Goal: Task Accomplishment & Management: Complete application form

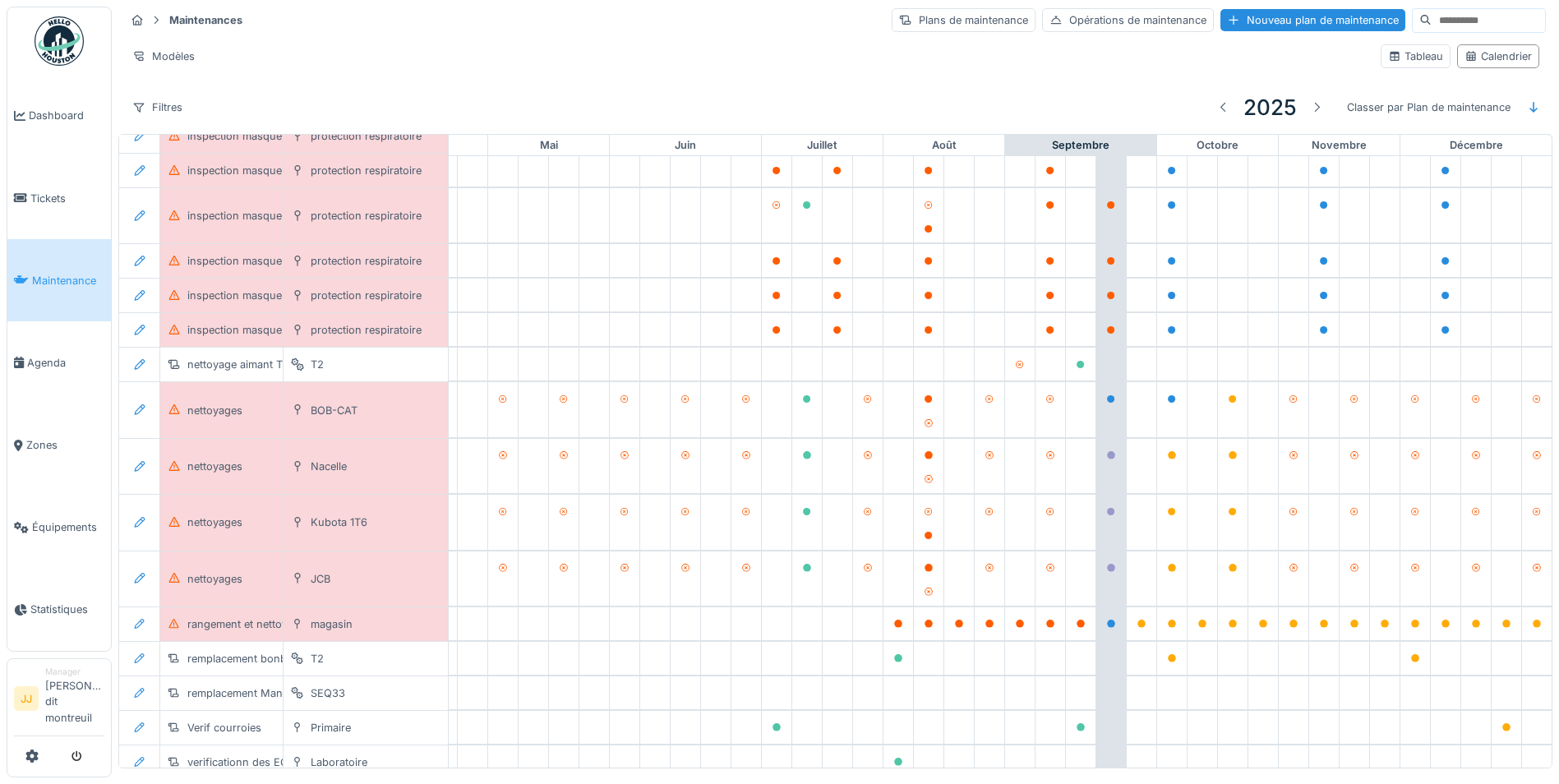
scroll to position [472, 545]
click at [46, 193] on span "Tickets" at bounding box center [67, 198] width 74 height 15
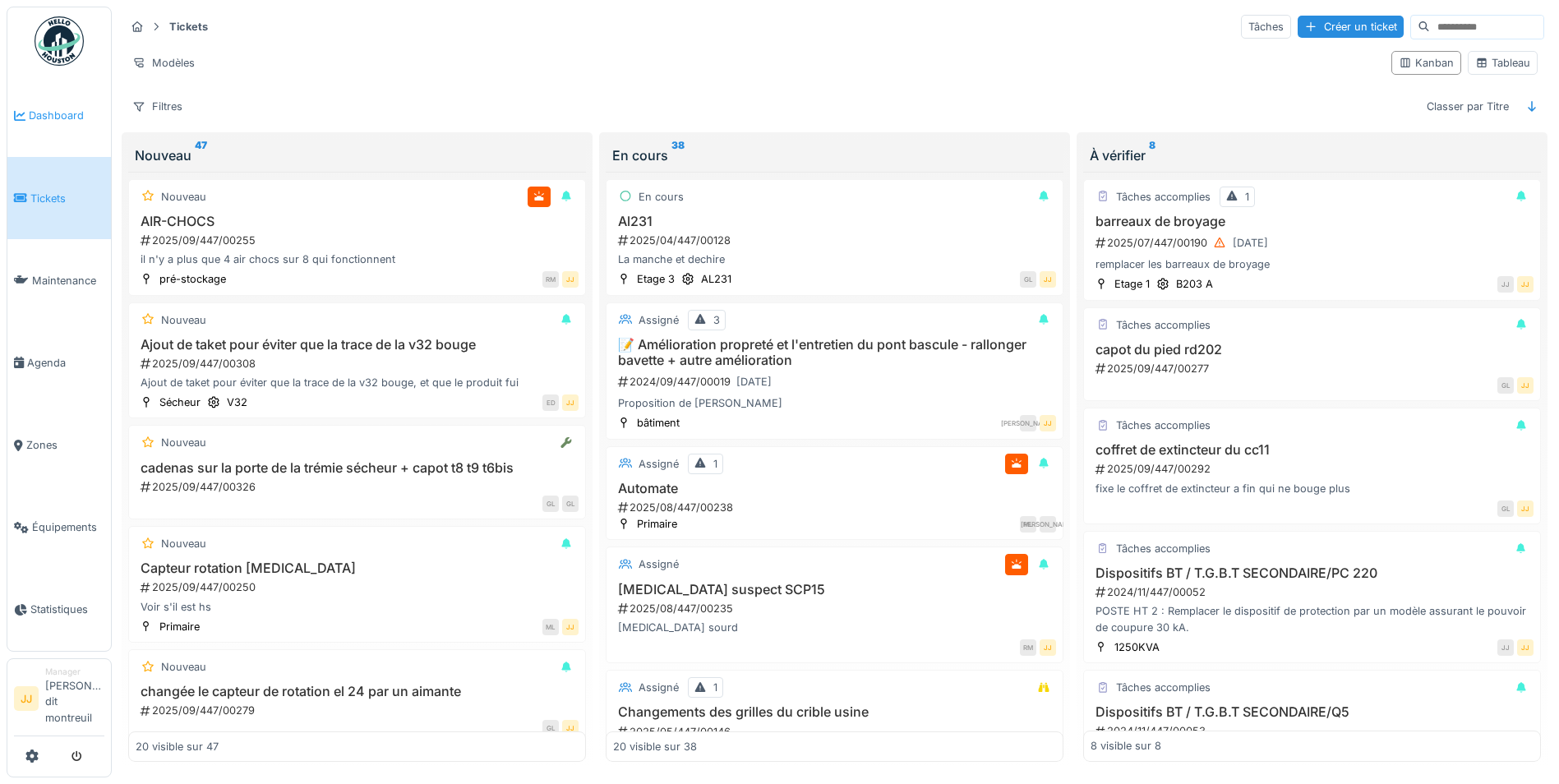
click at [35, 125] on link "Dashboard" at bounding box center [59, 116] width 104 height 82
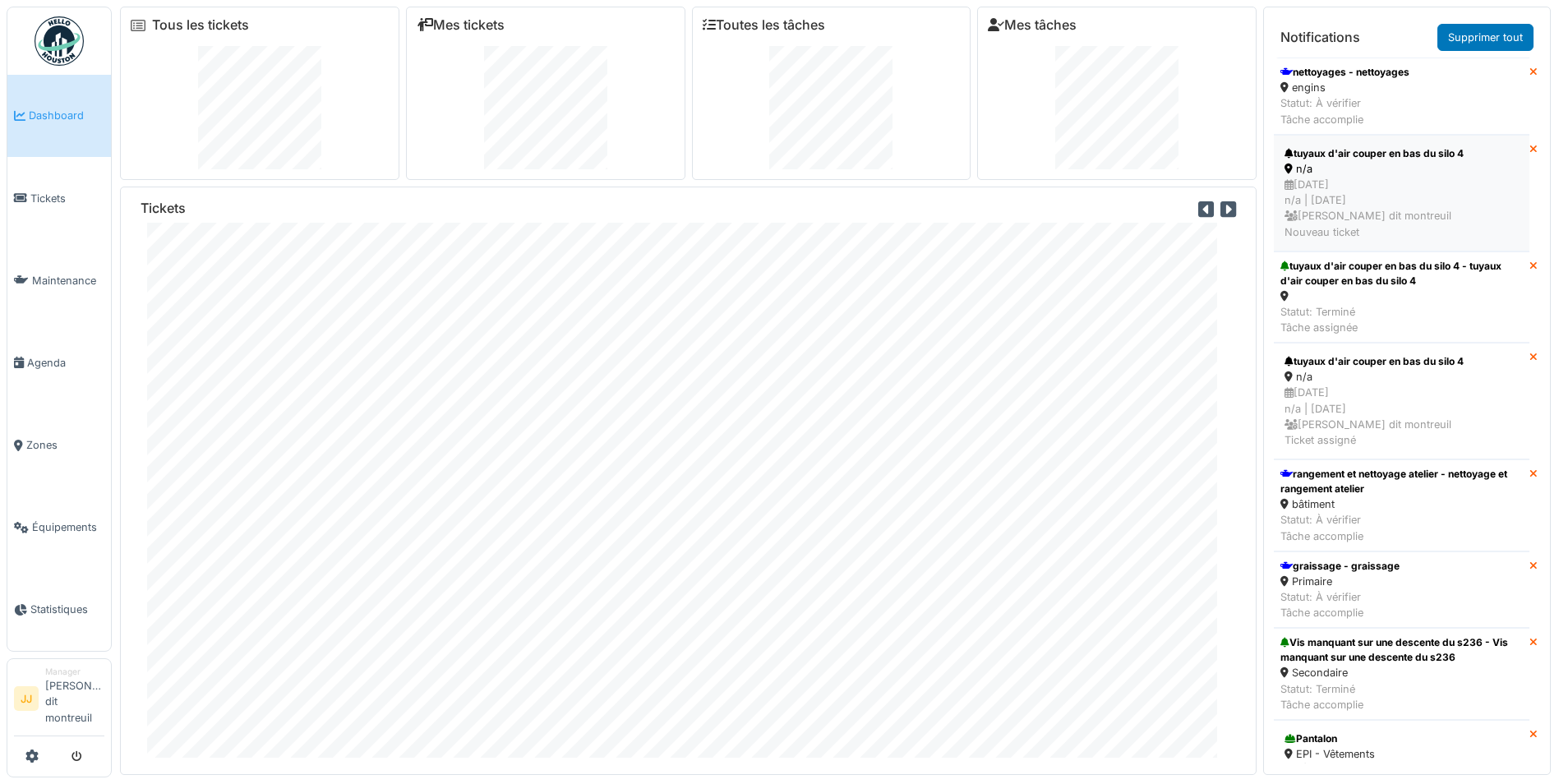
click at [1418, 174] on div "n/a" at bounding box center [1401, 169] width 234 height 15
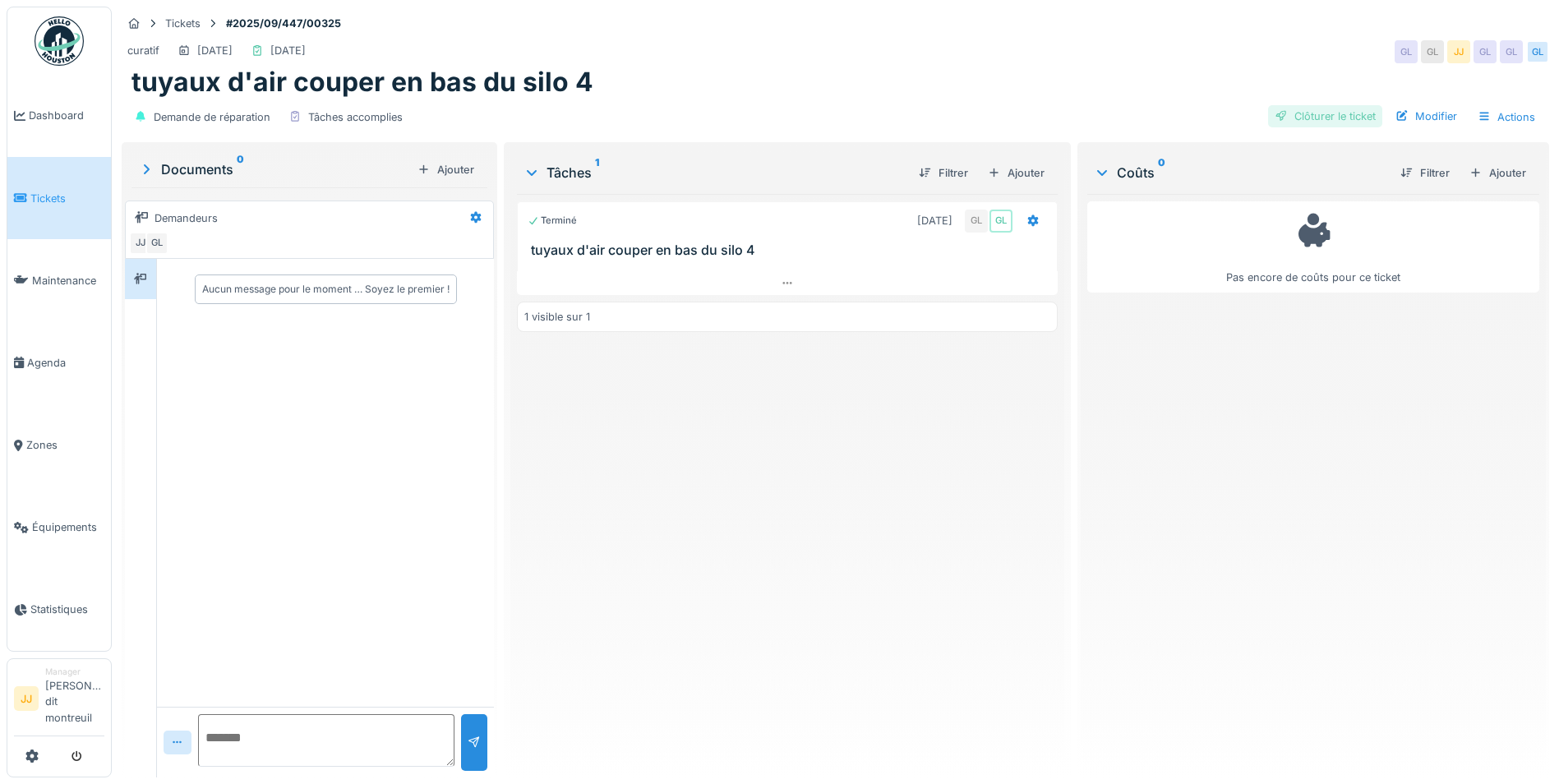
click at [1309, 109] on div "Clôturer le ticket" at bounding box center [1325, 116] width 114 height 22
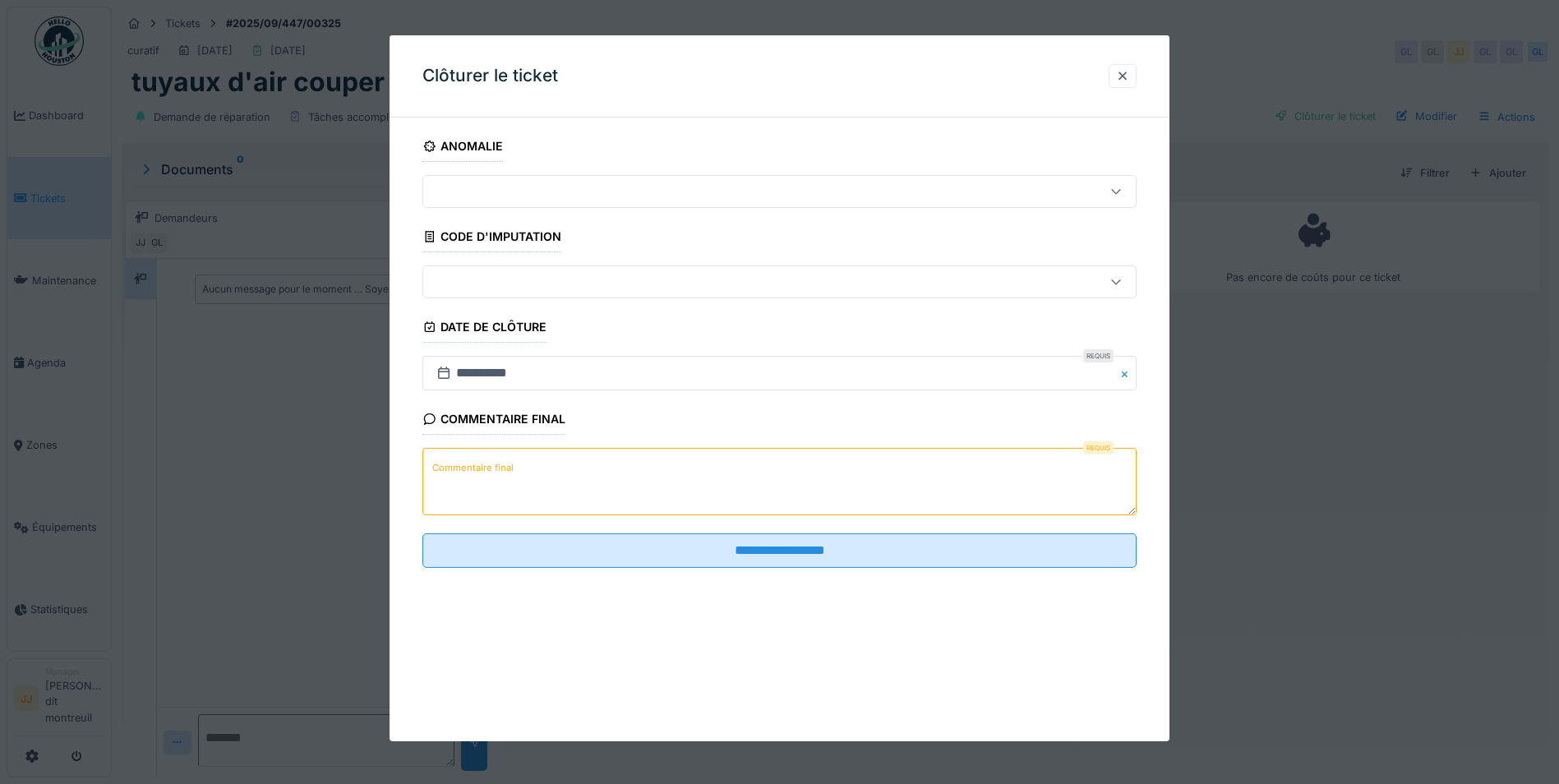
click at [496, 499] on textarea "Commentaire final" at bounding box center [779, 481] width 714 height 67
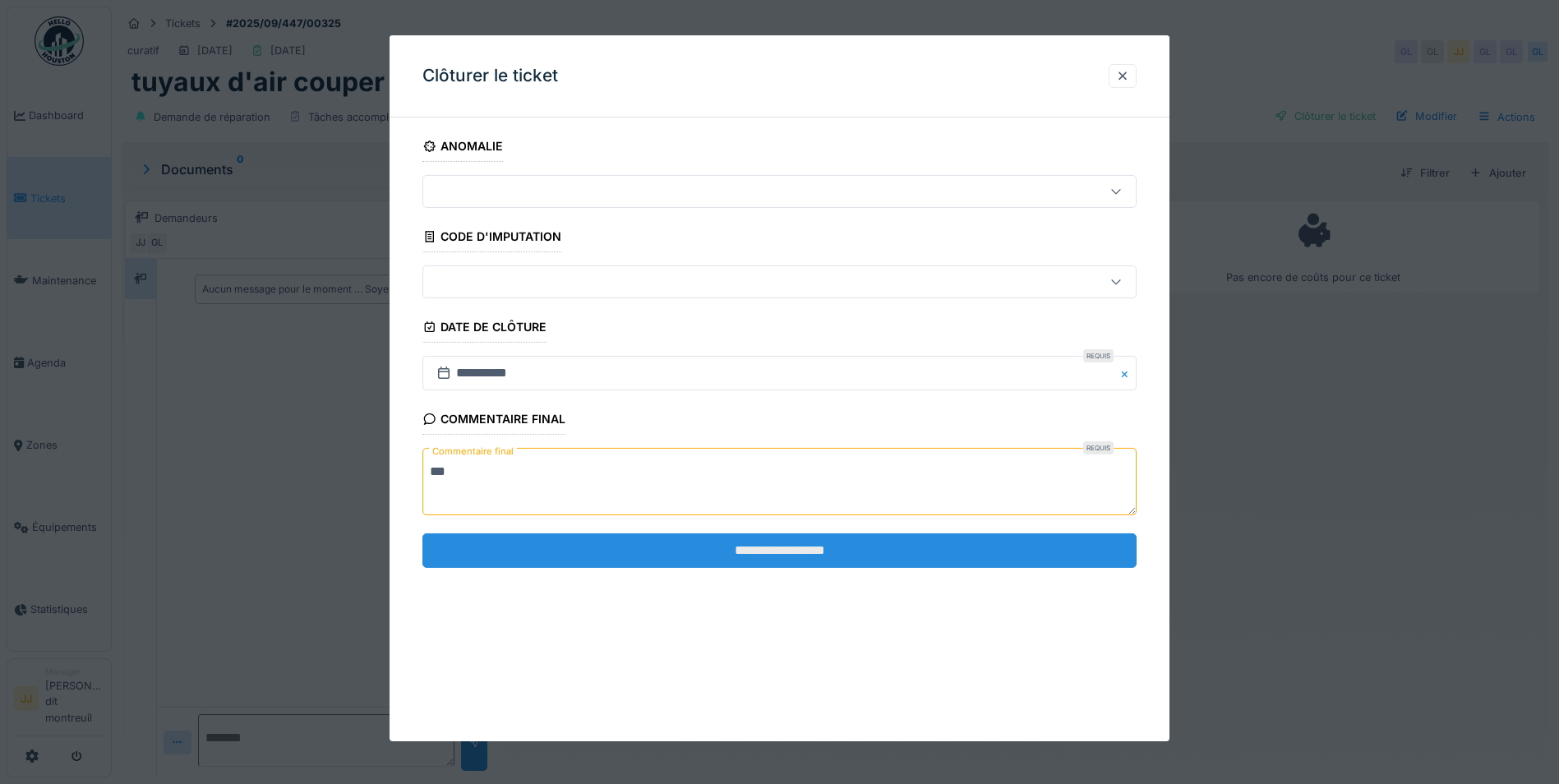
type textarea "**"
click at [500, 538] on input "**********" at bounding box center [779, 551] width 714 height 35
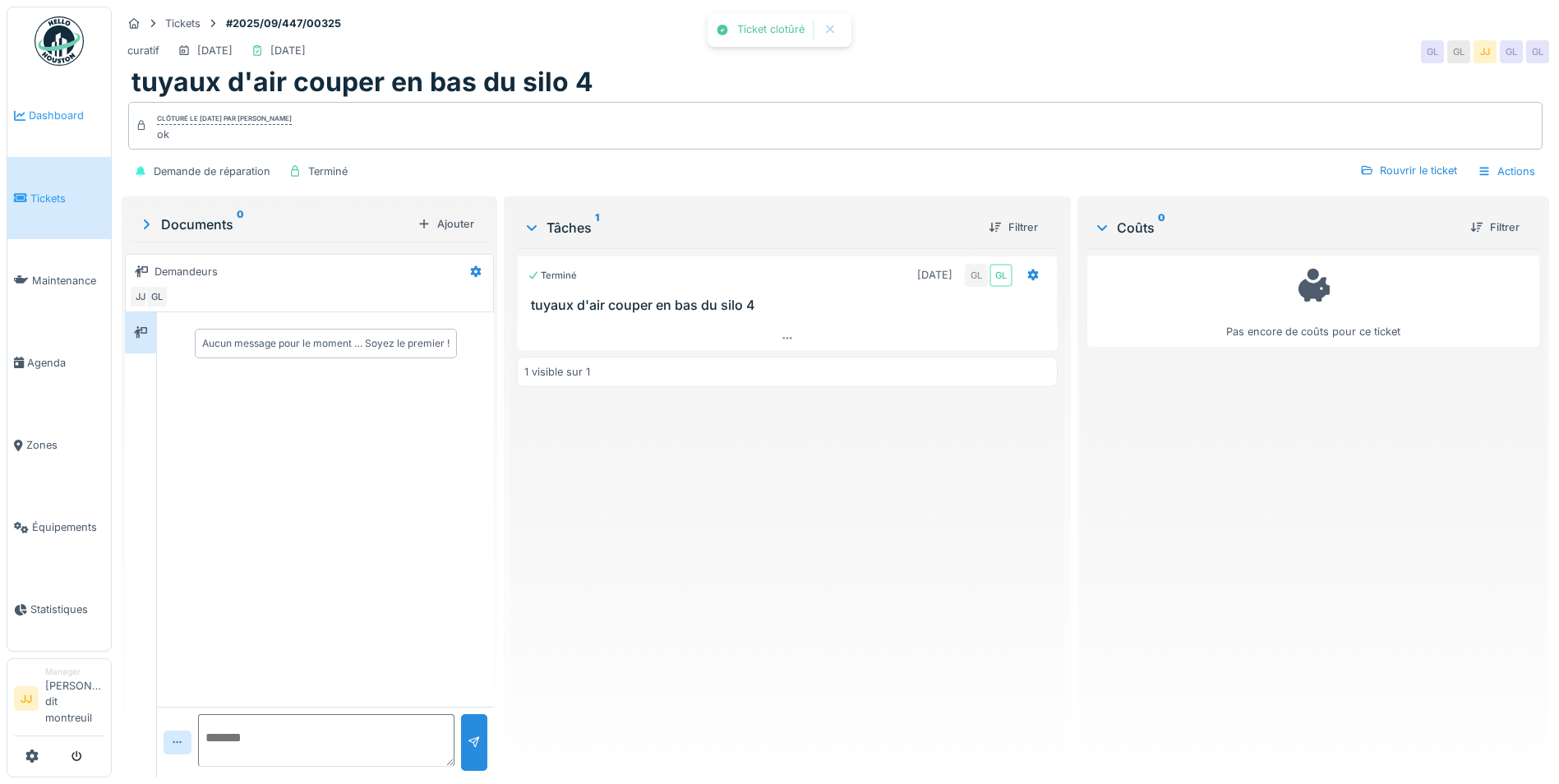
click at [48, 117] on span "Dashboard" at bounding box center [67, 115] width 76 height 15
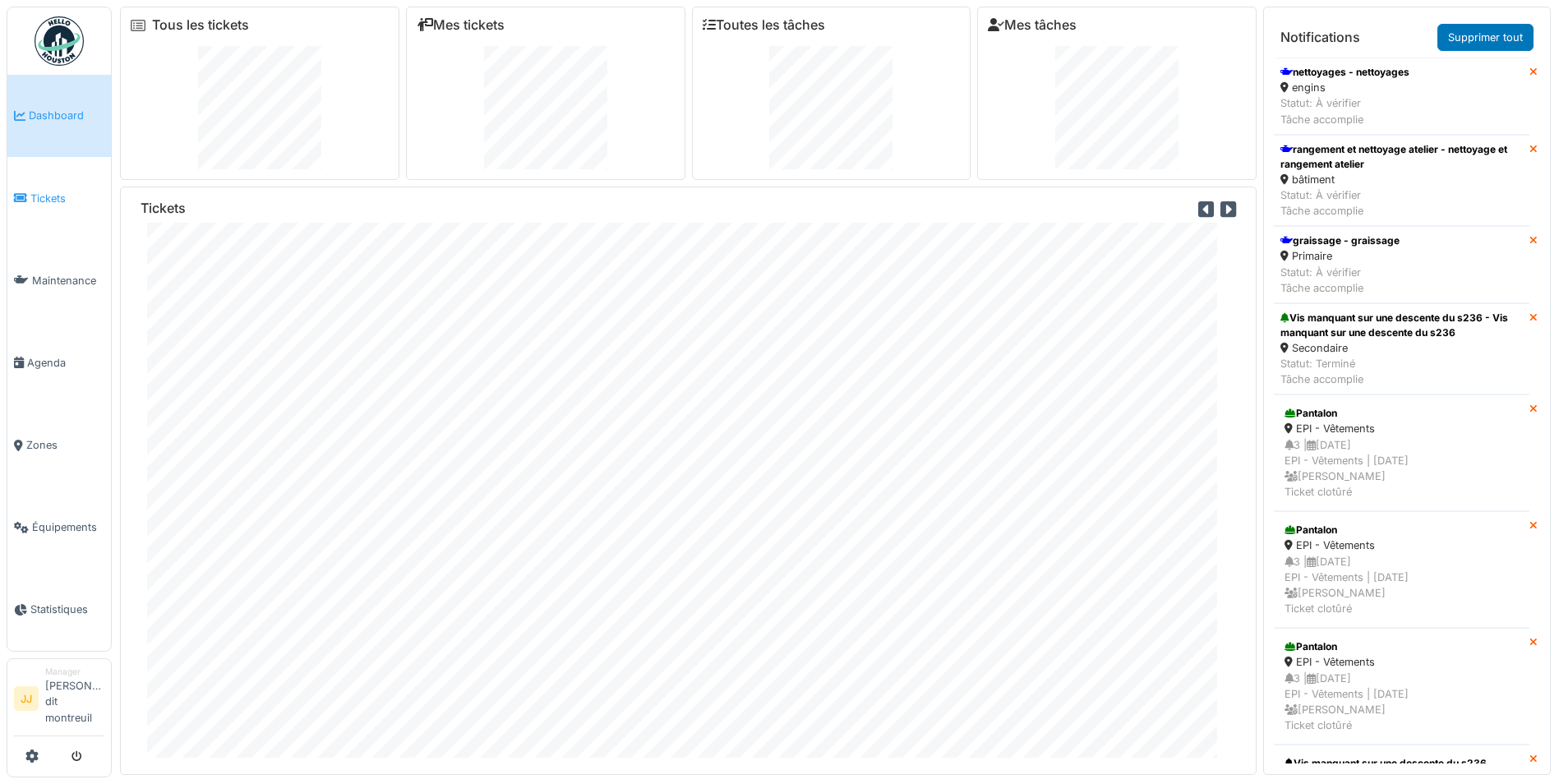
click at [62, 191] on span "Tickets" at bounding box center [67, 198] width 74 height 15
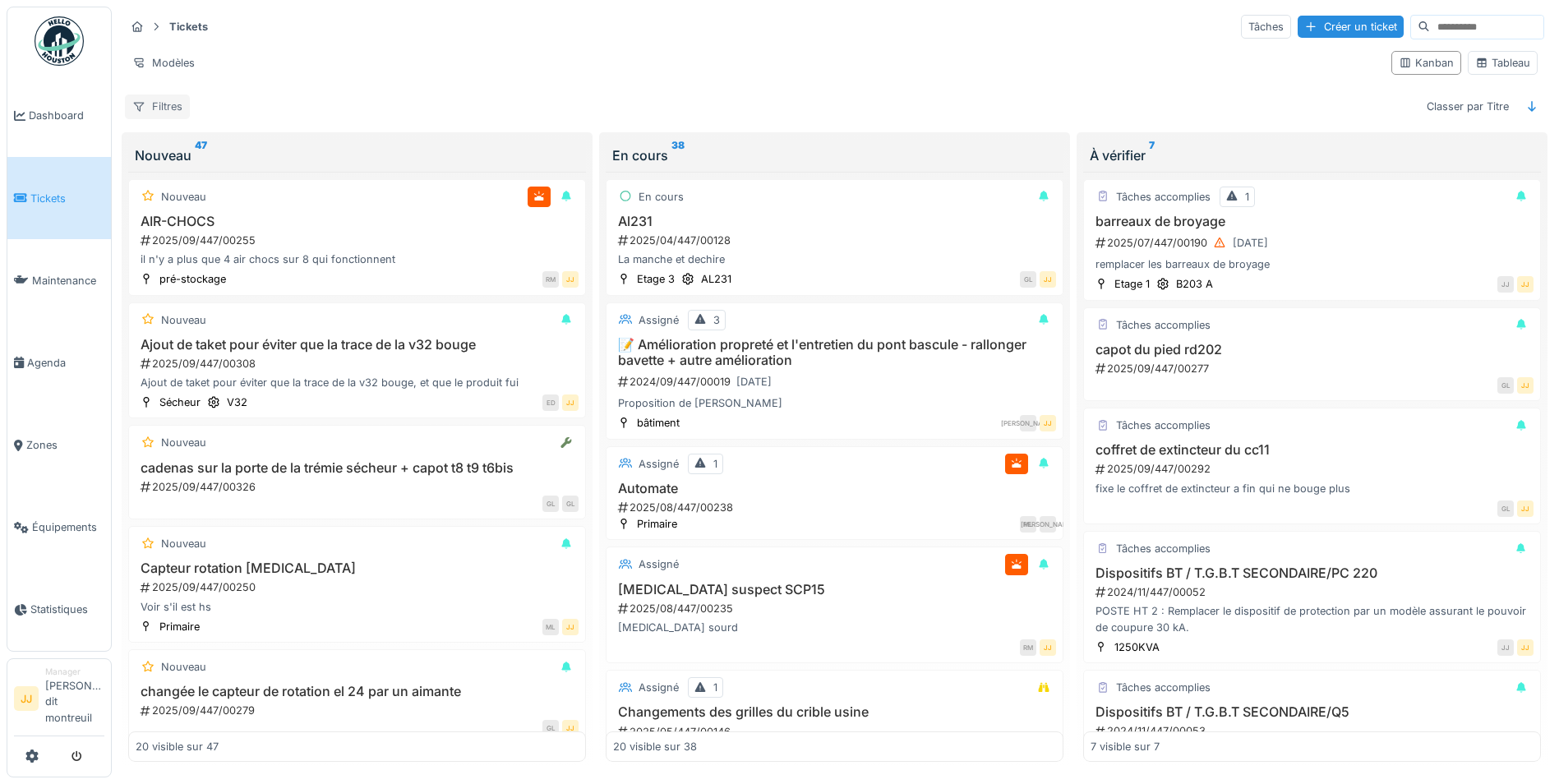
click at [173, 115] on div "Filtres" at bounding box center [157, 107] width 65 height 24
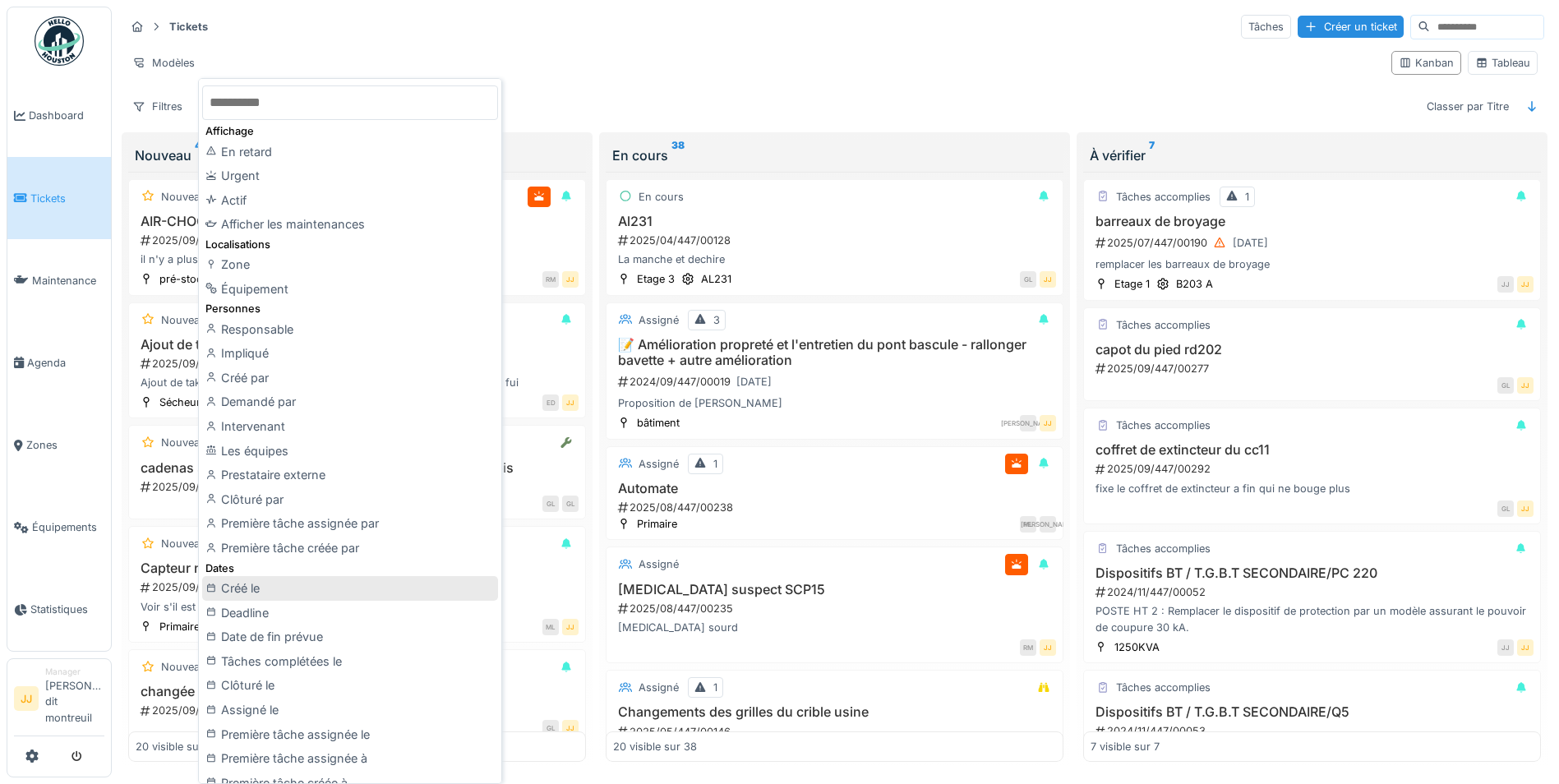
click at [429, 591] on div "Créé le" at bounding box center [350, 588] width 295 height 25
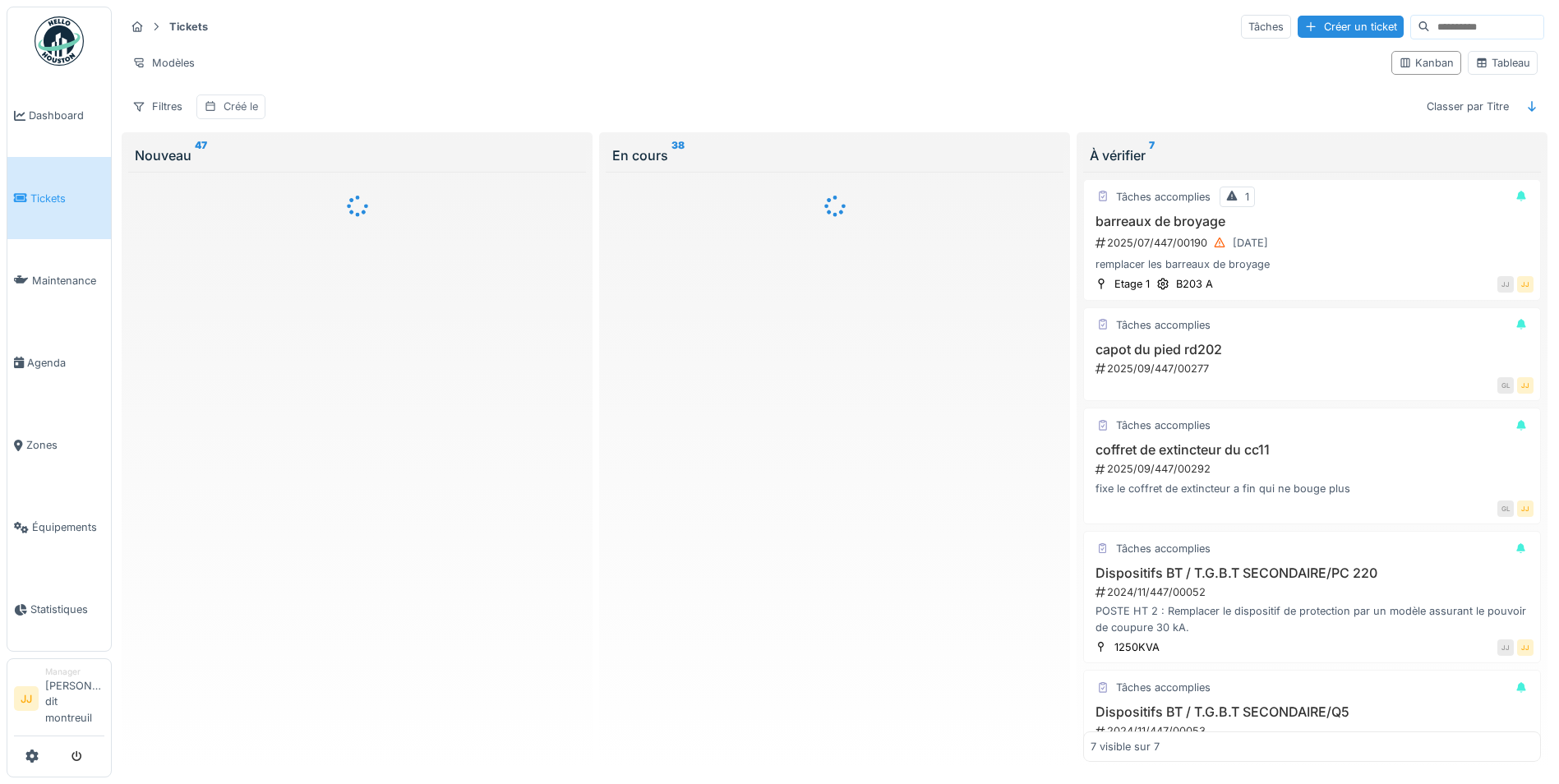
click at [221, 96] on div "Créé le" at bounding box center [231, 107] width 69 height 24
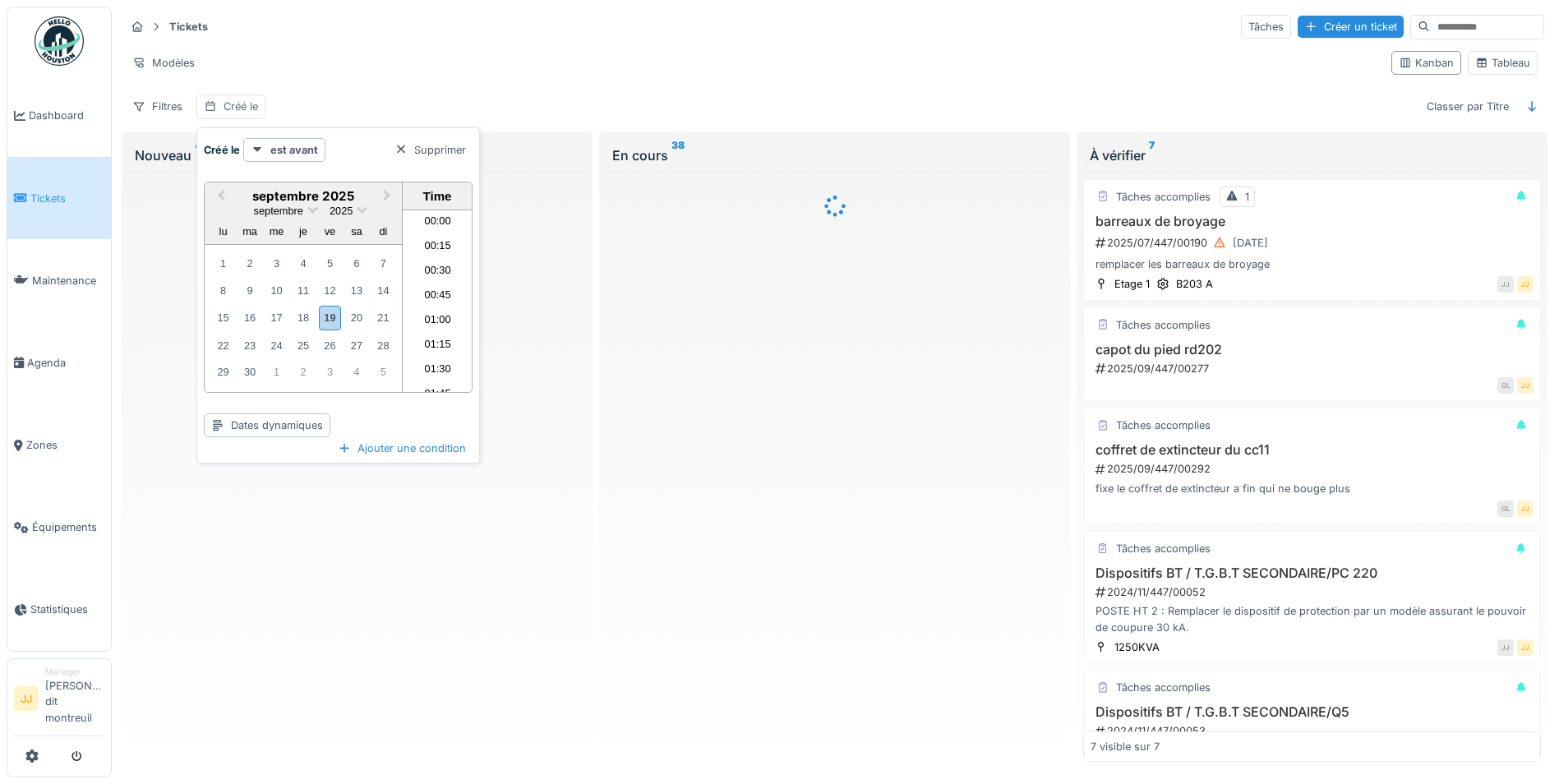
scroll to position [1598, 0]
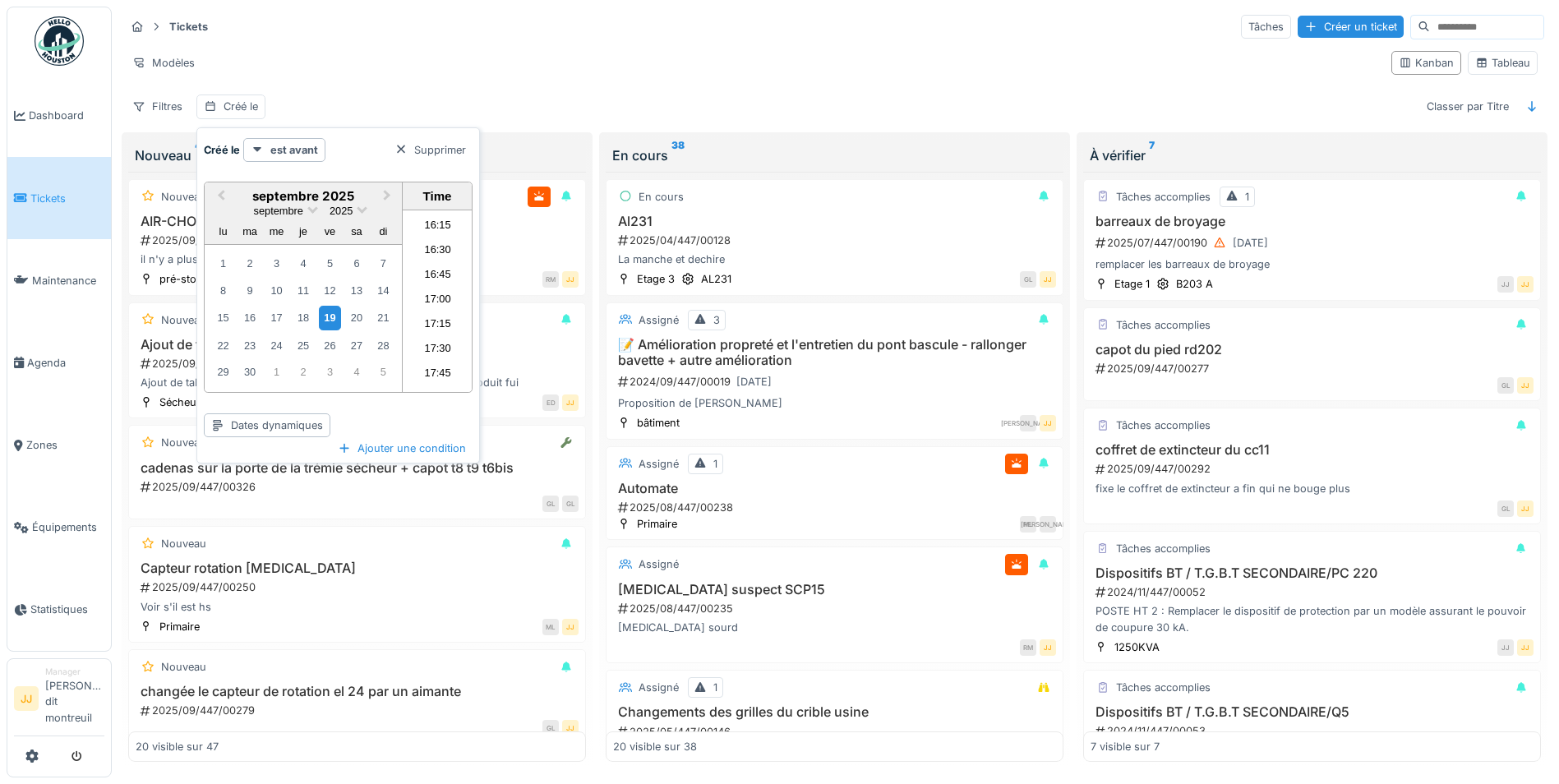
click at [335, 316] on div "19" at bounding box center [330, 317] width 22 height 24
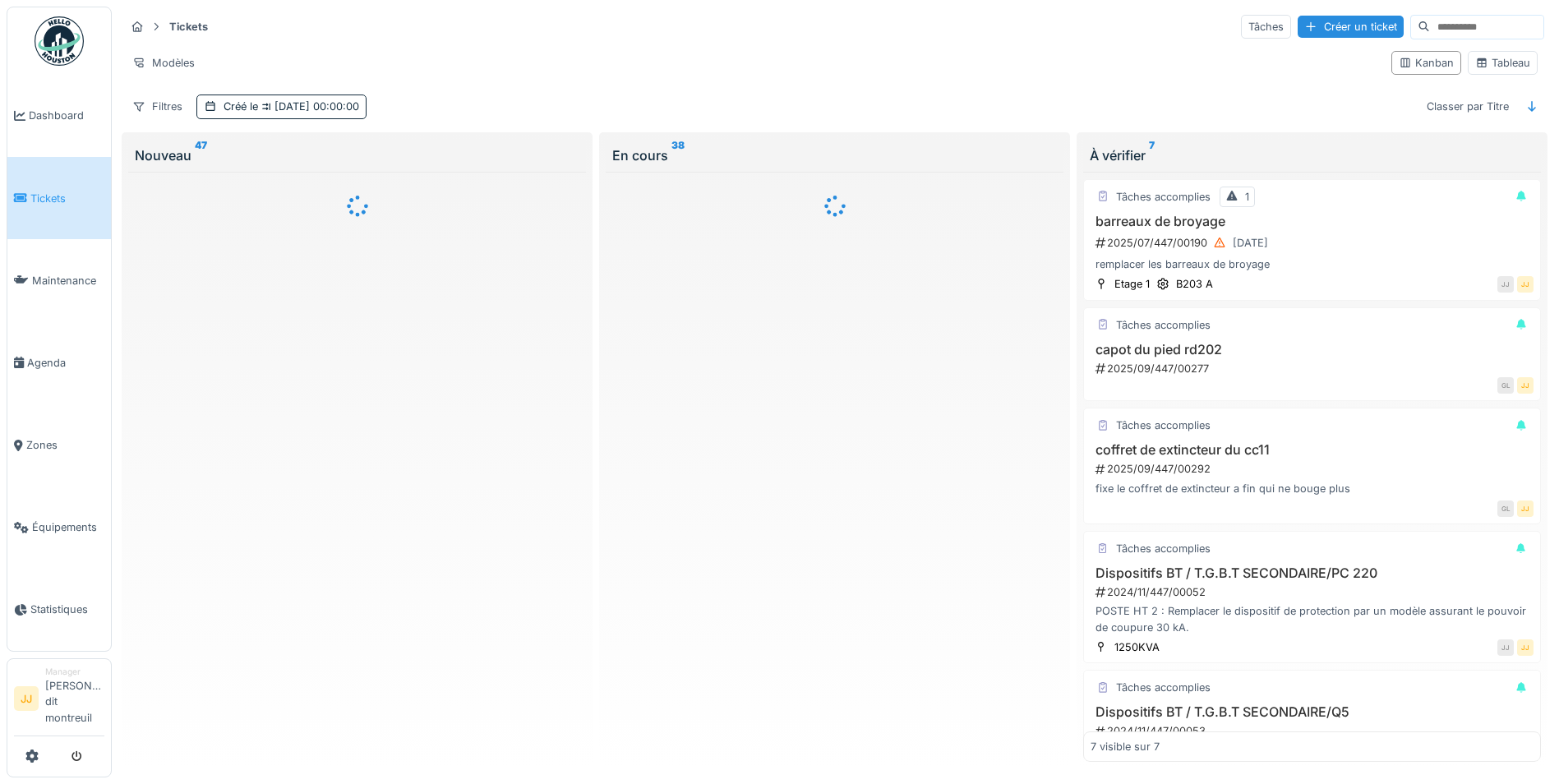
click at [511, 63] on div "Modèles" at bounding box center [751, 63] width 1254 height 24
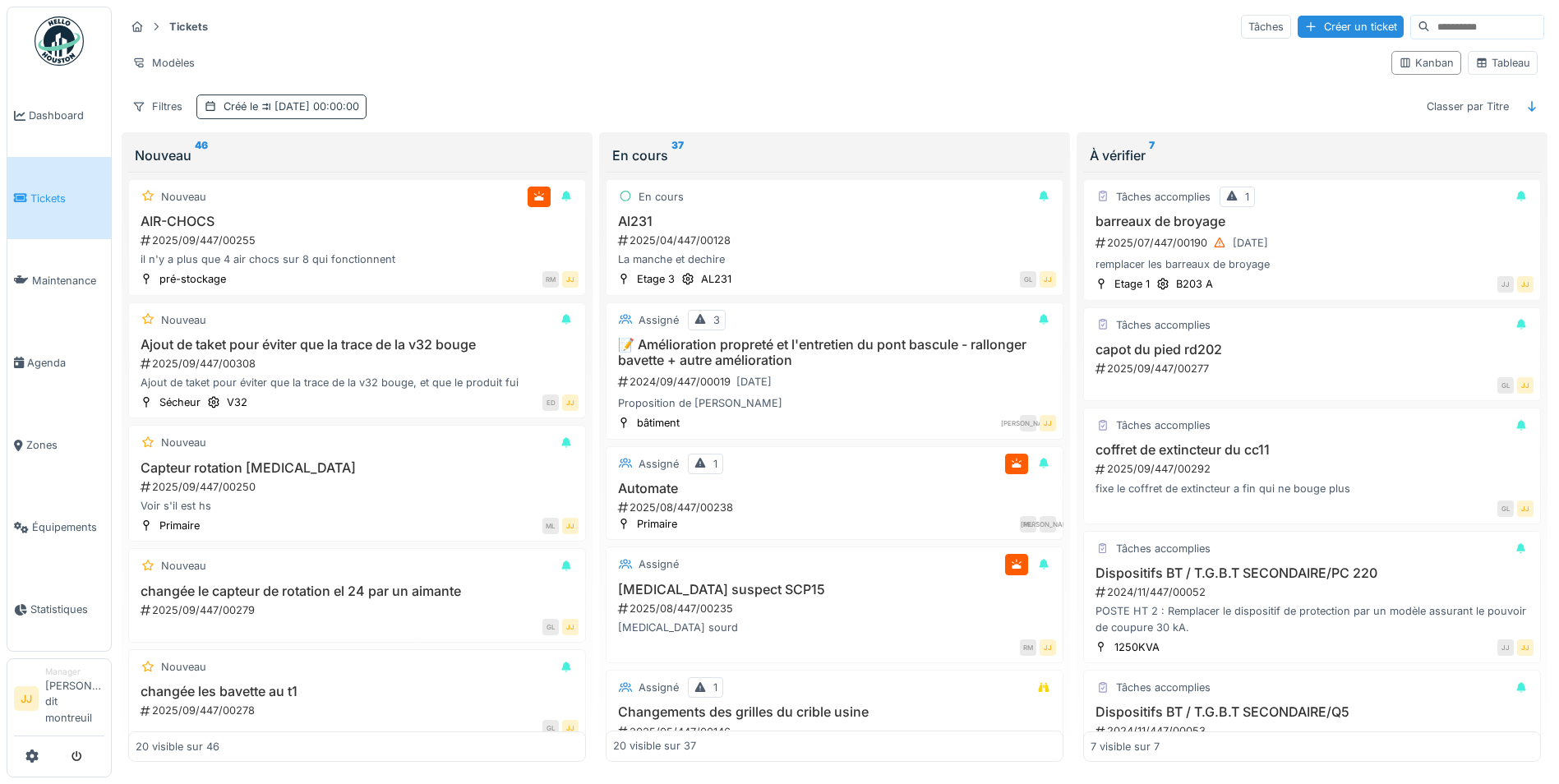
click at [330, 113] on div "Créé le 19/09/2025 00:00:00" at bounding box center [291, 106] width 136 height 15
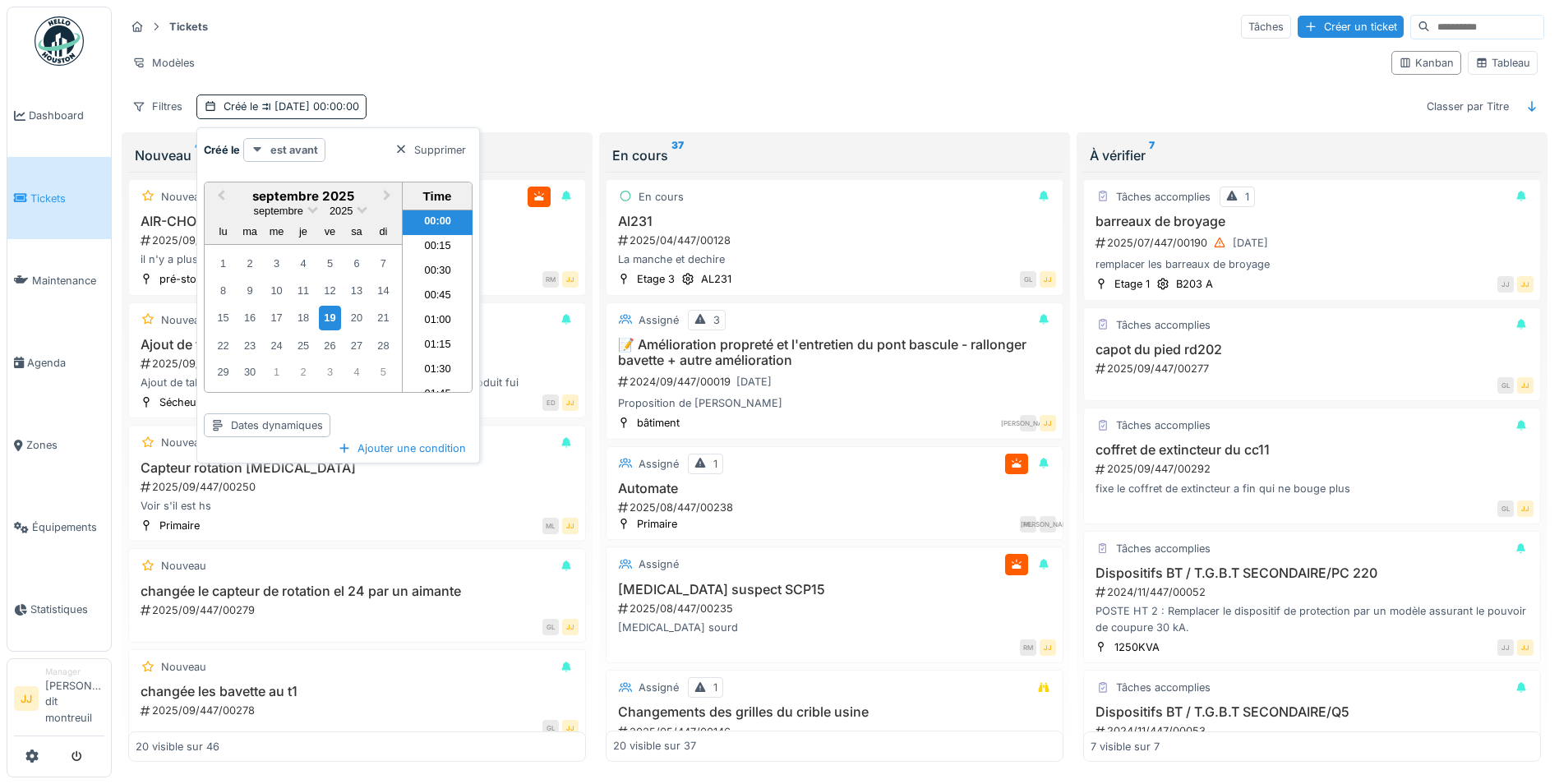
click at [306, 147] on strong "est avant" at bounding box center [294, 150] width 47 height 15
click at [287, 191] on div "est" at bounding box center [302, 186] width 109 height 25
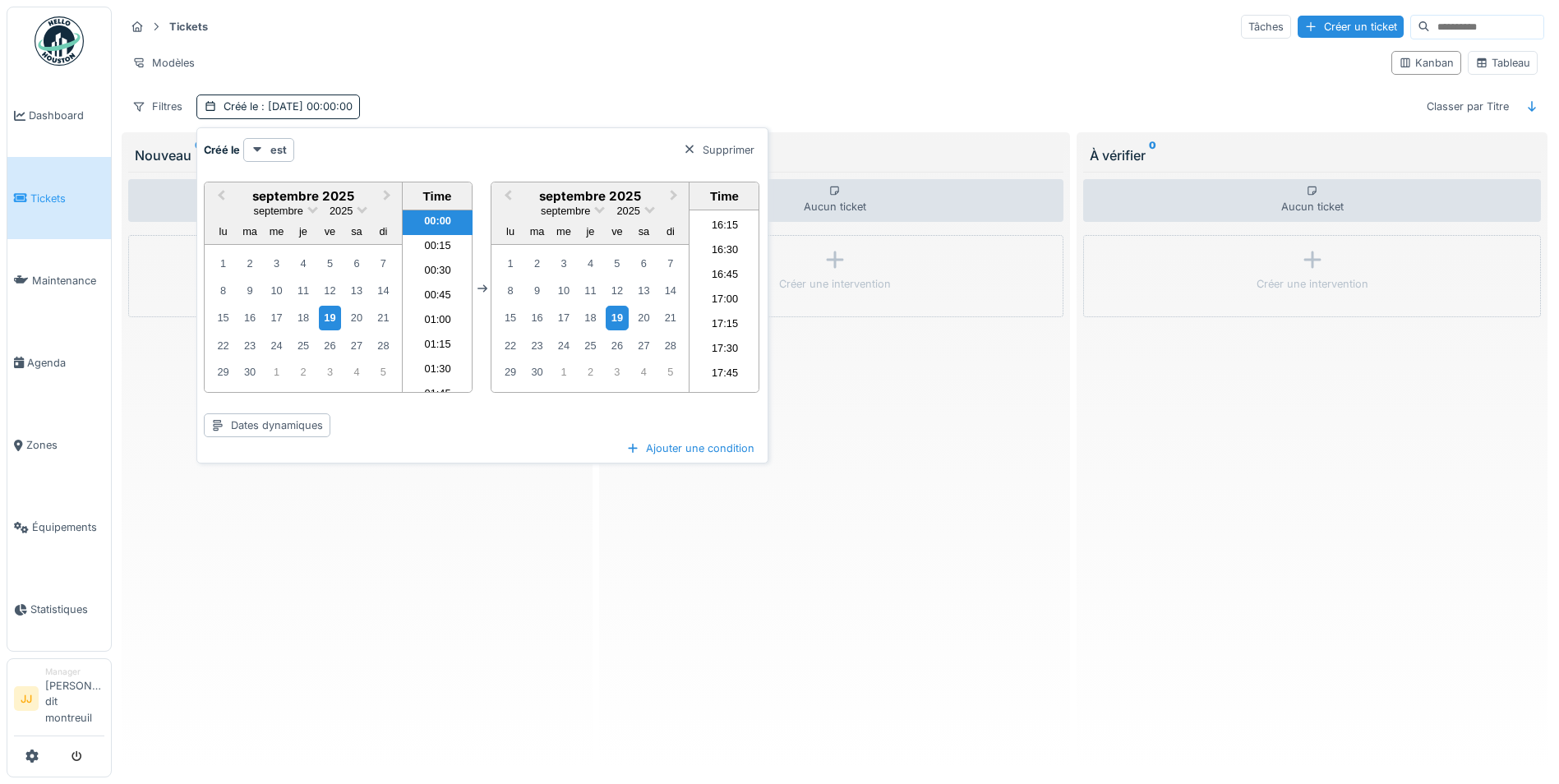
click at [625, 319] on div "19" at bounding box center [616, 317] width 22 height 24
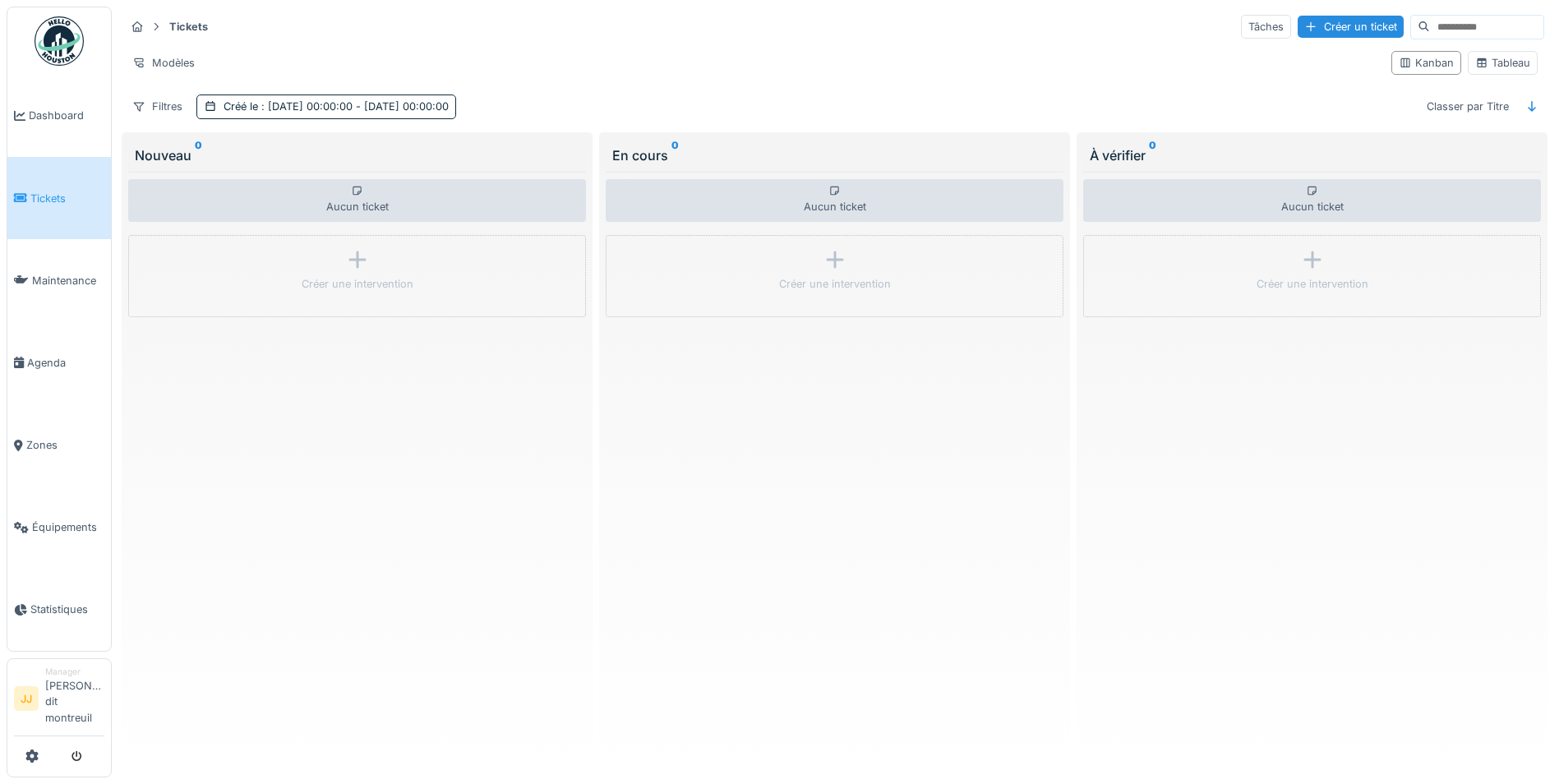
click at [590, 488] on div "Nouveau 0 Aucun ticket Créer une intervention" at bounding box center [357, 453] width 478 height 643
click at [382, 112] on div "Créé le : 19/09/2025 00:00:00 - 19/09/2025 00:00:00" at bounding box center [336, 106] width 225 height 15
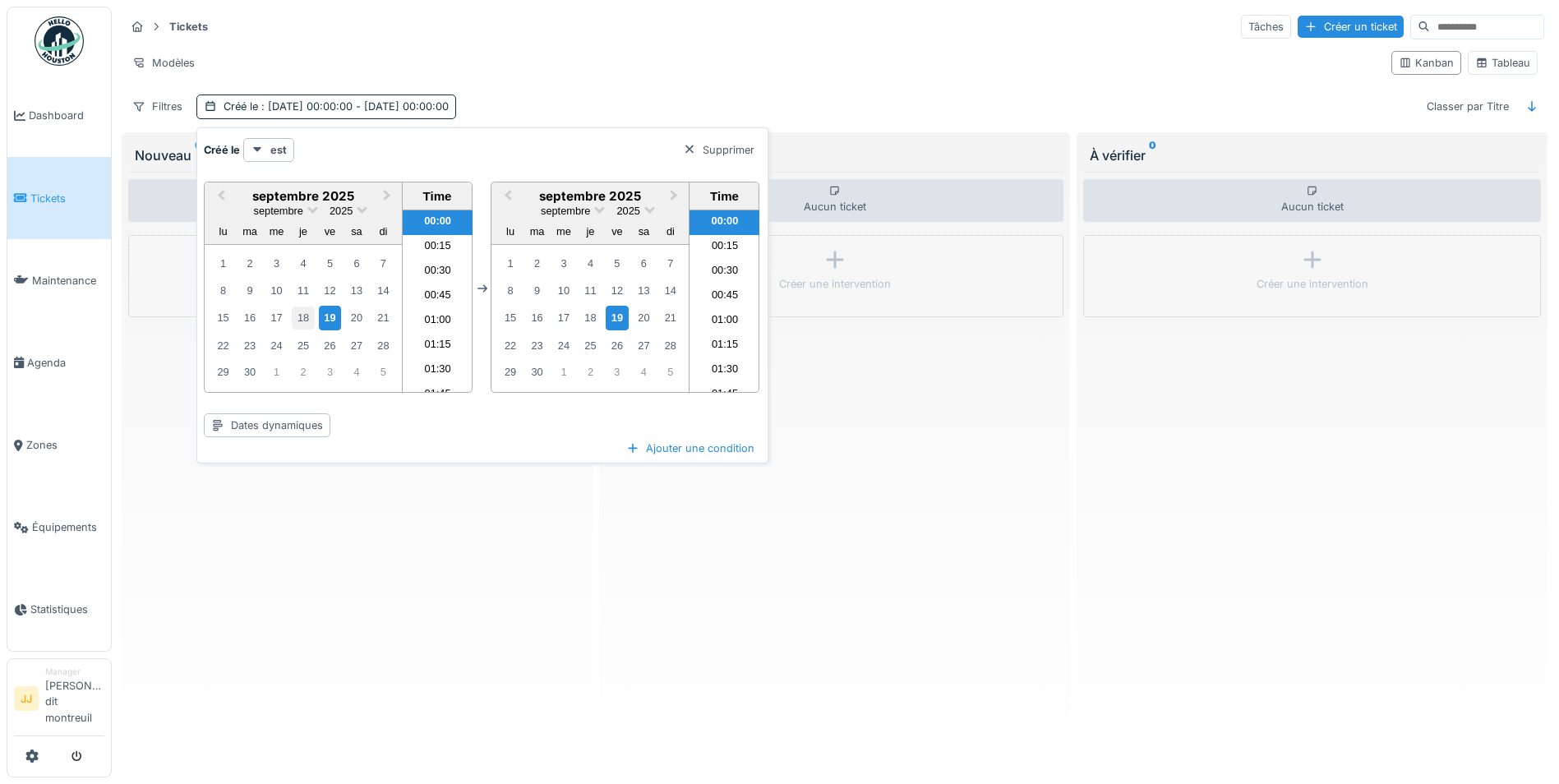
click at [302, 311] on div "18" at bounding box center [303, 317] width 22 height 22
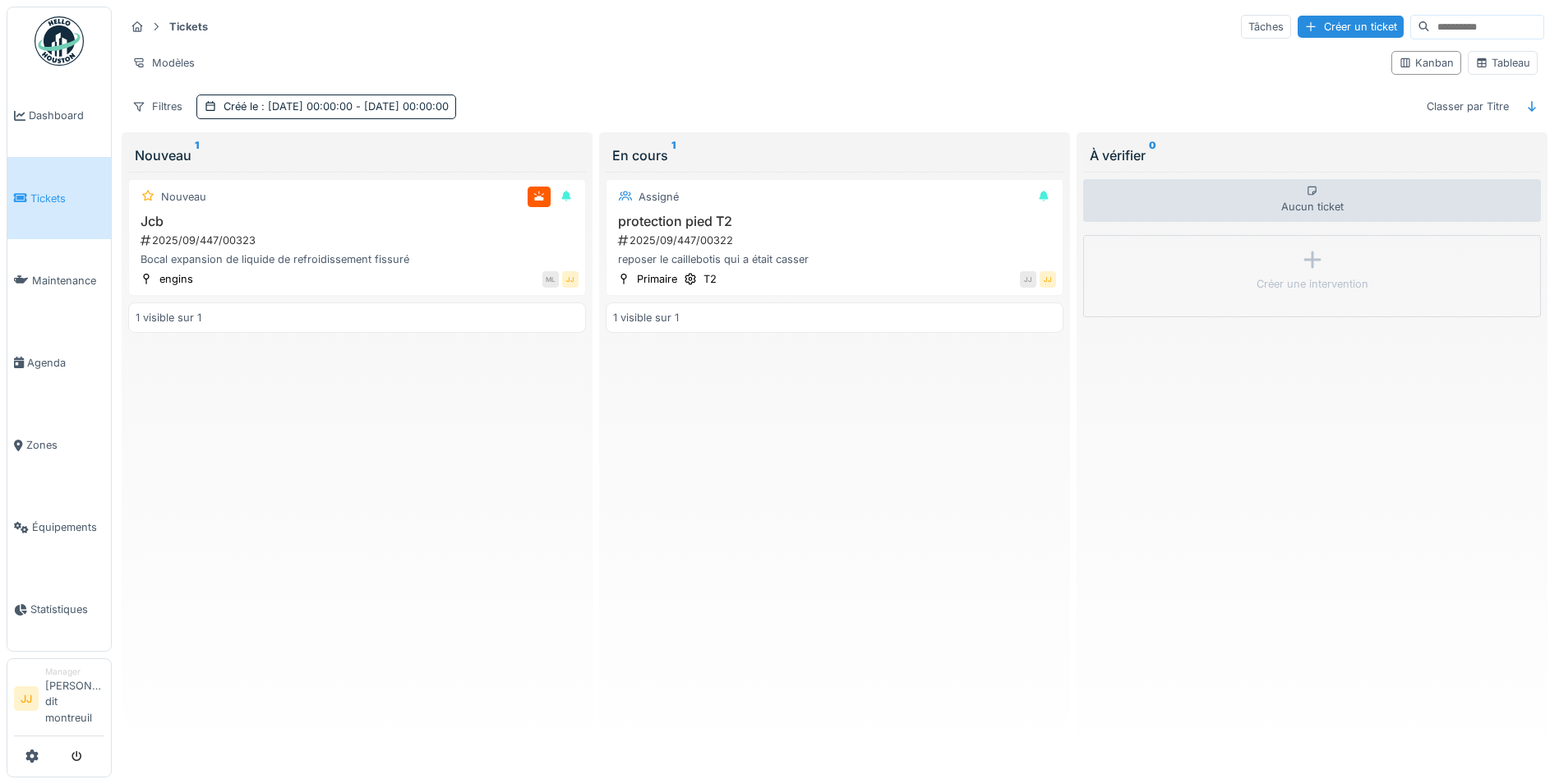
click at [438, 592] on div "Nouveau Jcb 2025/09/447/00323 Bocal expansion de liquide de refroidissement fis…" at bounding box center [357, 466] width 458 height 590
click at [36, 279] on span "Maintenance" at bounding box center [67, 280] width 72 height 15
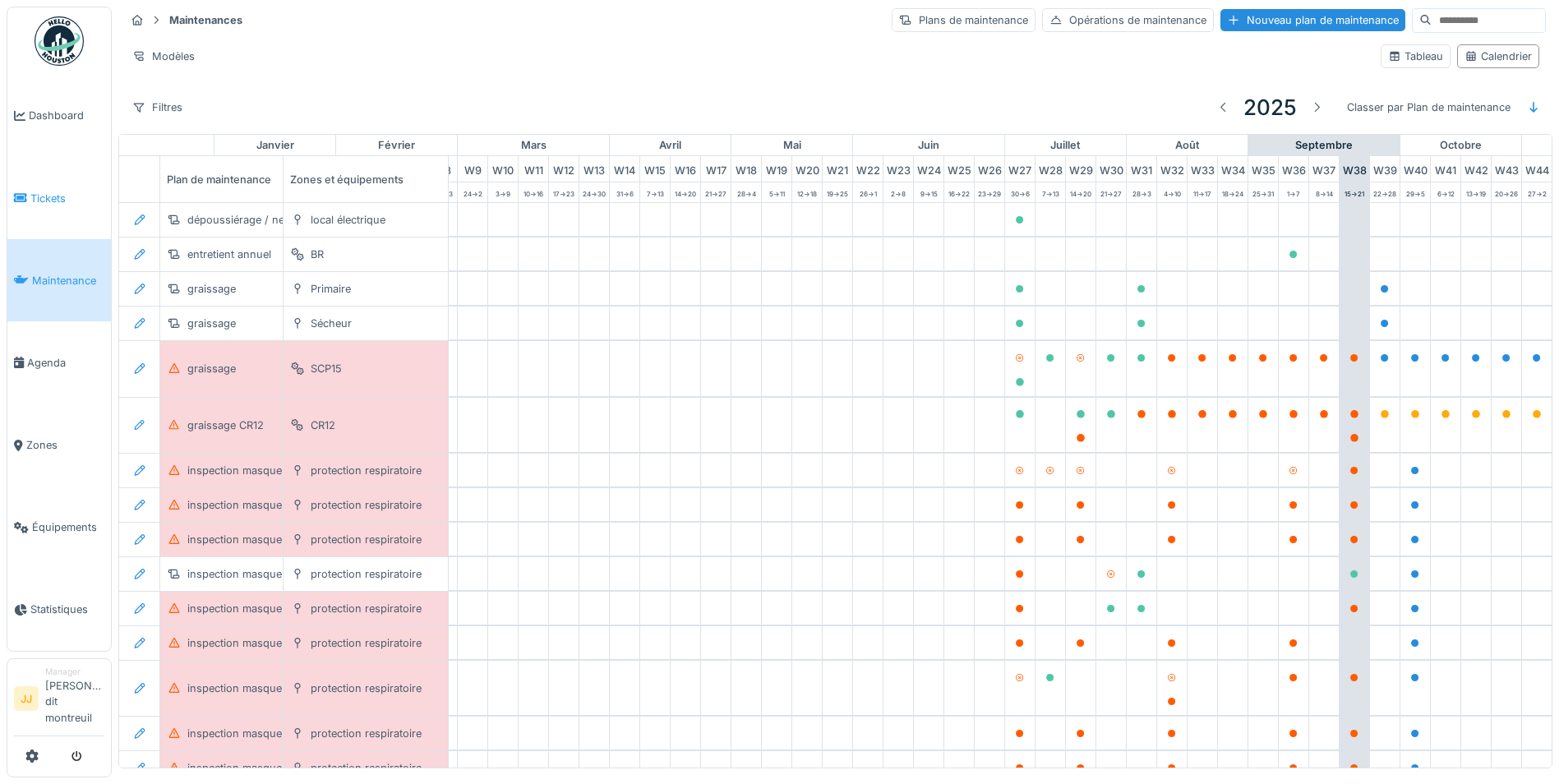
scroll to position [0, 545]
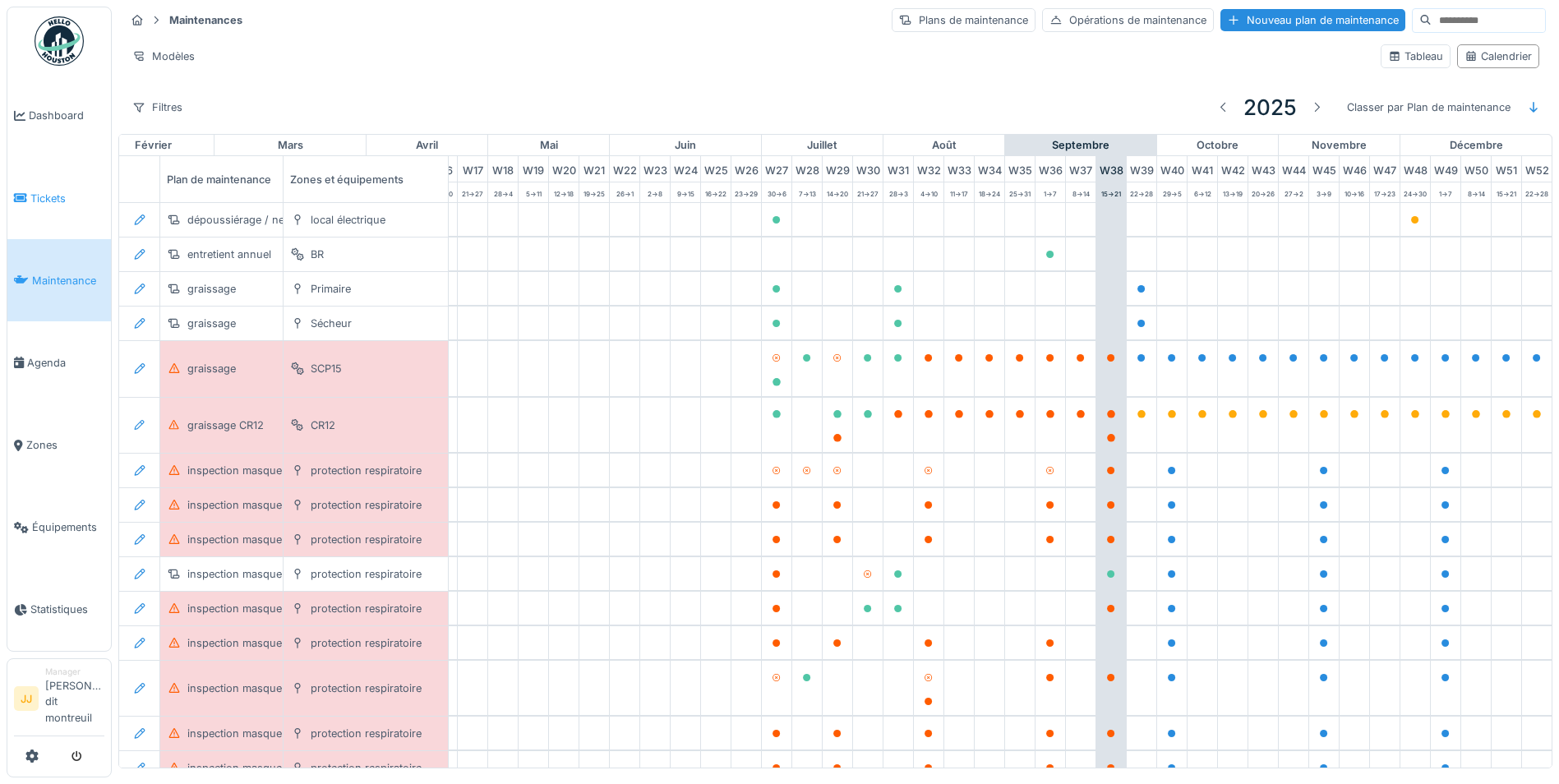
click at [57, 181] on link "Tickets" at bounding box center [59, 198] width 104 height 82
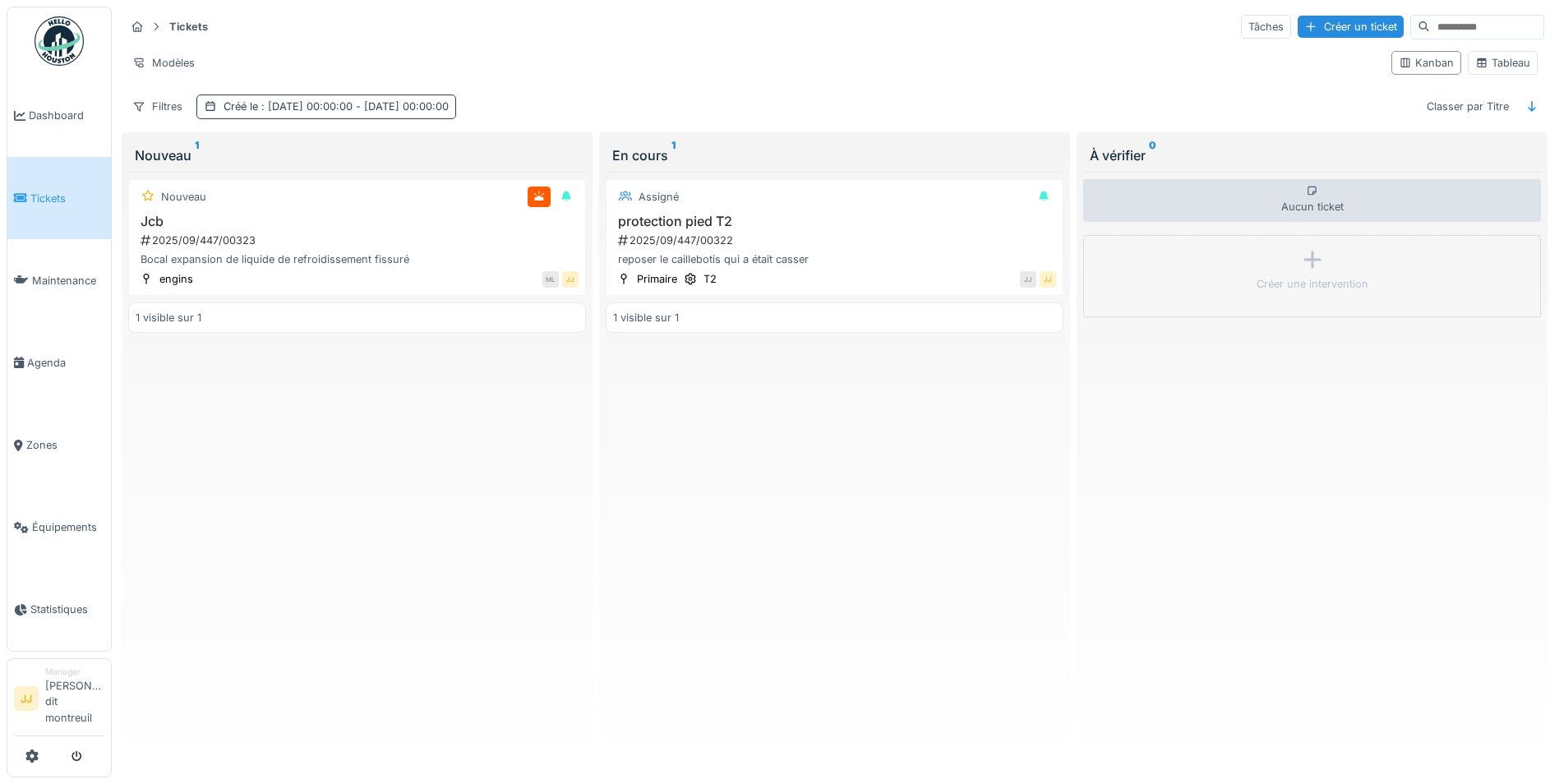
click at [449, 109] on span ": 18/09/2025 00:00:00 - 19/09/2025 00:00:00" at bounding box center [353, 107] width 191 height 13
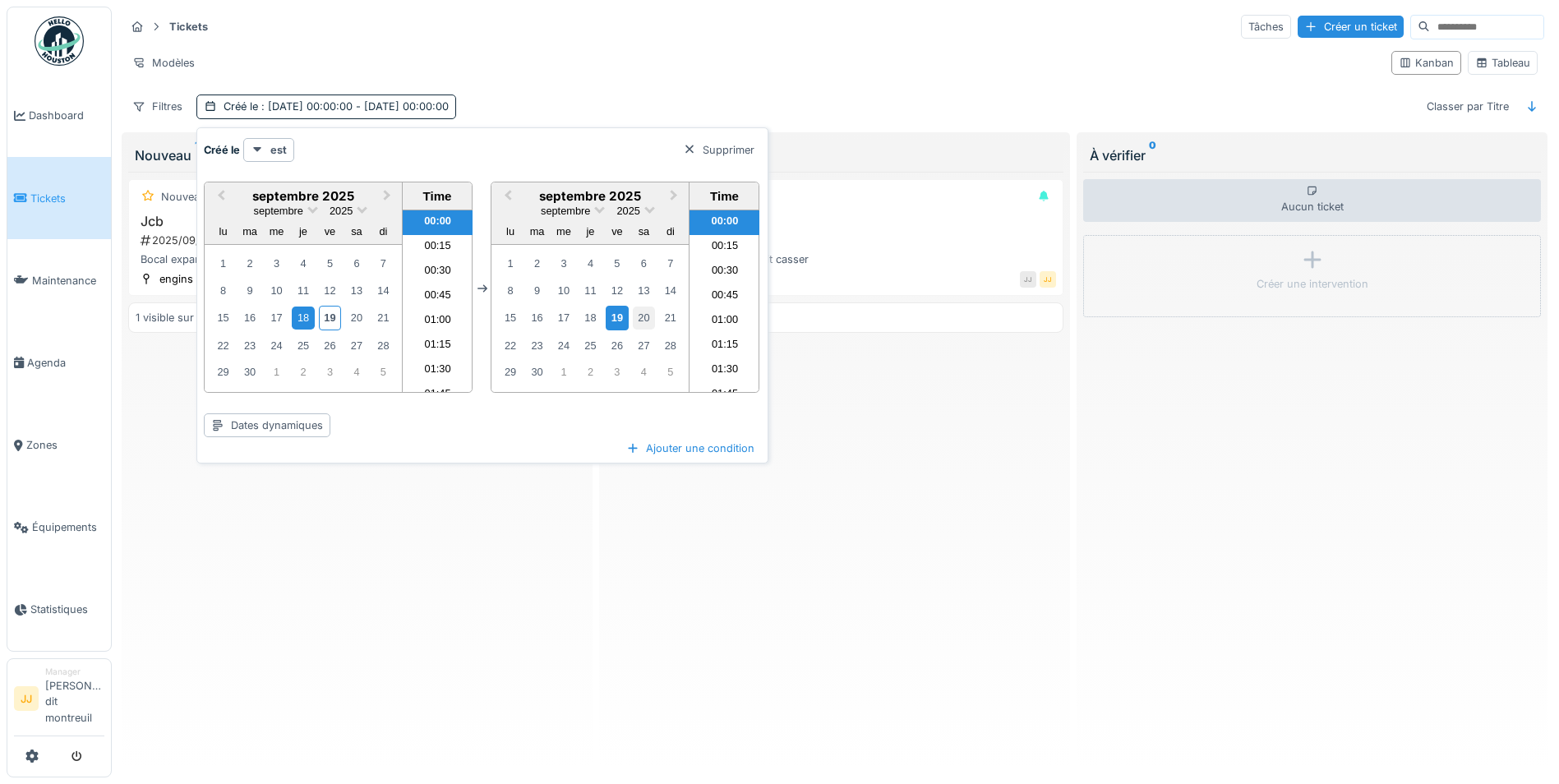
click at [636, 319] on div "20" at bounding box center [644, 317] width 22 height 22
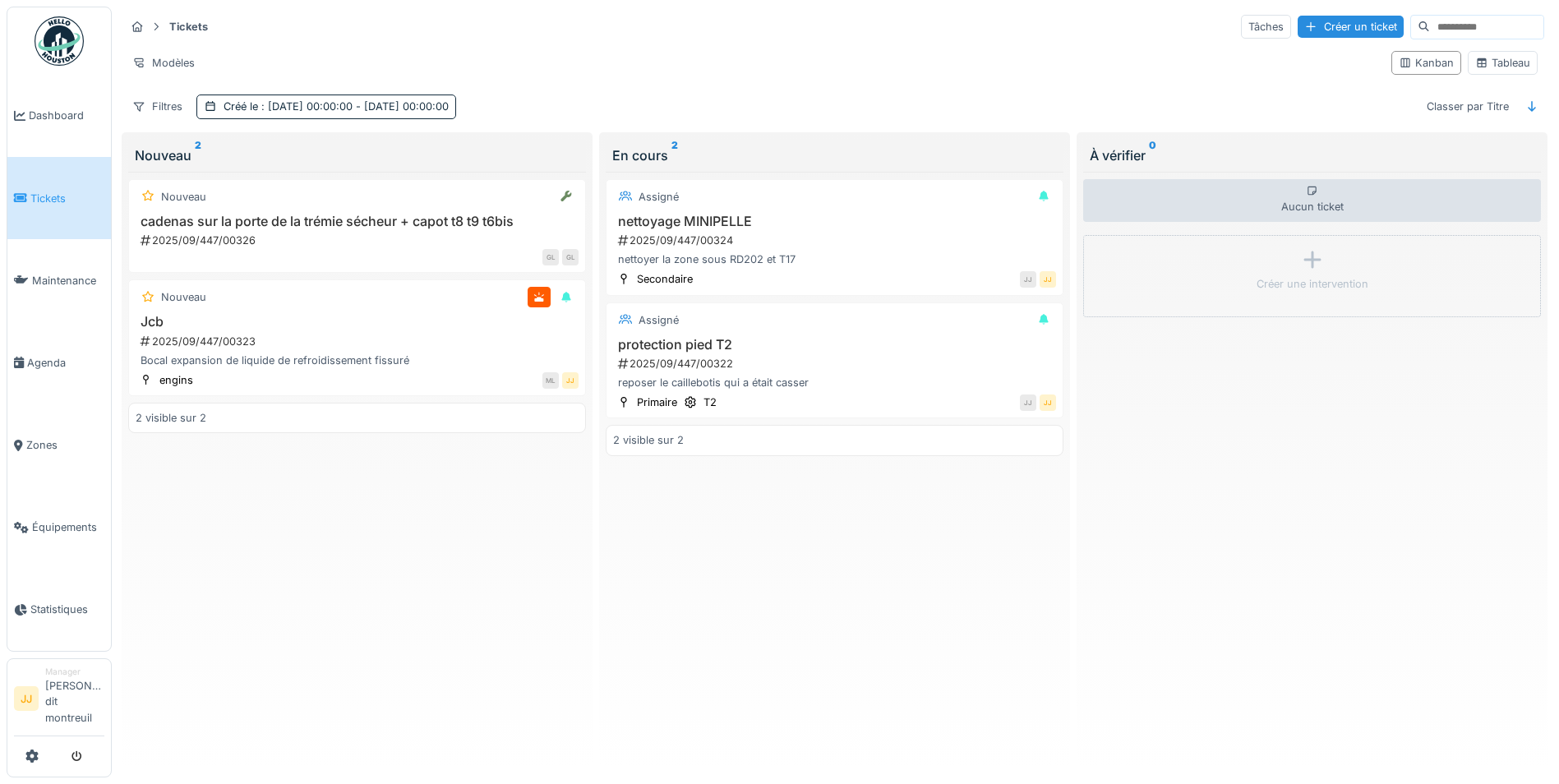
click at [306, 537] on div "Nouveau cadenas sur la porte de la trémie sécheur + capot t8 t9 t6bis 2025/09/4…" at bounding box center [357, 466] width 458 height 590
click at [323, 215] on h3 "cadenas sur la porte de la trémie sécheur + capot t8 t9 t6bis" at bounding box center [357, 221] width 443 height 15
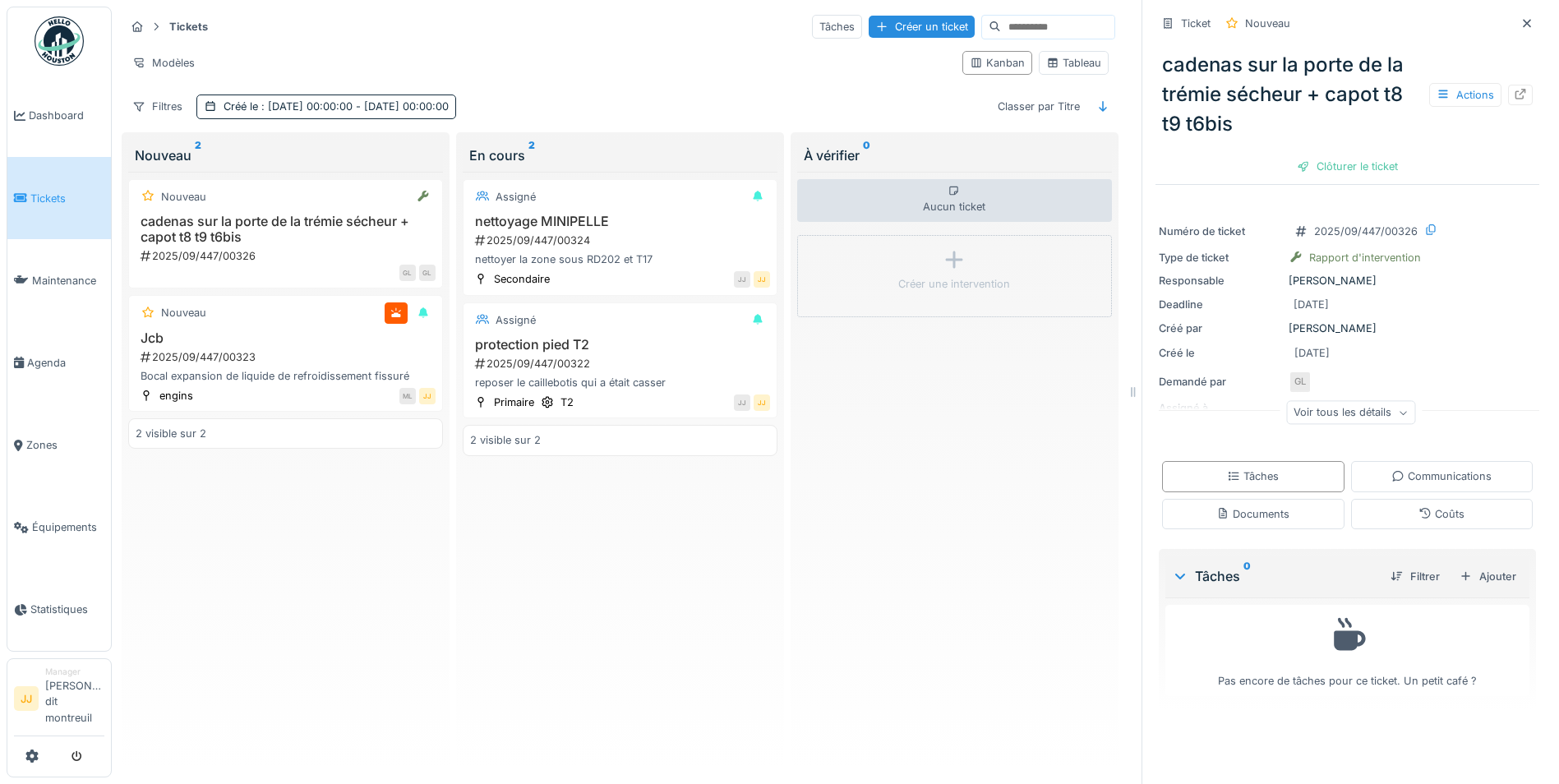
scroll to position [13, 0]
click at [1508, 88] on div at bounding box center [1520, 95] width 25 height 21
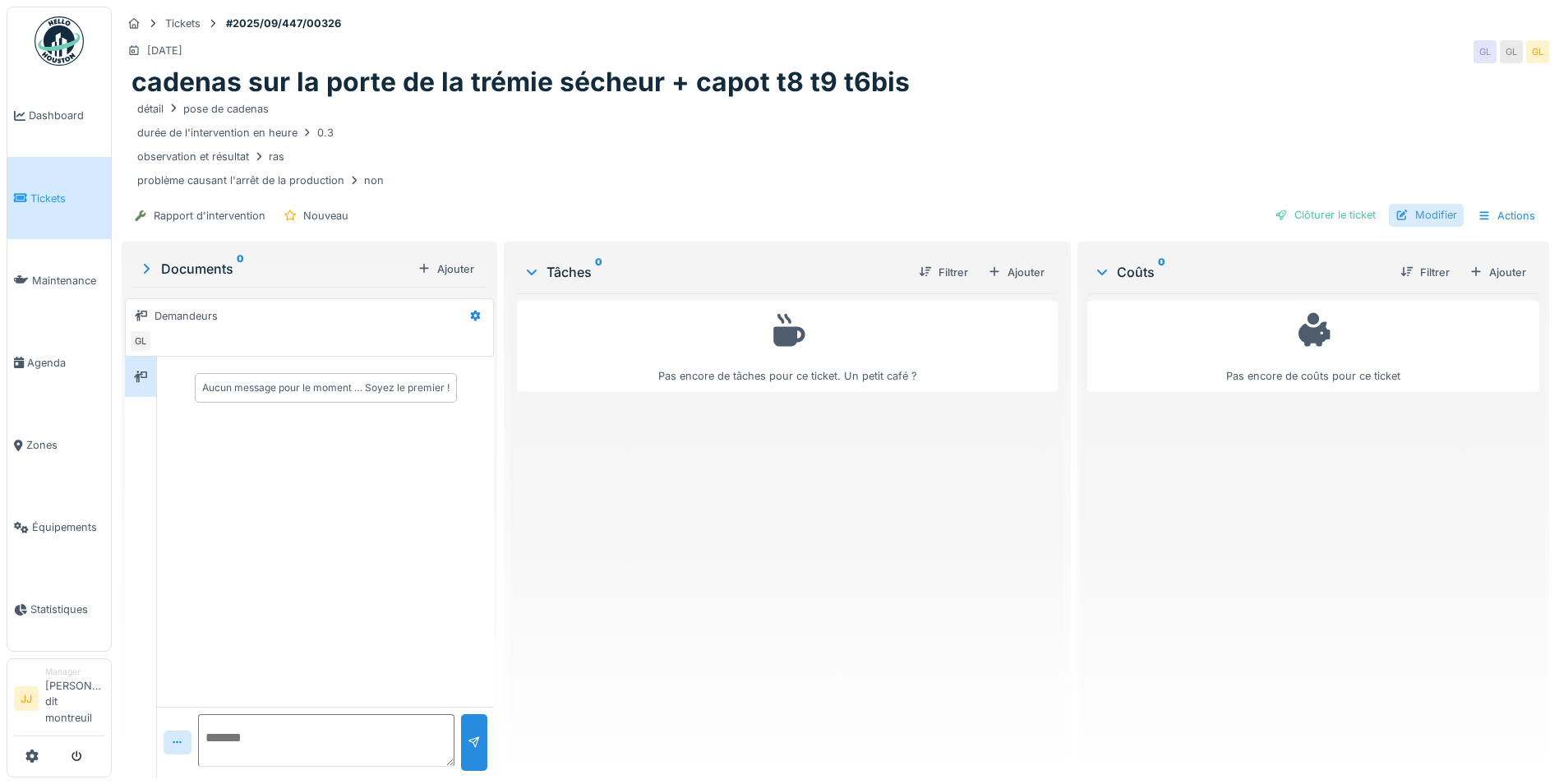
click at [1420, 204] on div "Modifier" at bounding box center [1426, 215] width 75 height 22
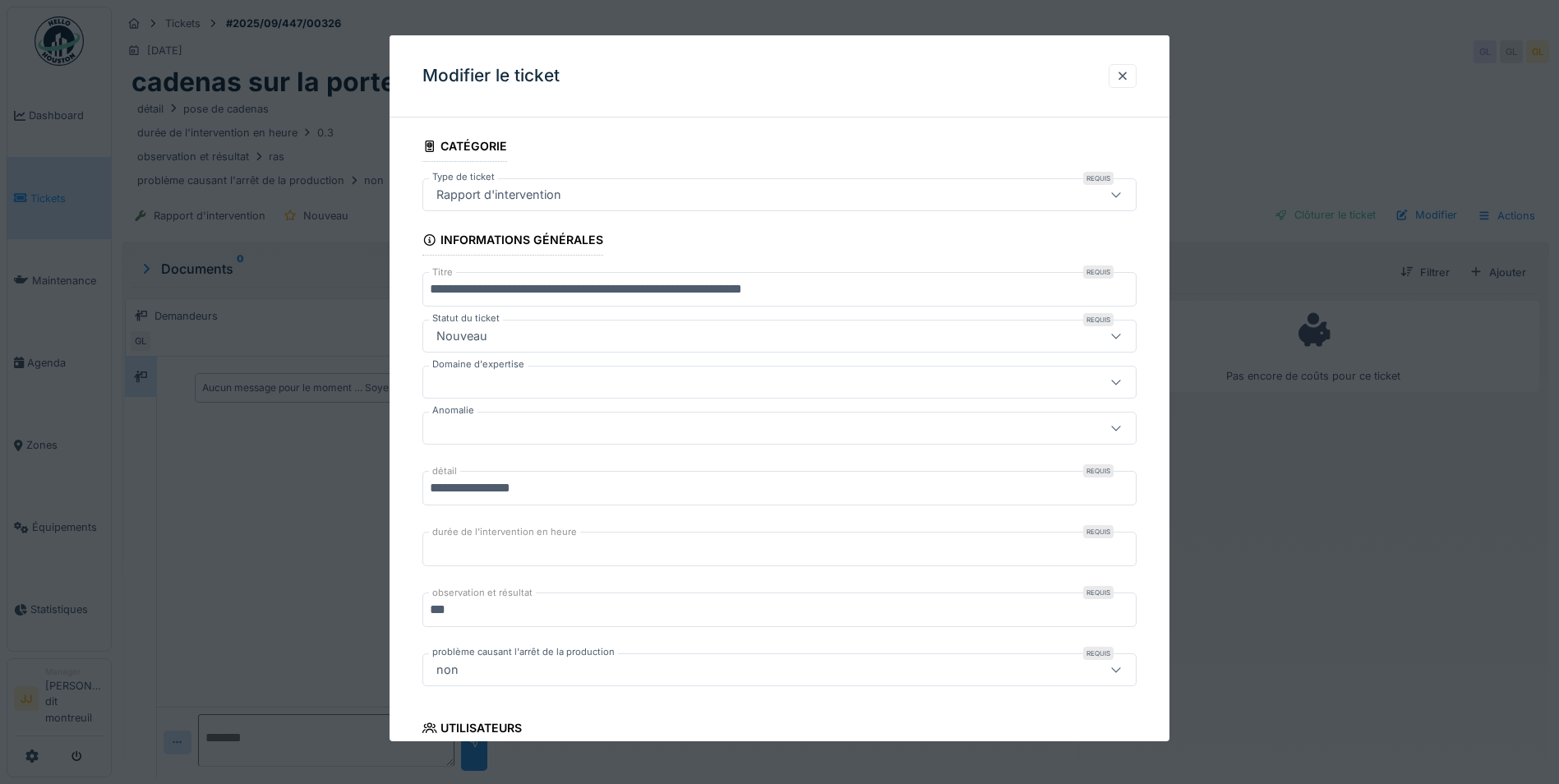
click at [461, 374] on div at bounding box center [737, 382] width 615 height 18
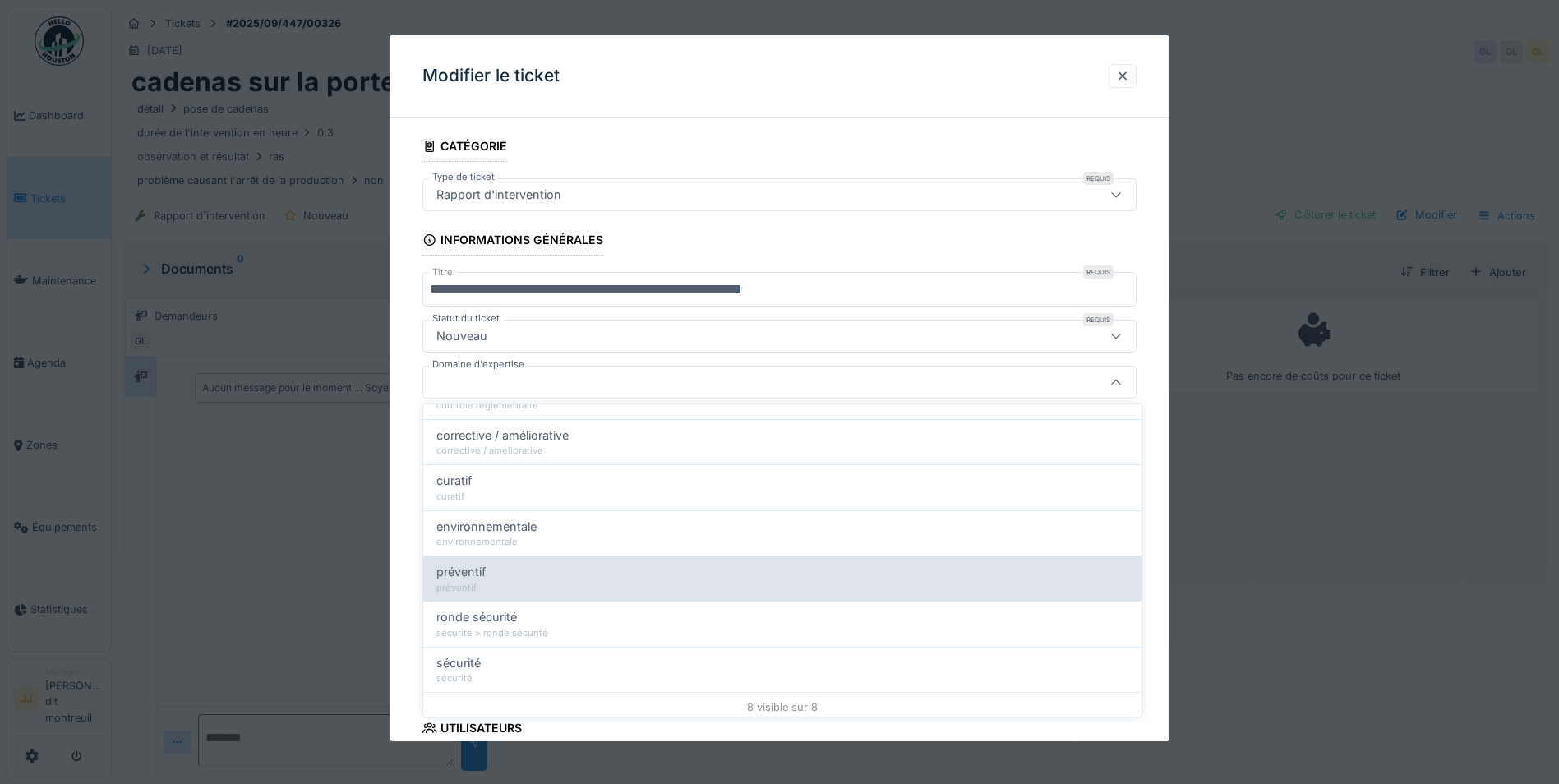
scroll to position [164, 0]
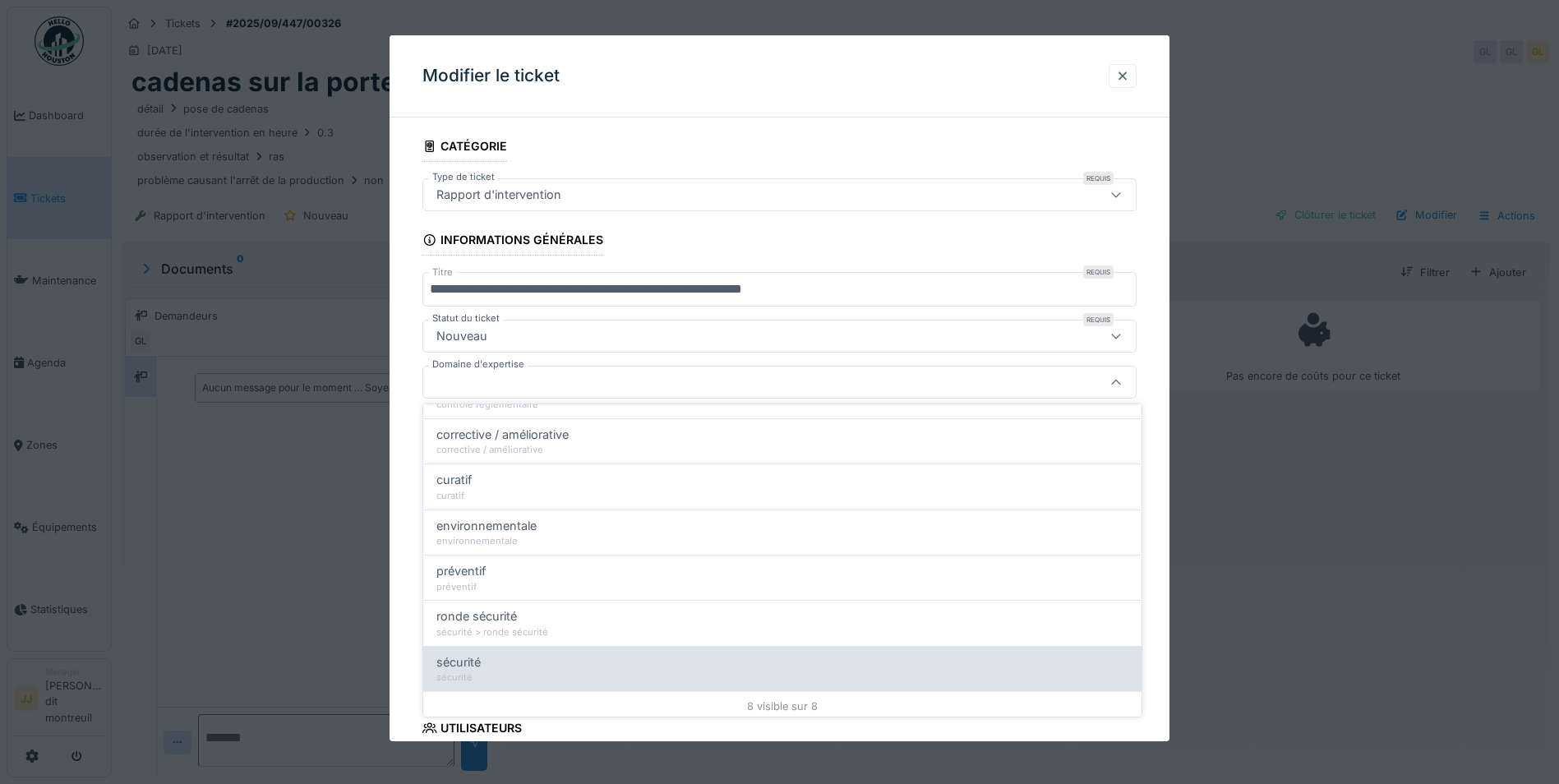
click at [529, 657] on div "sécurité" at bounding box center [782, 663] width 692 height 18
type input "****"
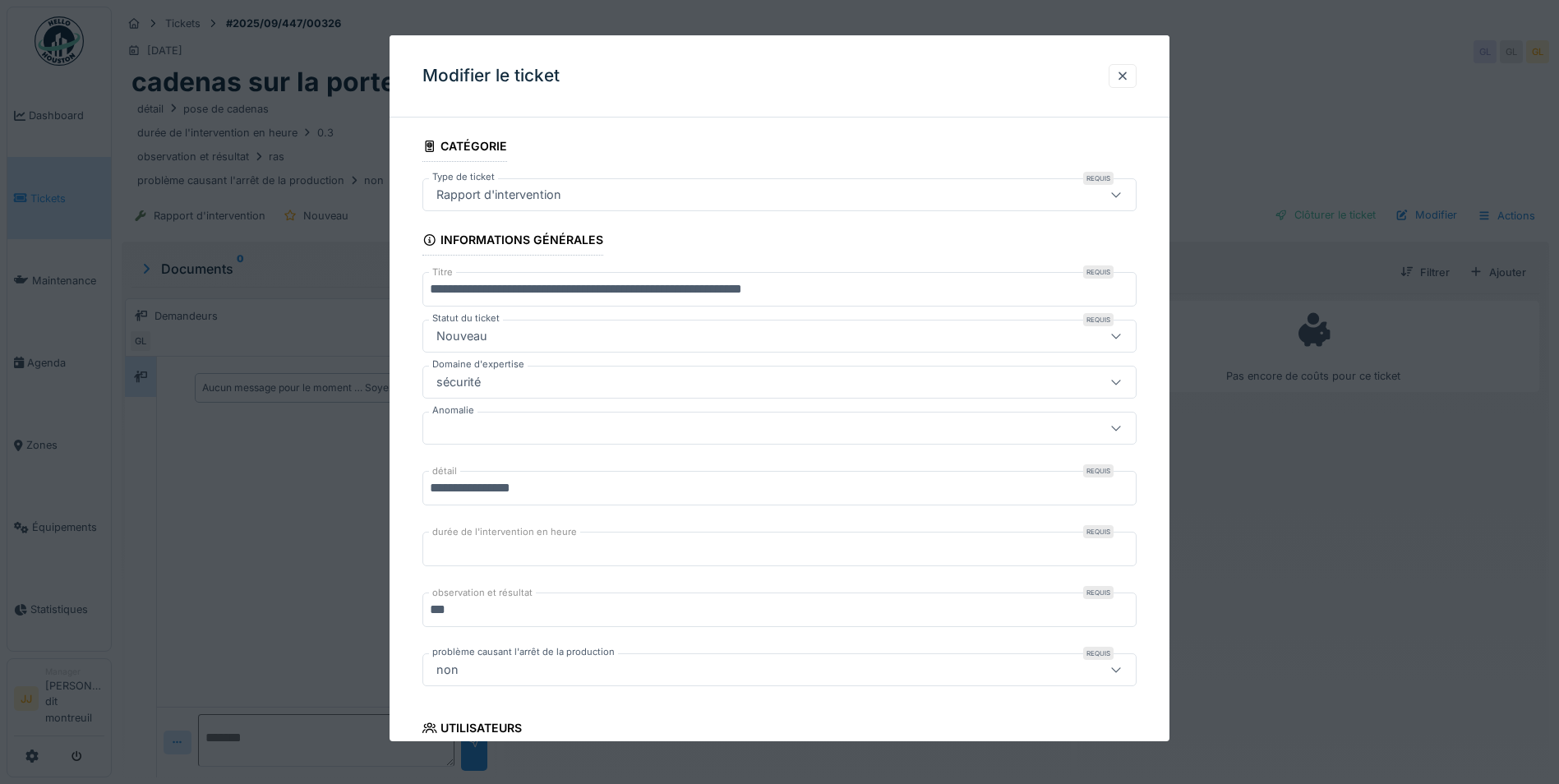
click at [491, 418] on div at bounding box center [779, 428] width 714 height 33
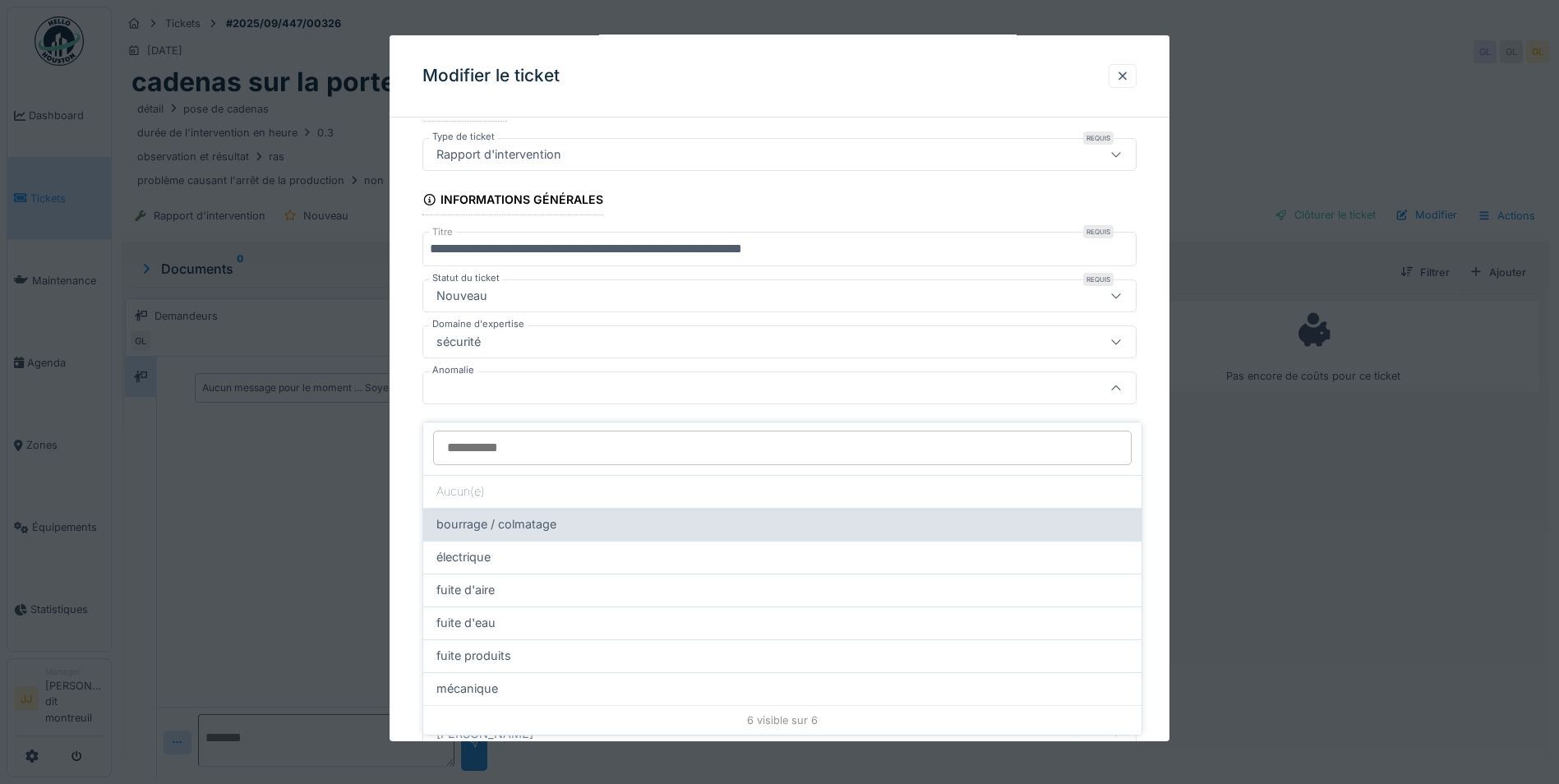
scroll to position [13, 0]
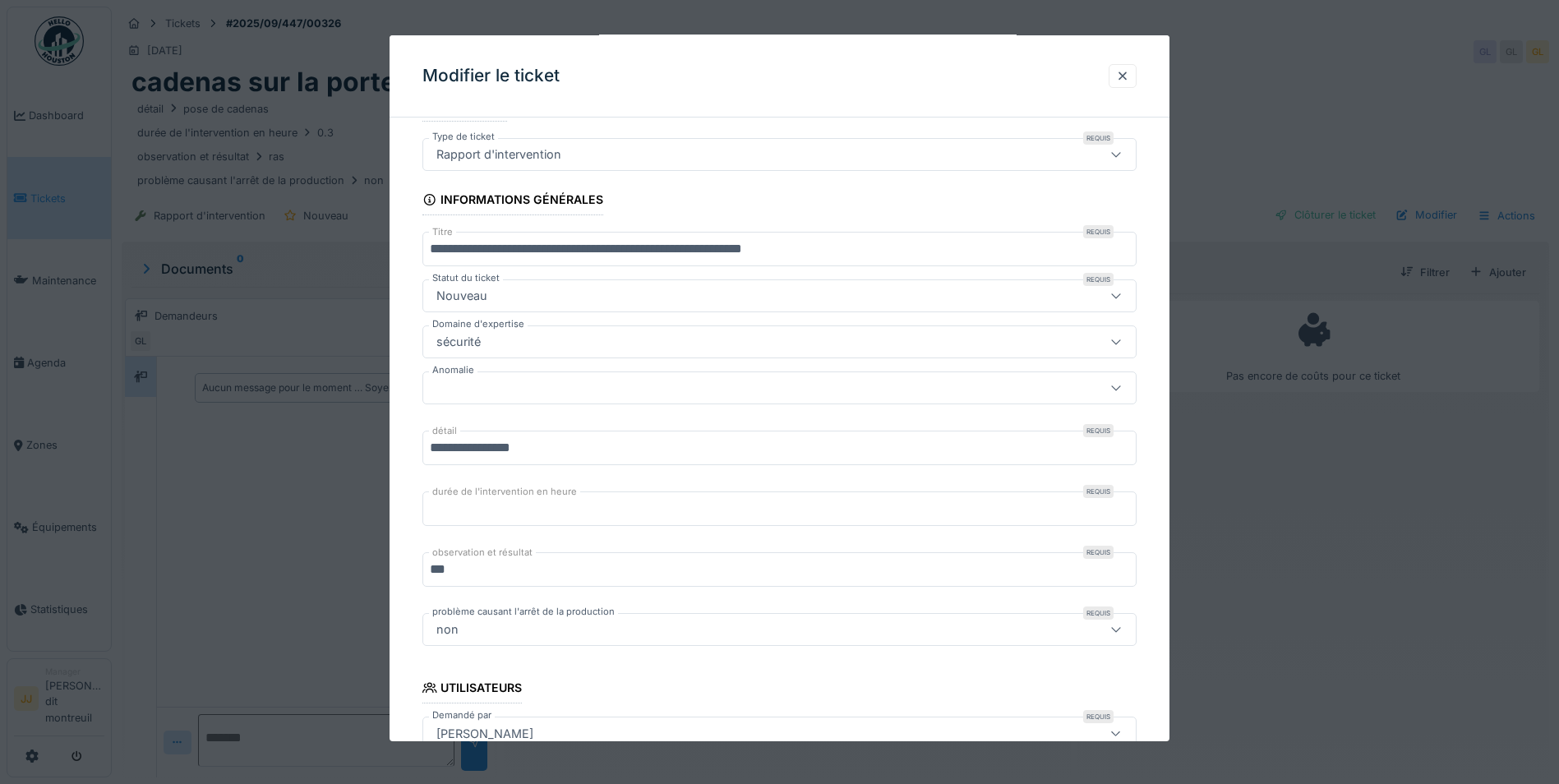
click at [412, 421] on div "**********" at bounding box center [779, 648] width 780 height 1117
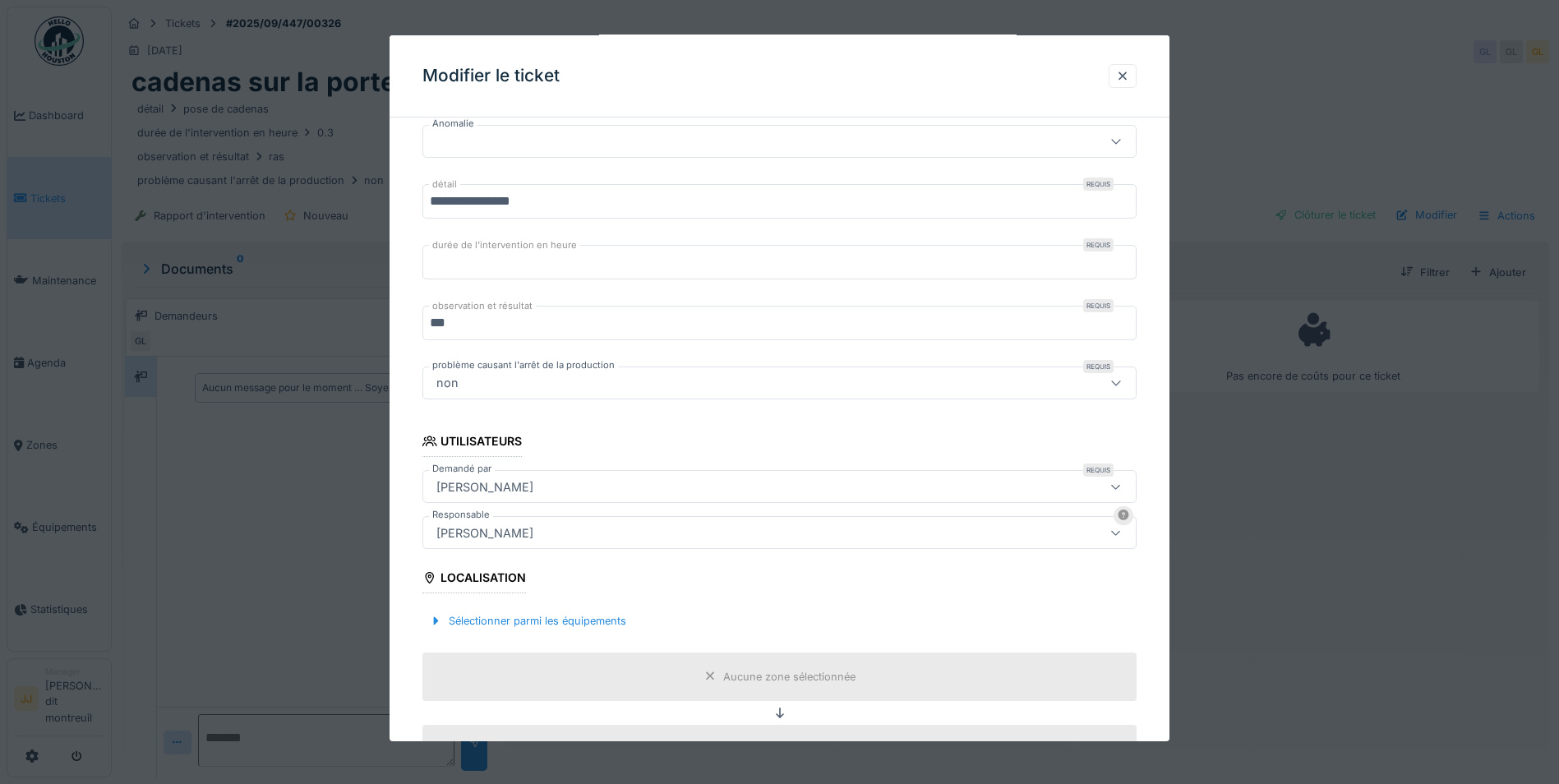
scroll to position [369, 0]
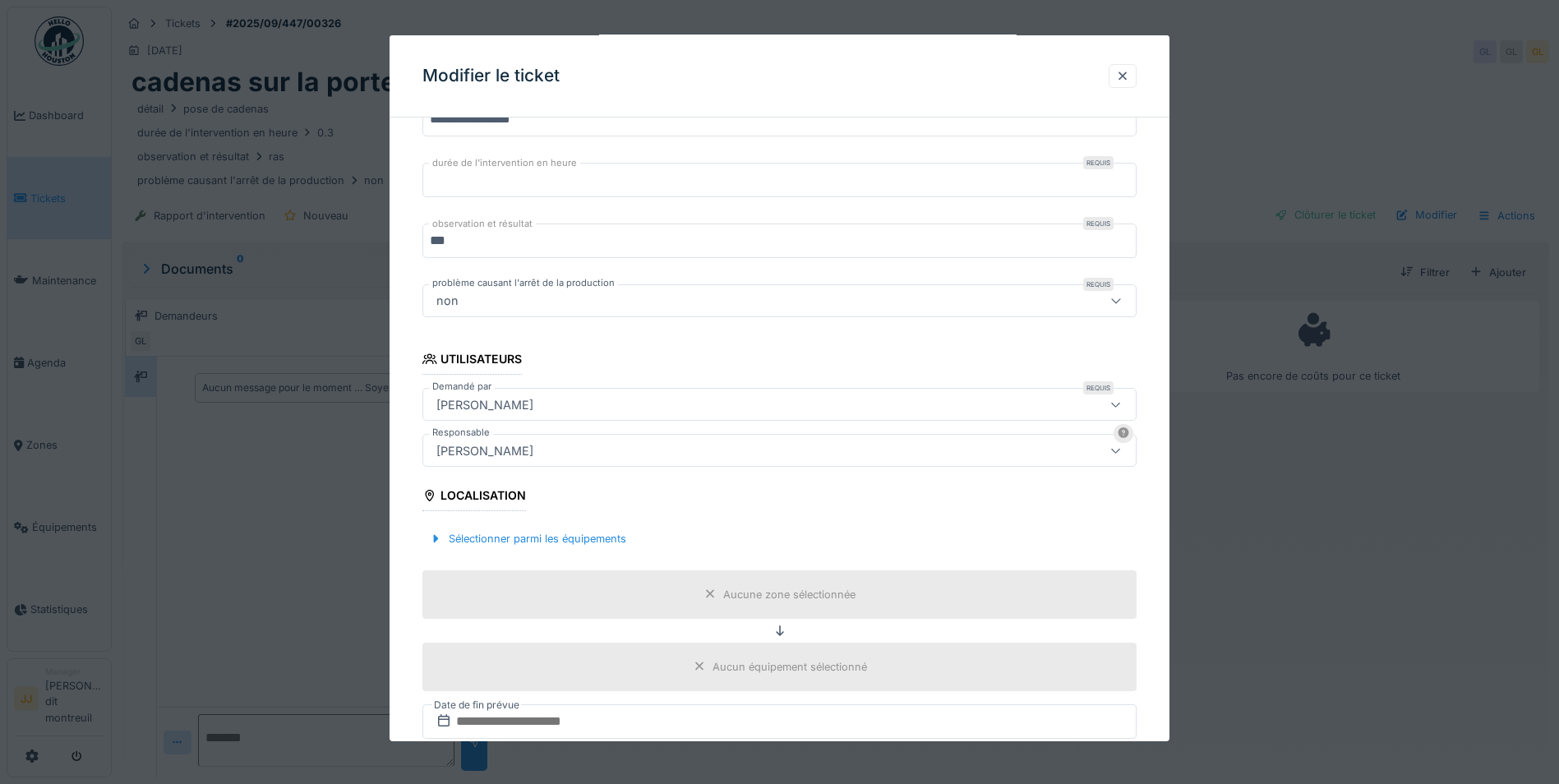
click at [667, 396] on div "Guillaume Lunel" at bounding box center [737, 405] width 615 height 18
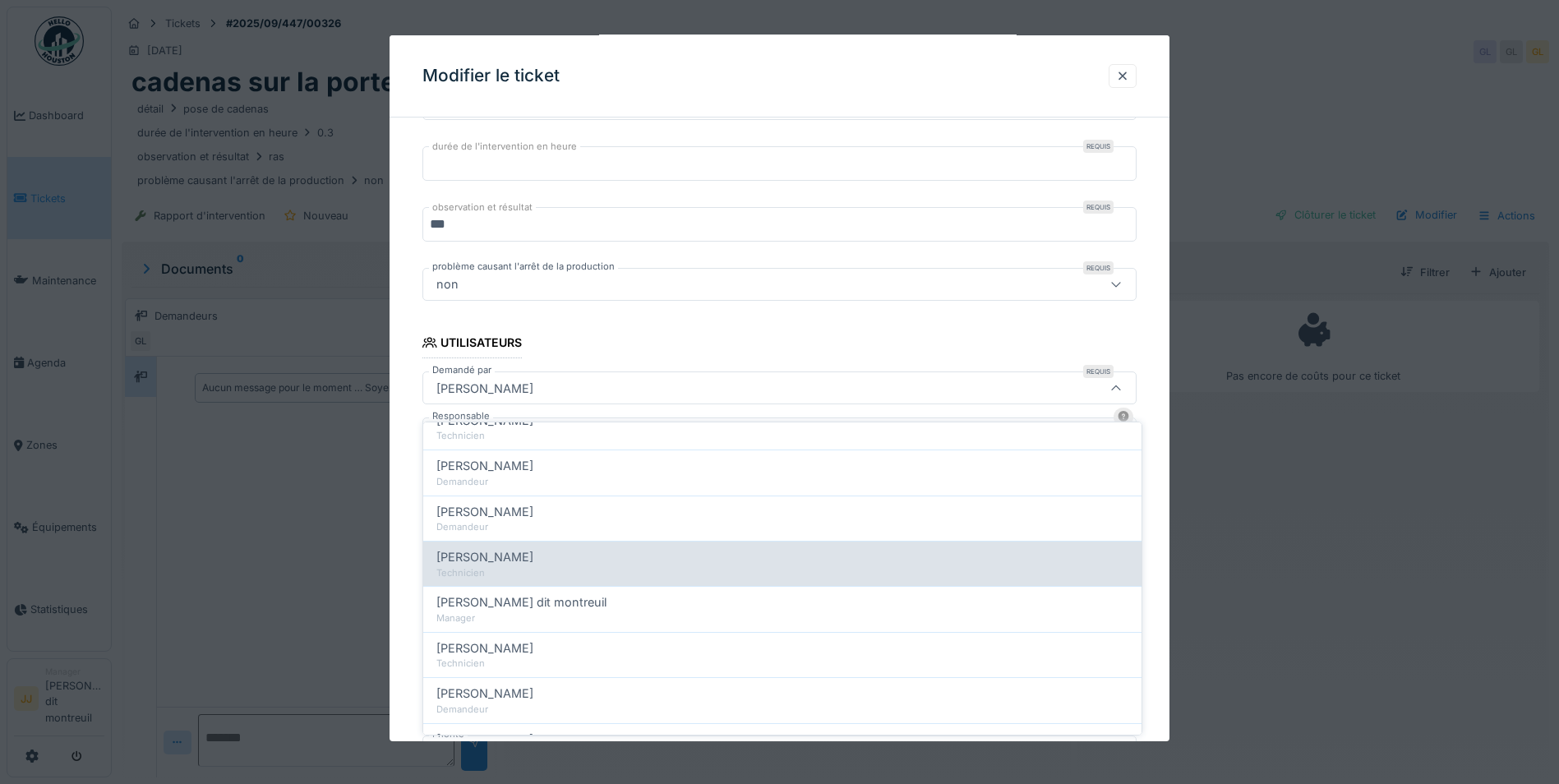
scroll to position [164, 0]
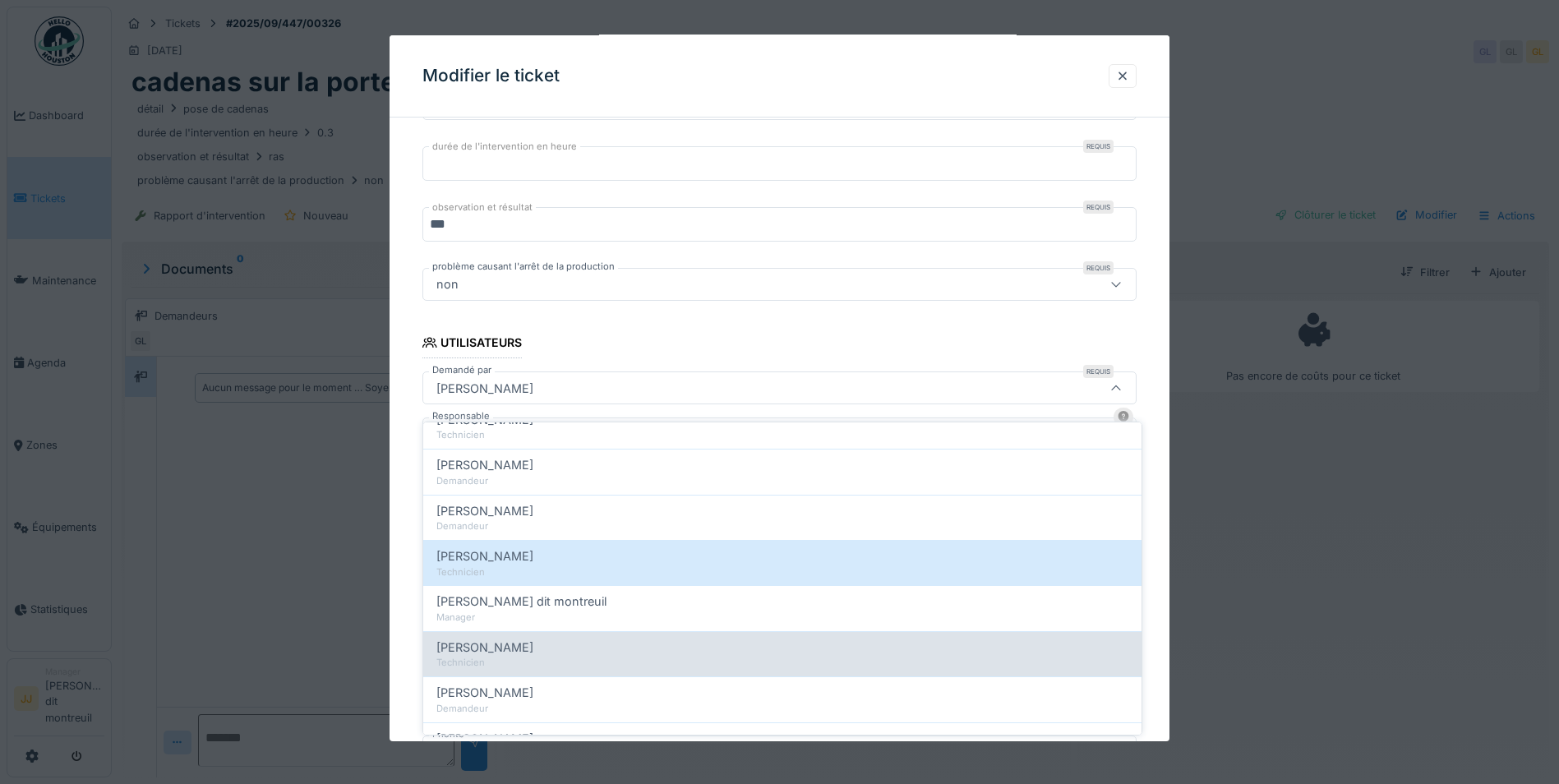
click at [542, 655] on div "Technicien" at bounding box center [782, 662] width 692 height 14
type input "*****"
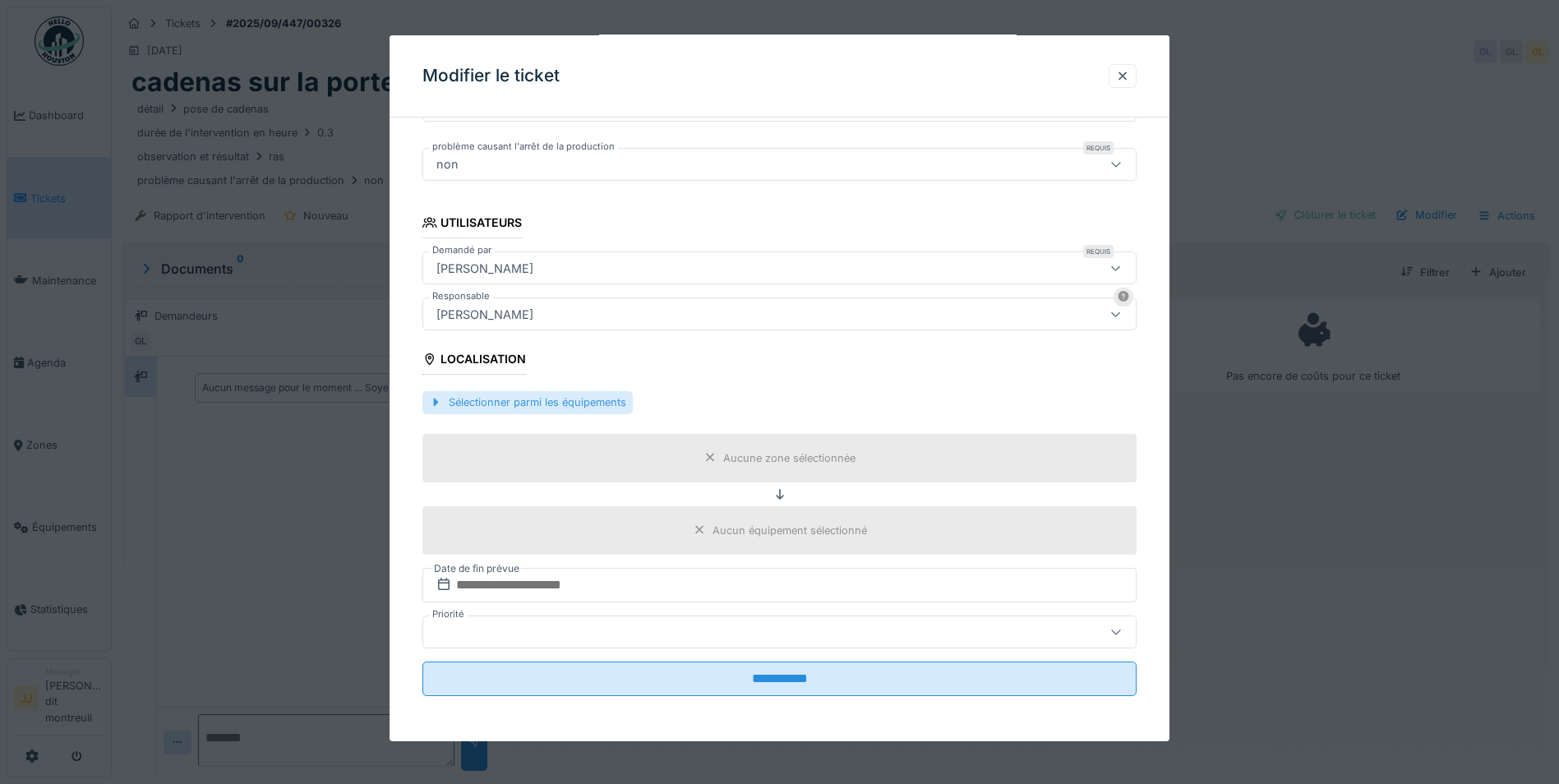
scroll to position [506, 0]
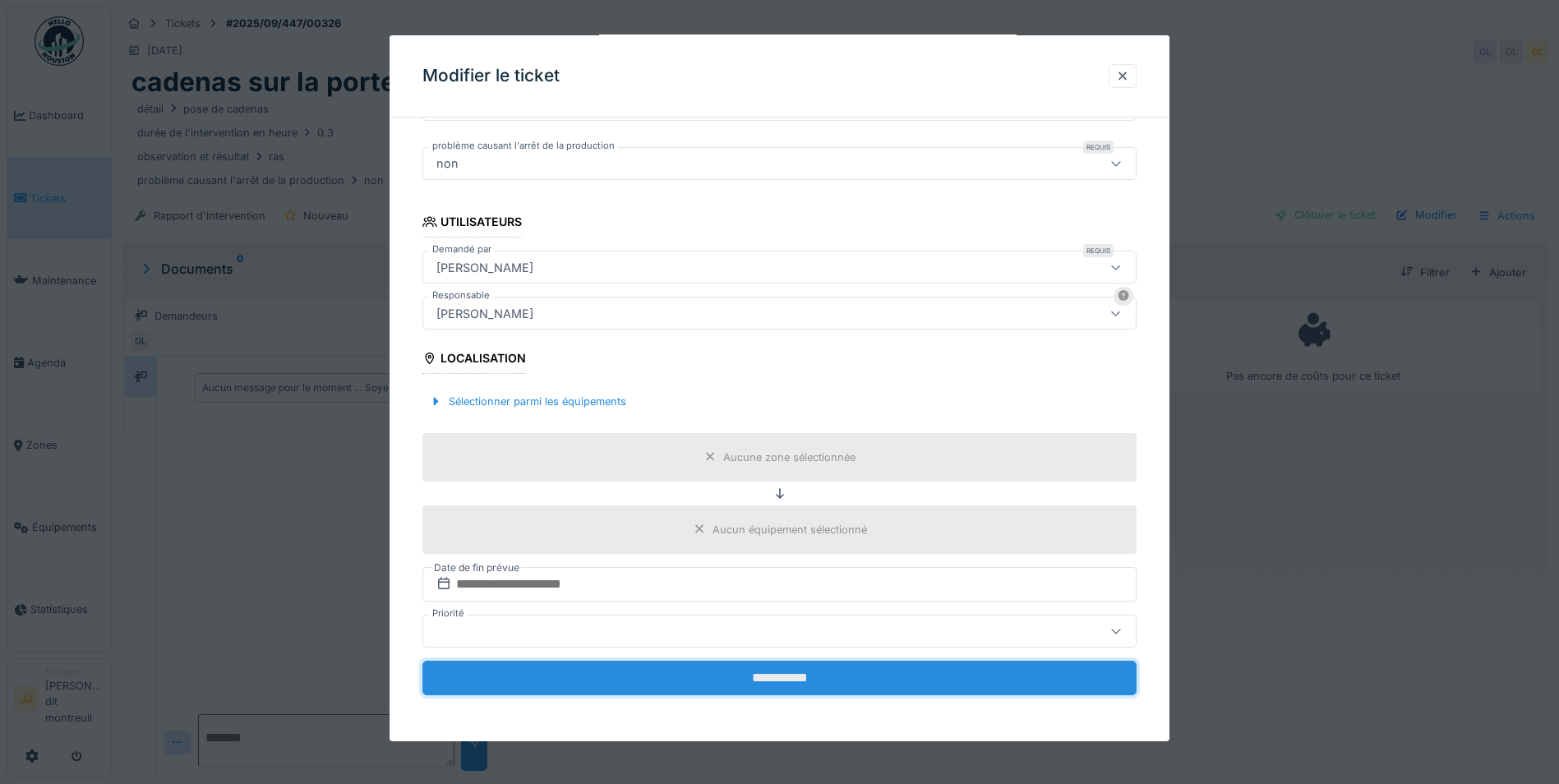
click at [584, 681] on input "**********" at bounding box center [779, 678] width 714 height 35
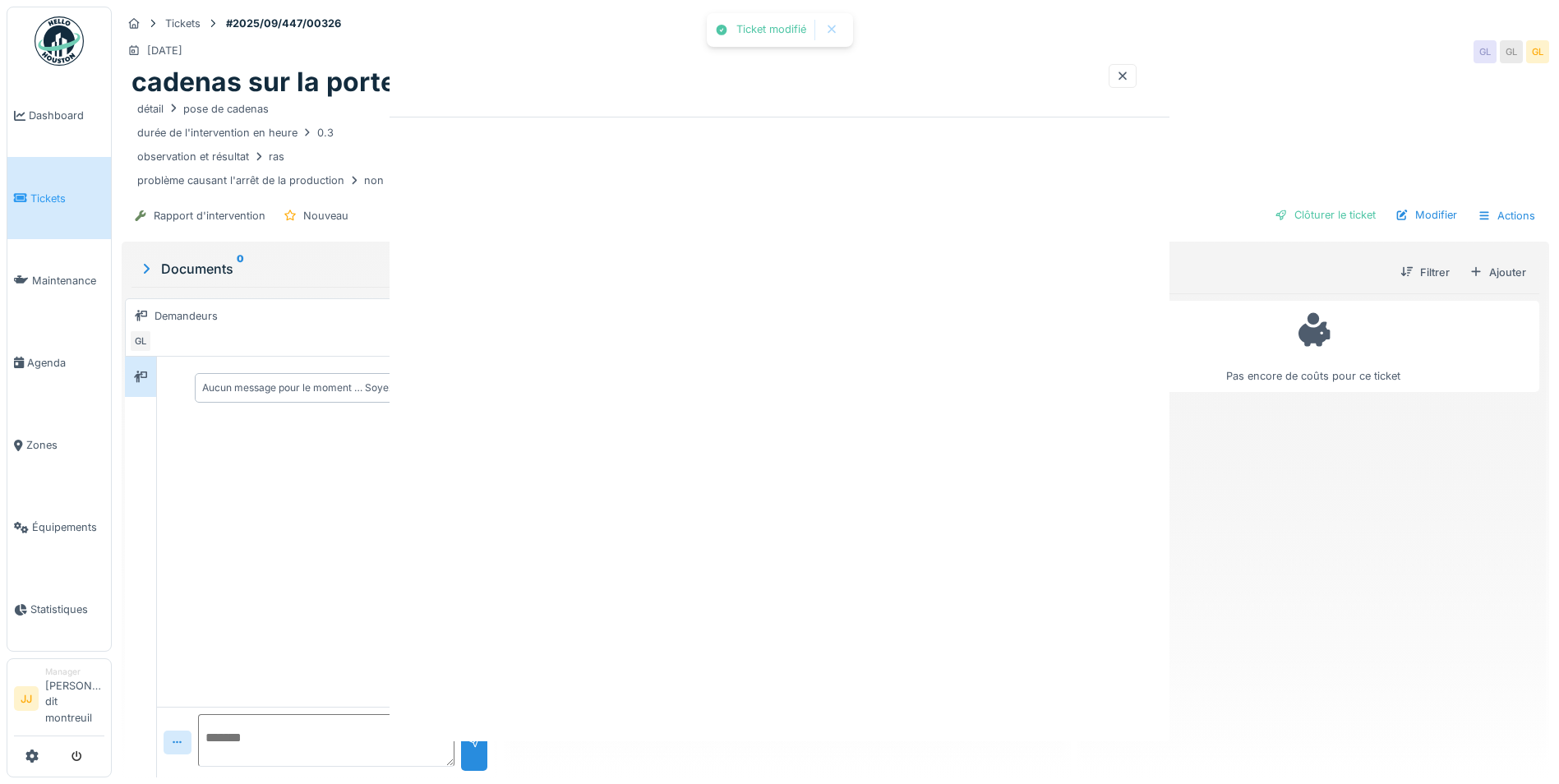
scroll to position [0, 0]
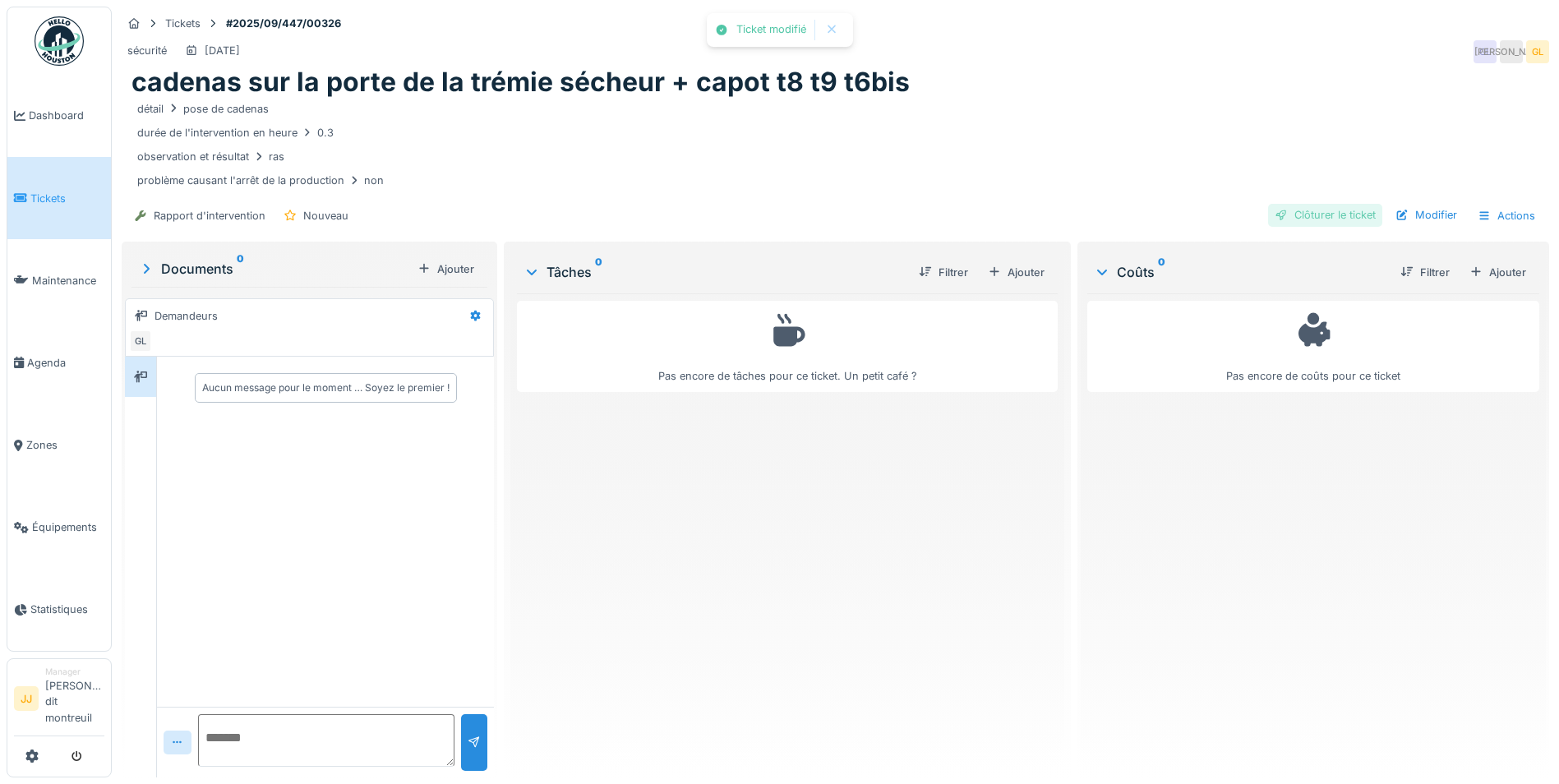
click at [1332, 204] on div "Clôturer le ticket" at bounding box center [1325, 215] width 114 height 22
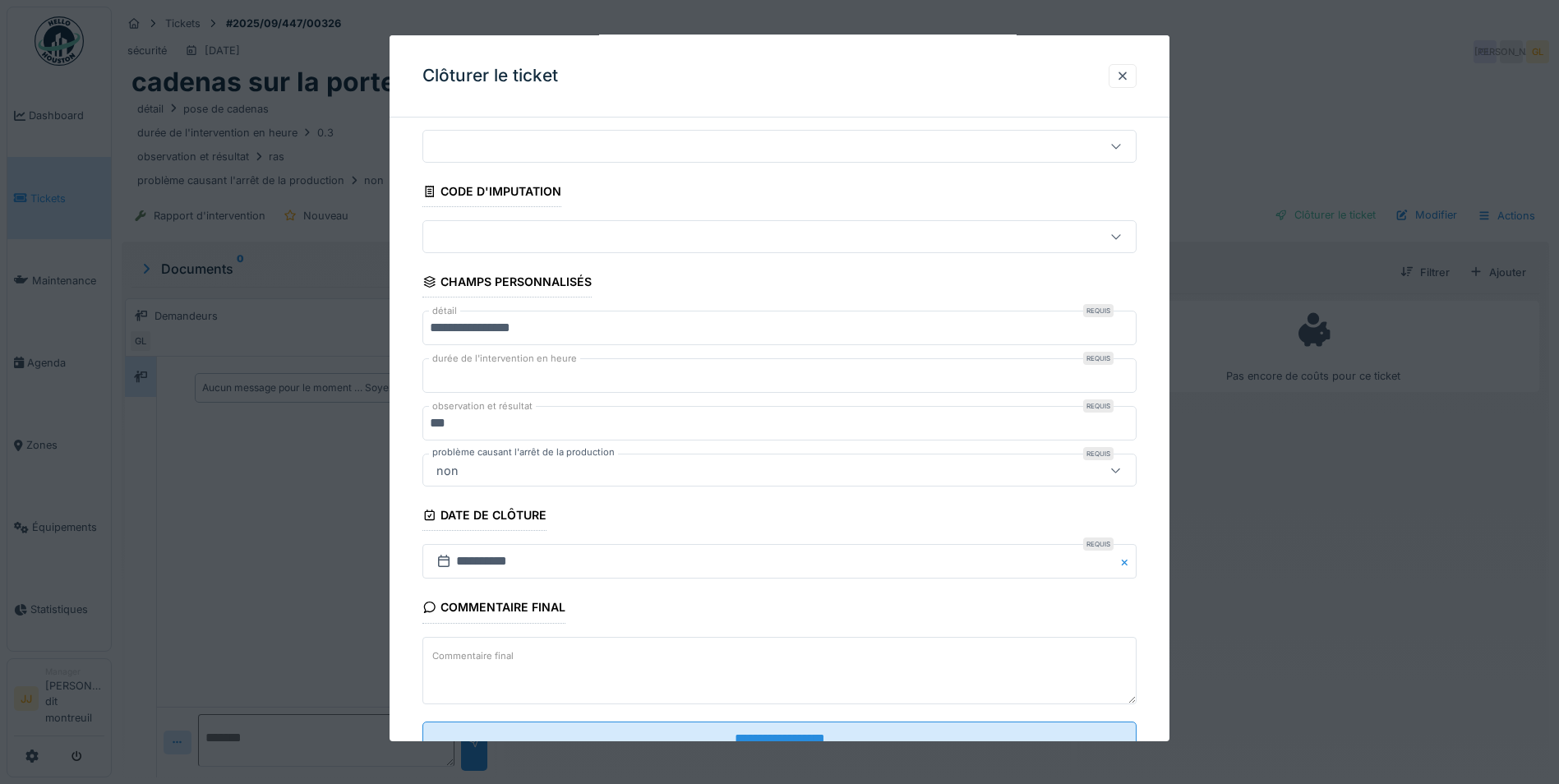
scroll to position [106, 0]
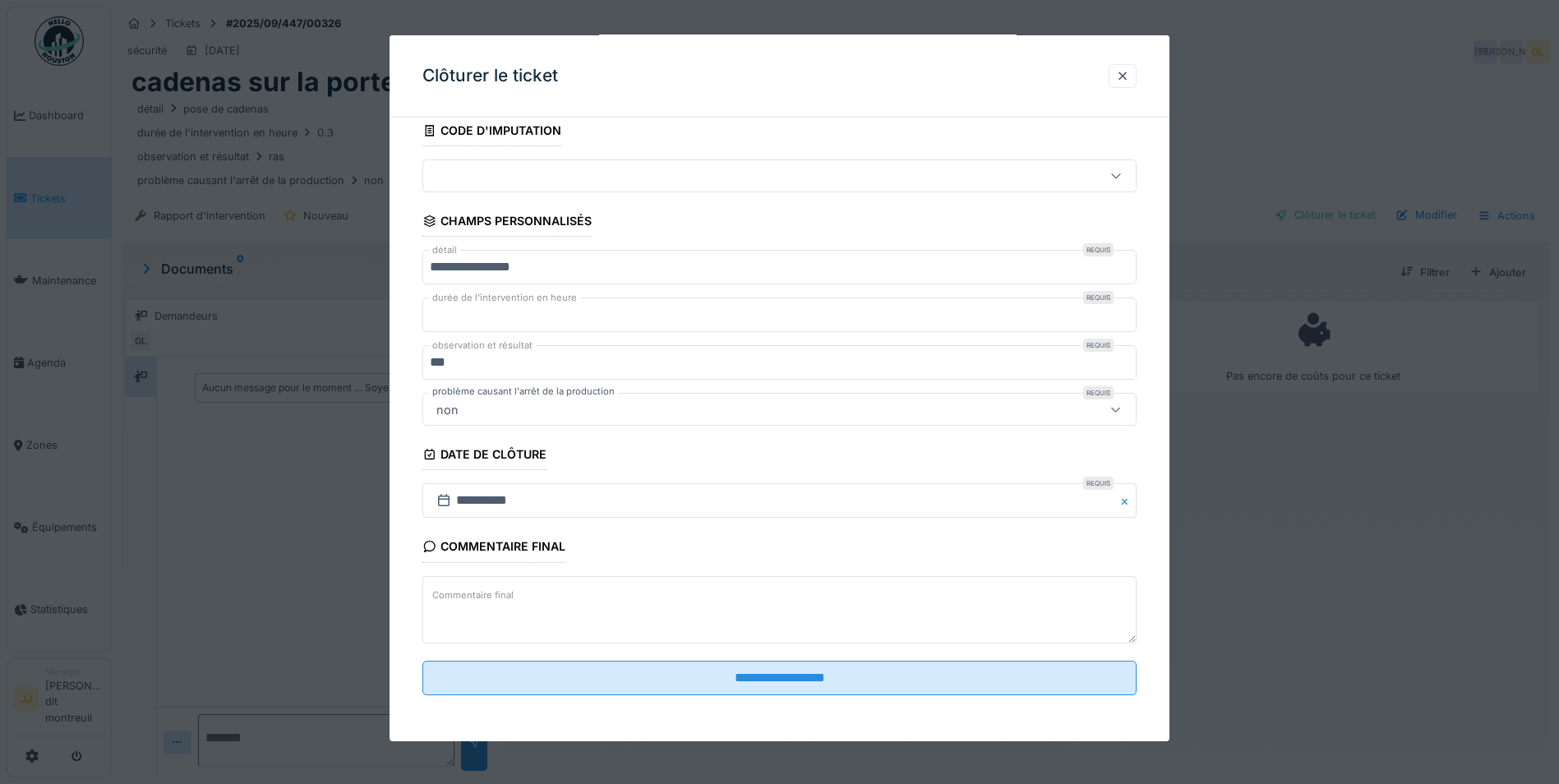
click at [546, 593] on textarea "Commentaire final" at bounding box center [779, 609] width 714 height 67
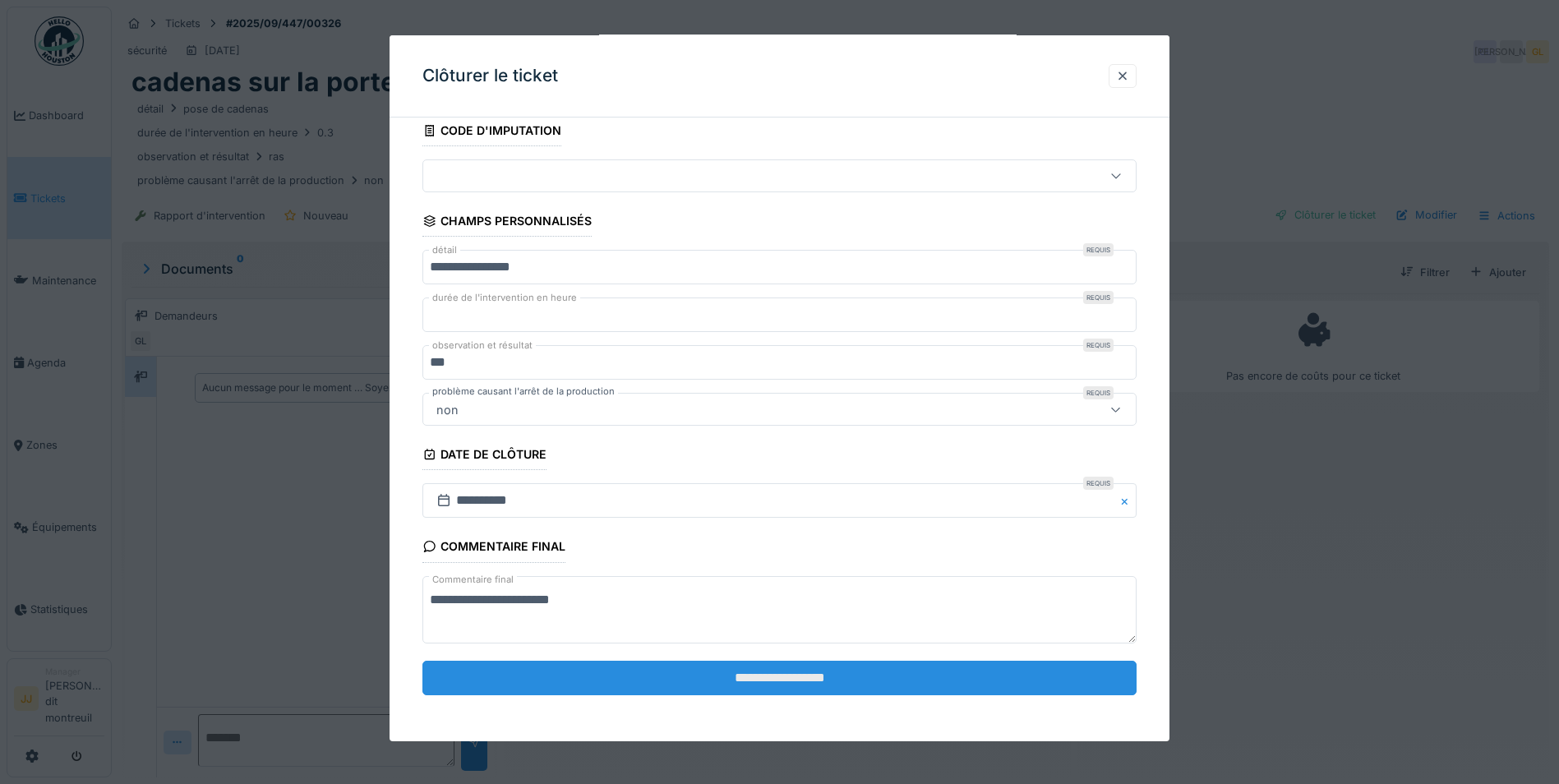
type textarea "**********"
click at [549, 677] on input "**********" at bounding box center [779, 678] width 714 height 35
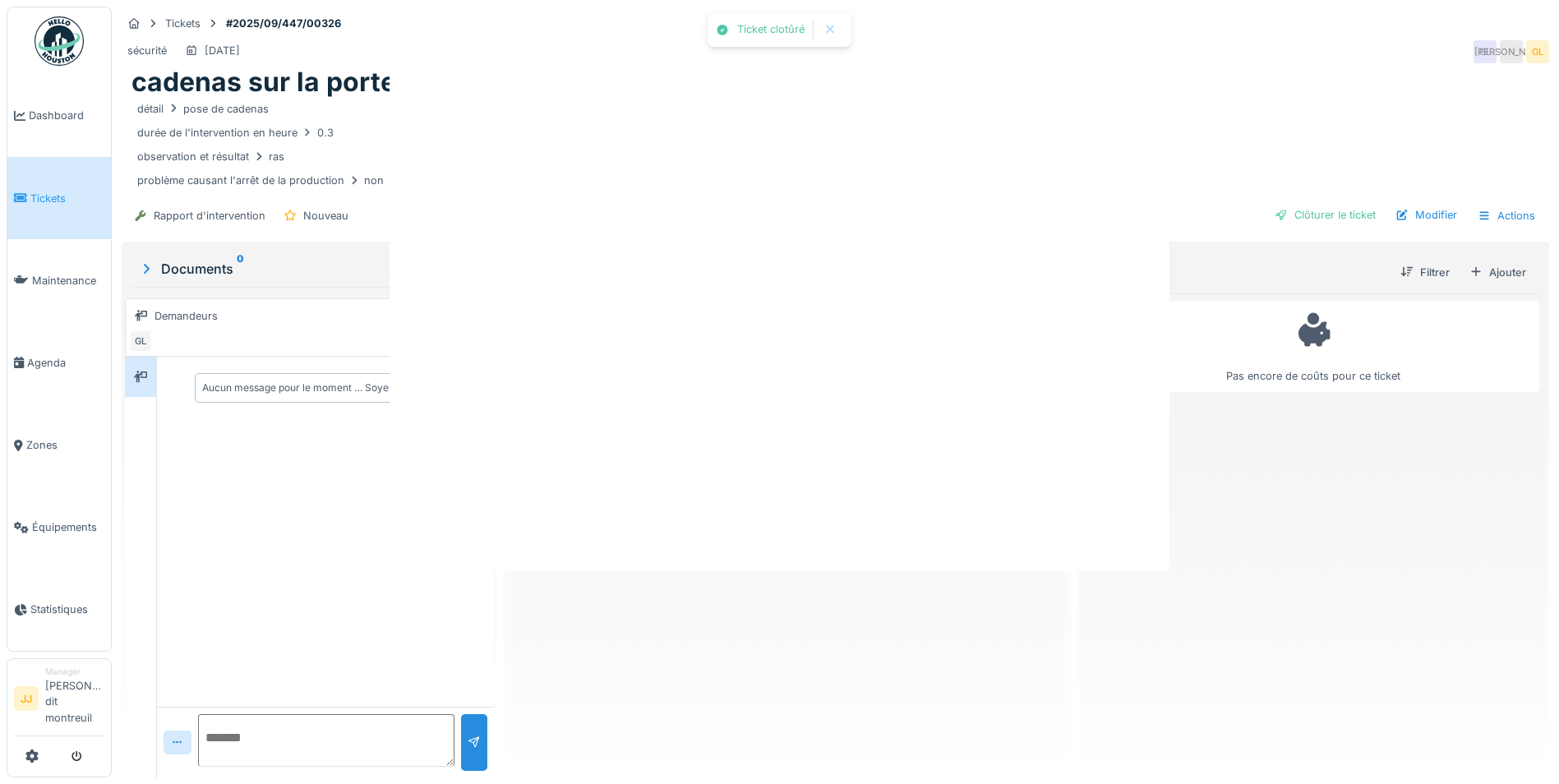
scroll to position [0, 0]
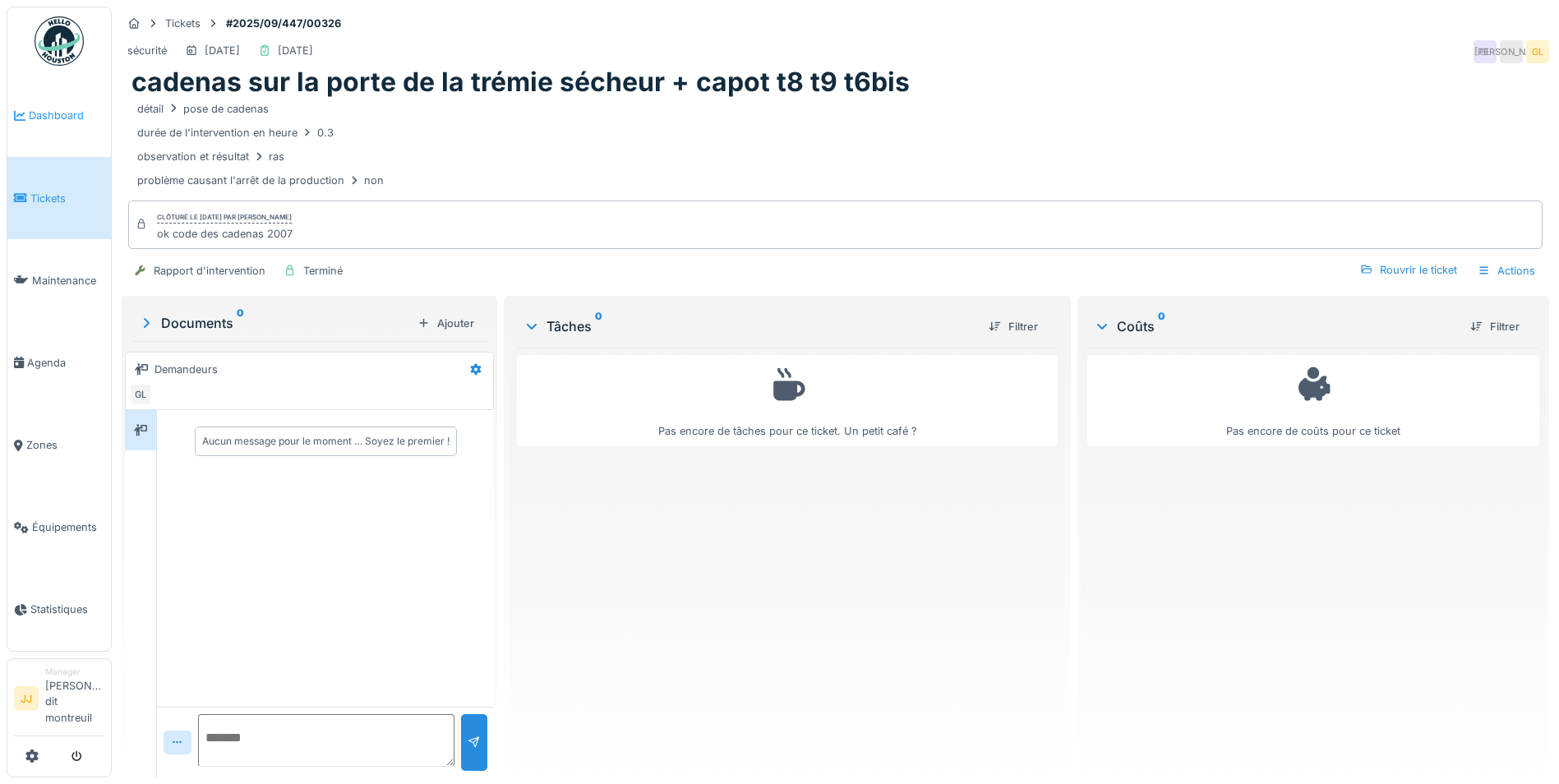
click at [59, 98] on link "Dashboard" at bounding box center [59, 116] width 104 height 82
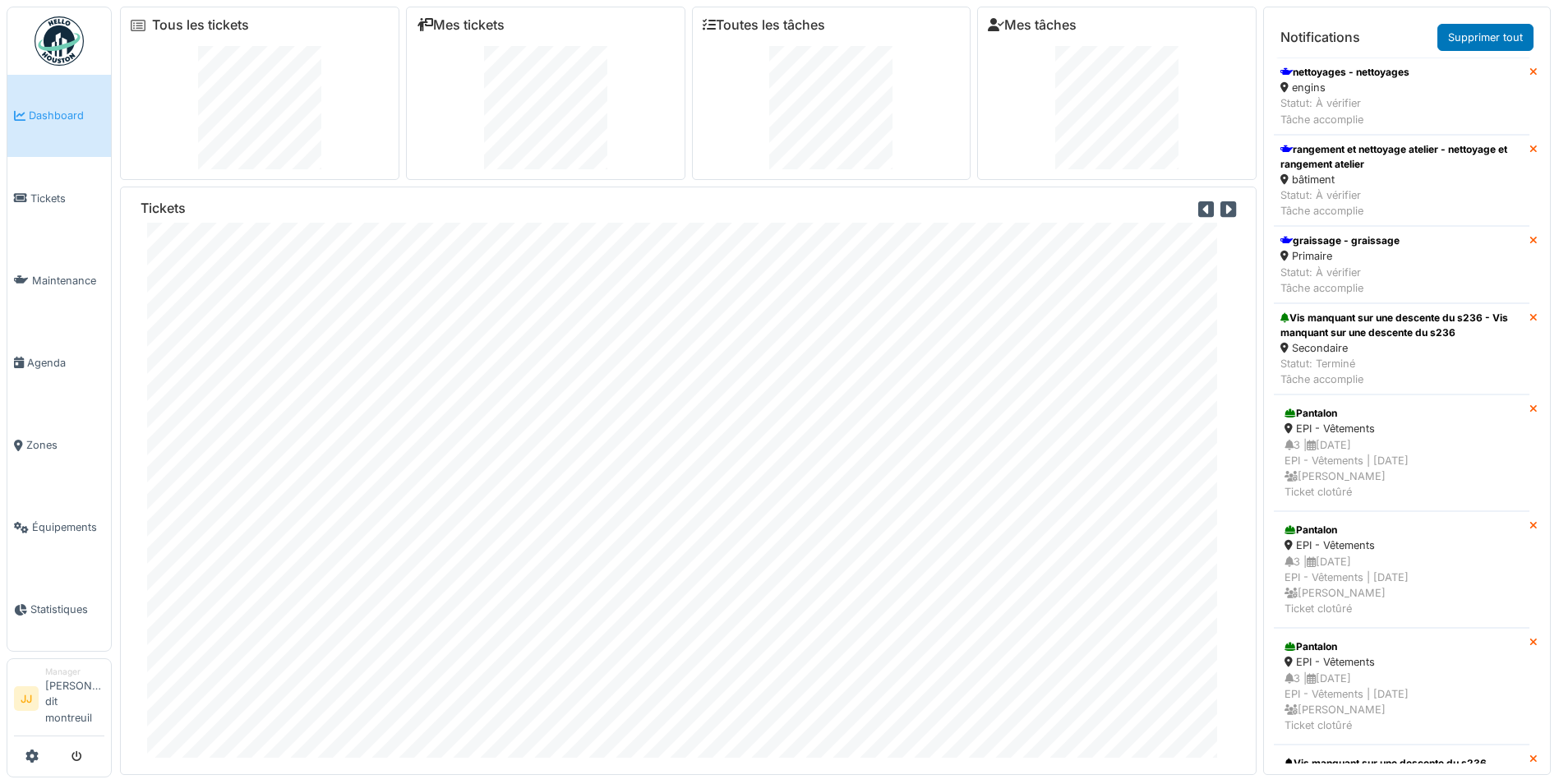
click at [1529, 75] on icon at bounding box center [1533, 73] width 8 height 11
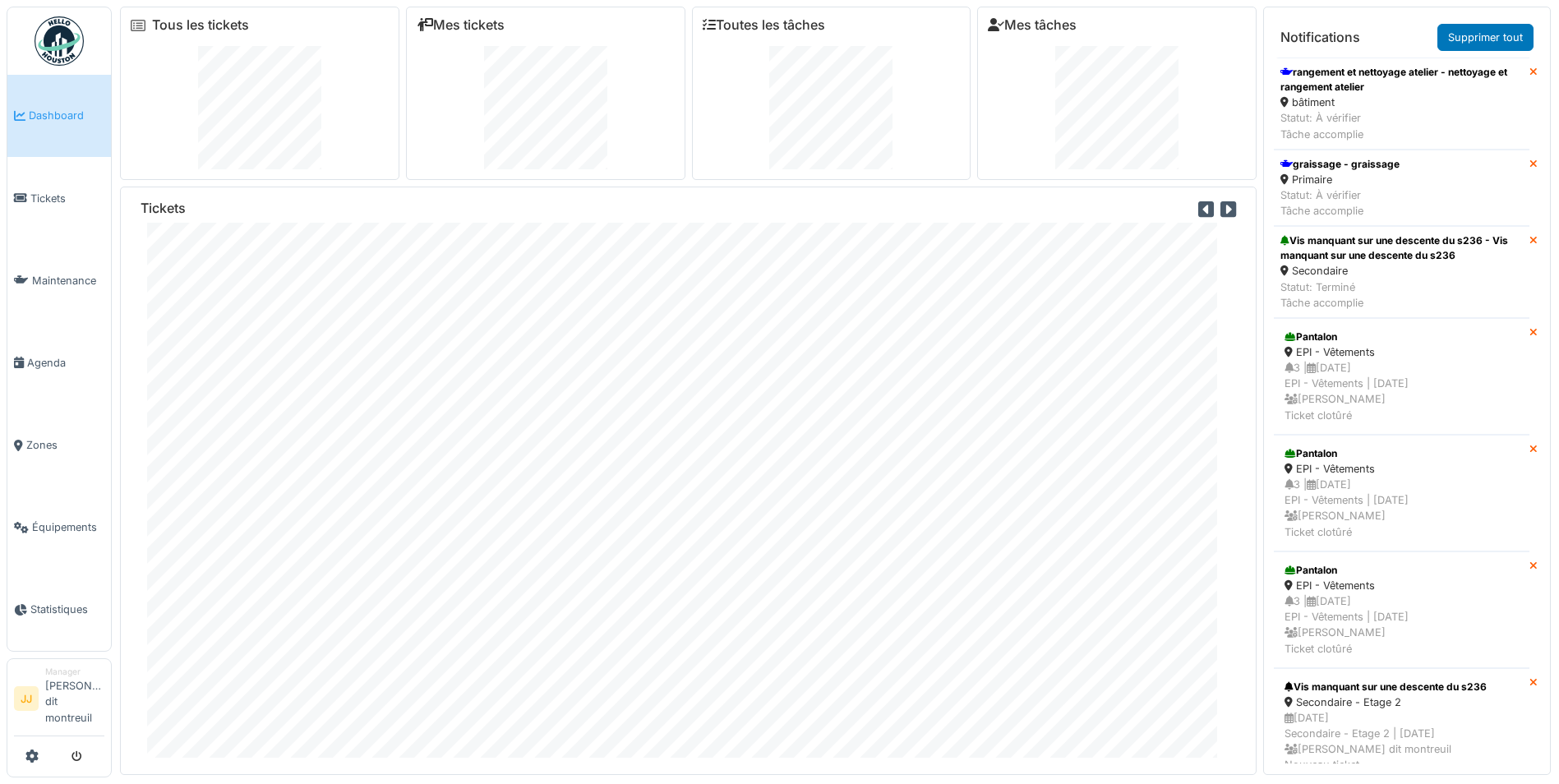
click at [1529, 75] on icon at bounding box center [1533, 73] width 8 height 11
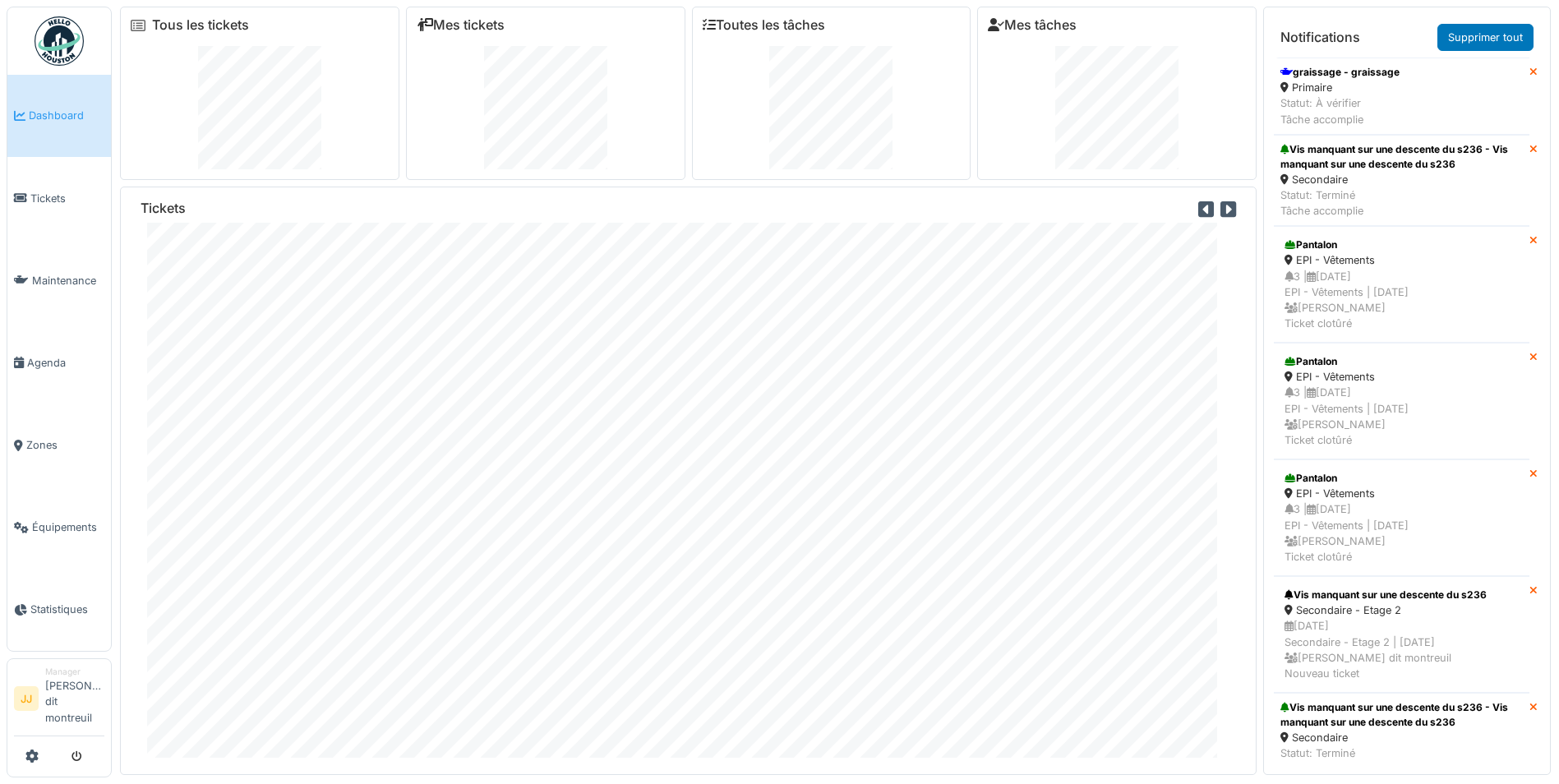
click at [1529, 75] on icon at bounding box center [1533, 73] width 8 height 11
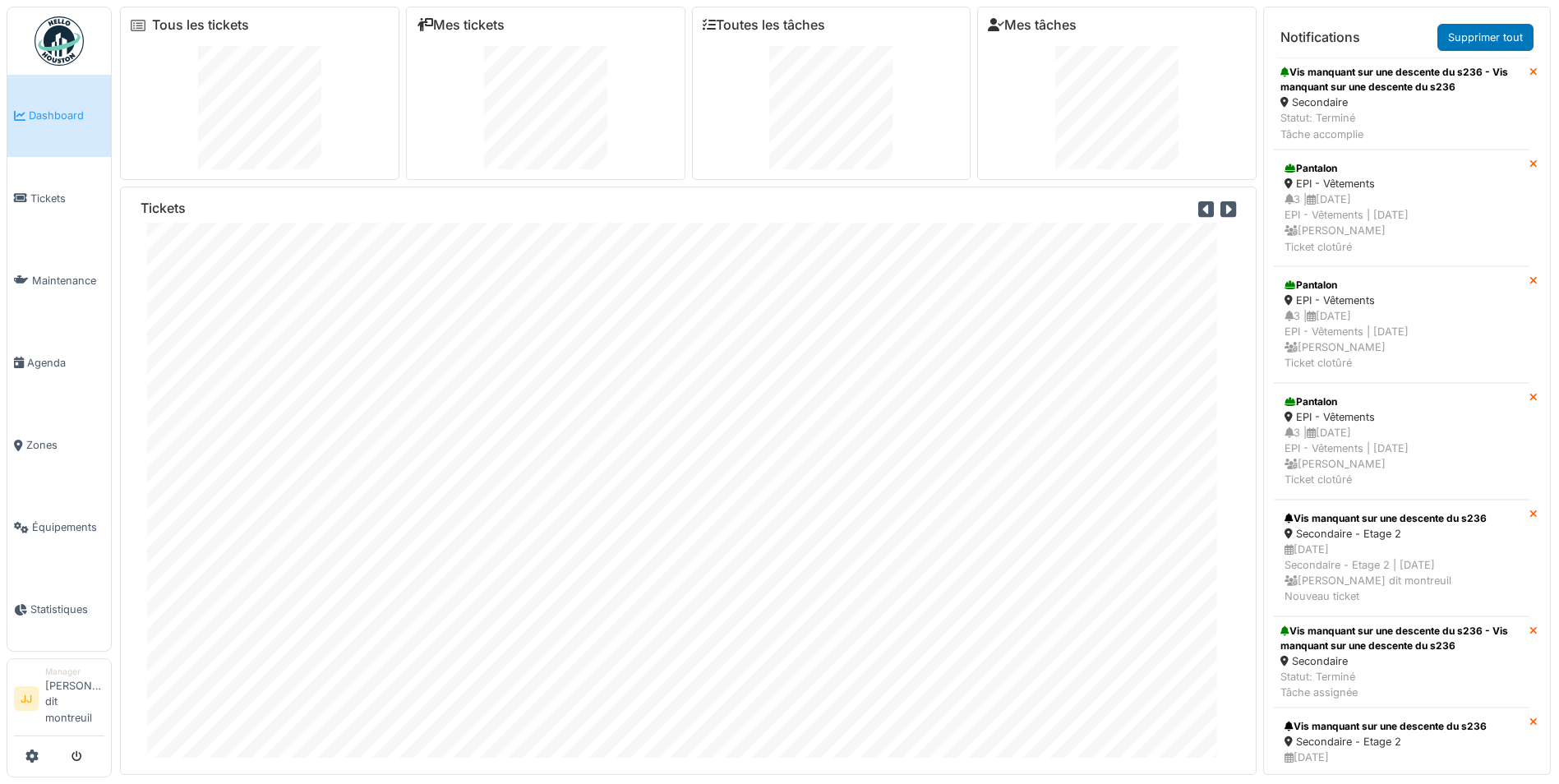
click at [1529, 75] on icon at bounding box center [1533, 73] width 8 height 11
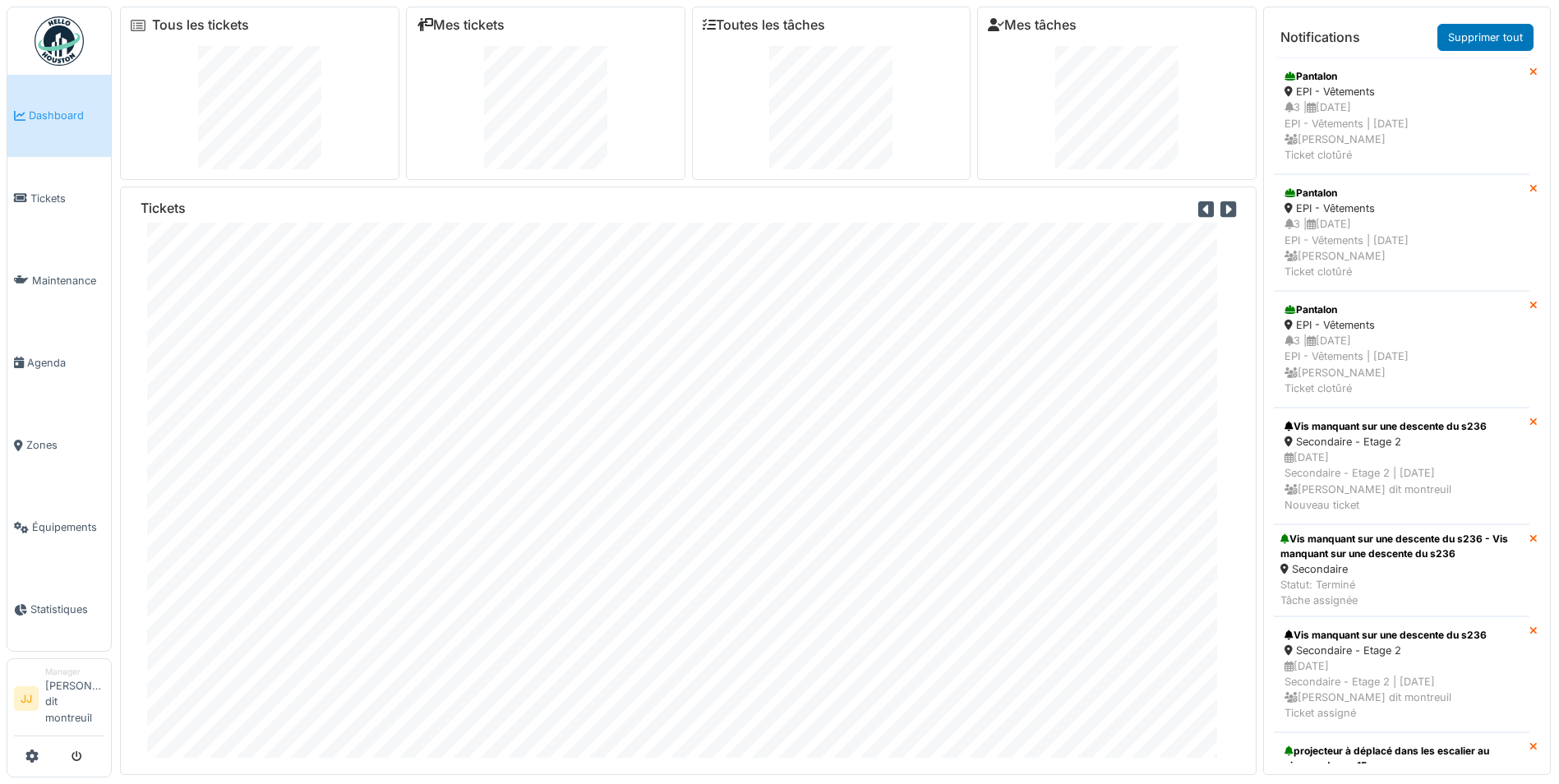
click at [1529, 75] on icon at bounding box center [1533, 73] width 8 height 11
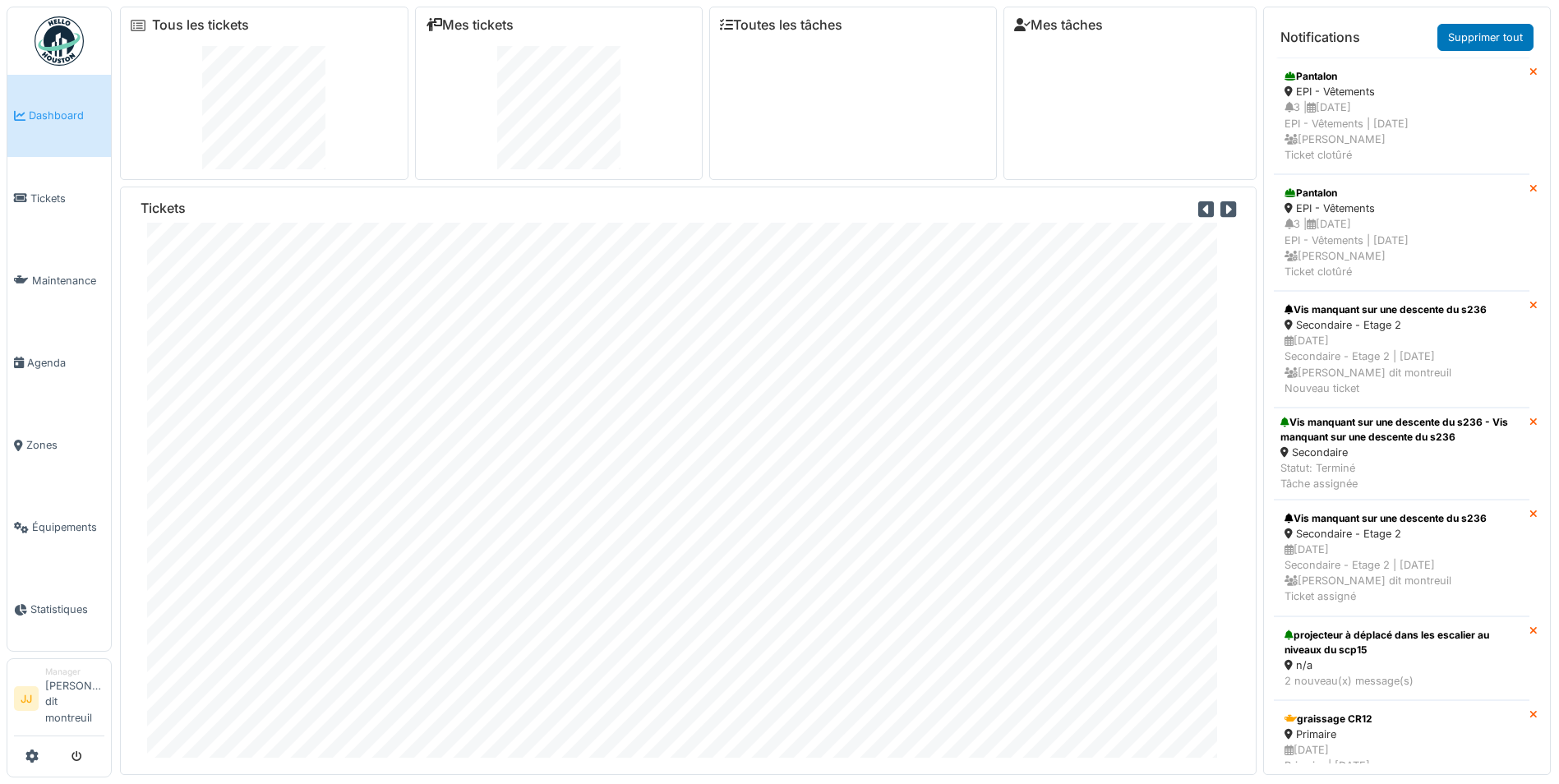
click at [1529, 75] on icon at bounding box center [1533, 73] width 8 height 11
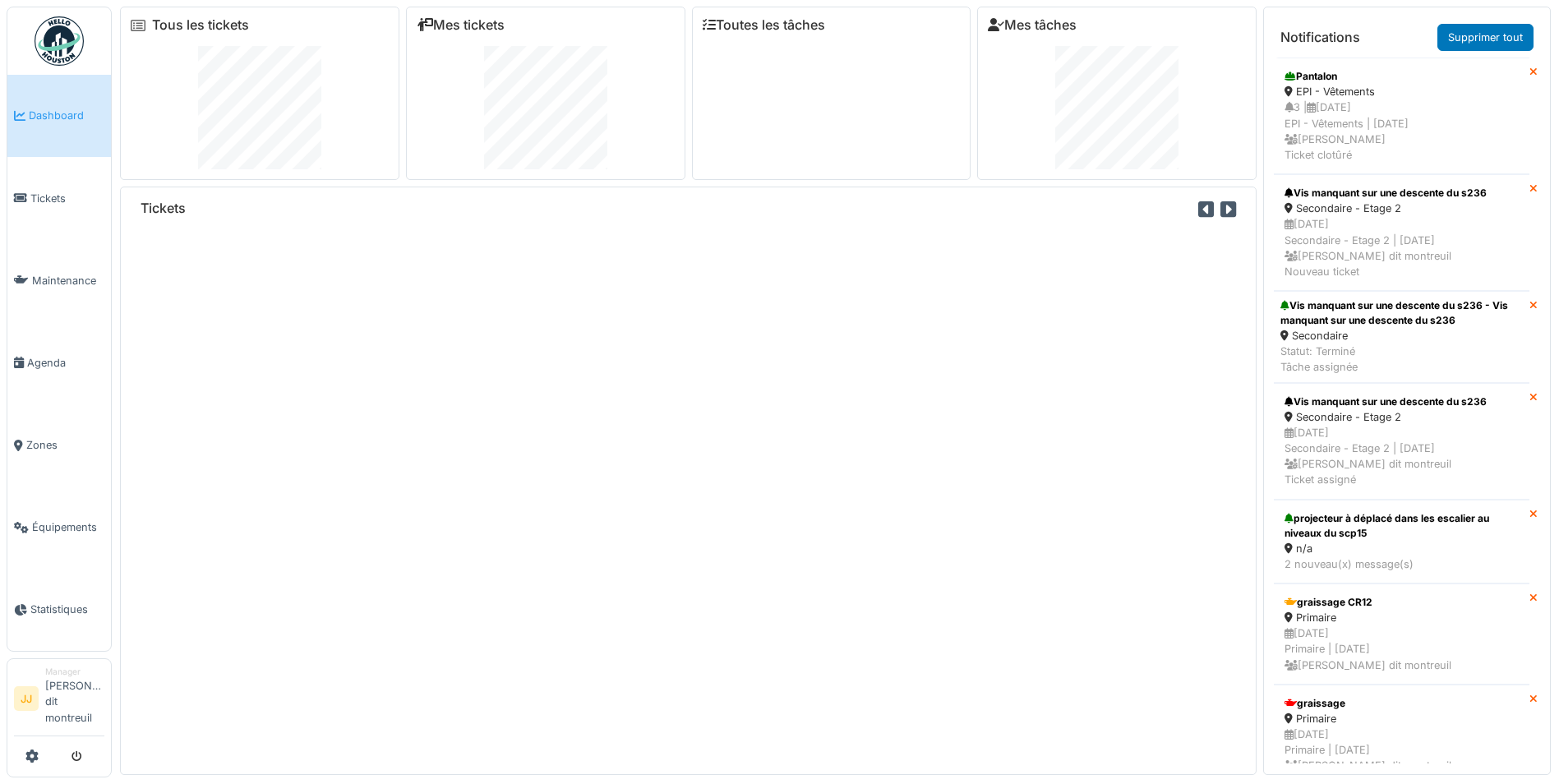
click at [1529, 75] on icon at bounding box center [1533, 73] width 8 height 11
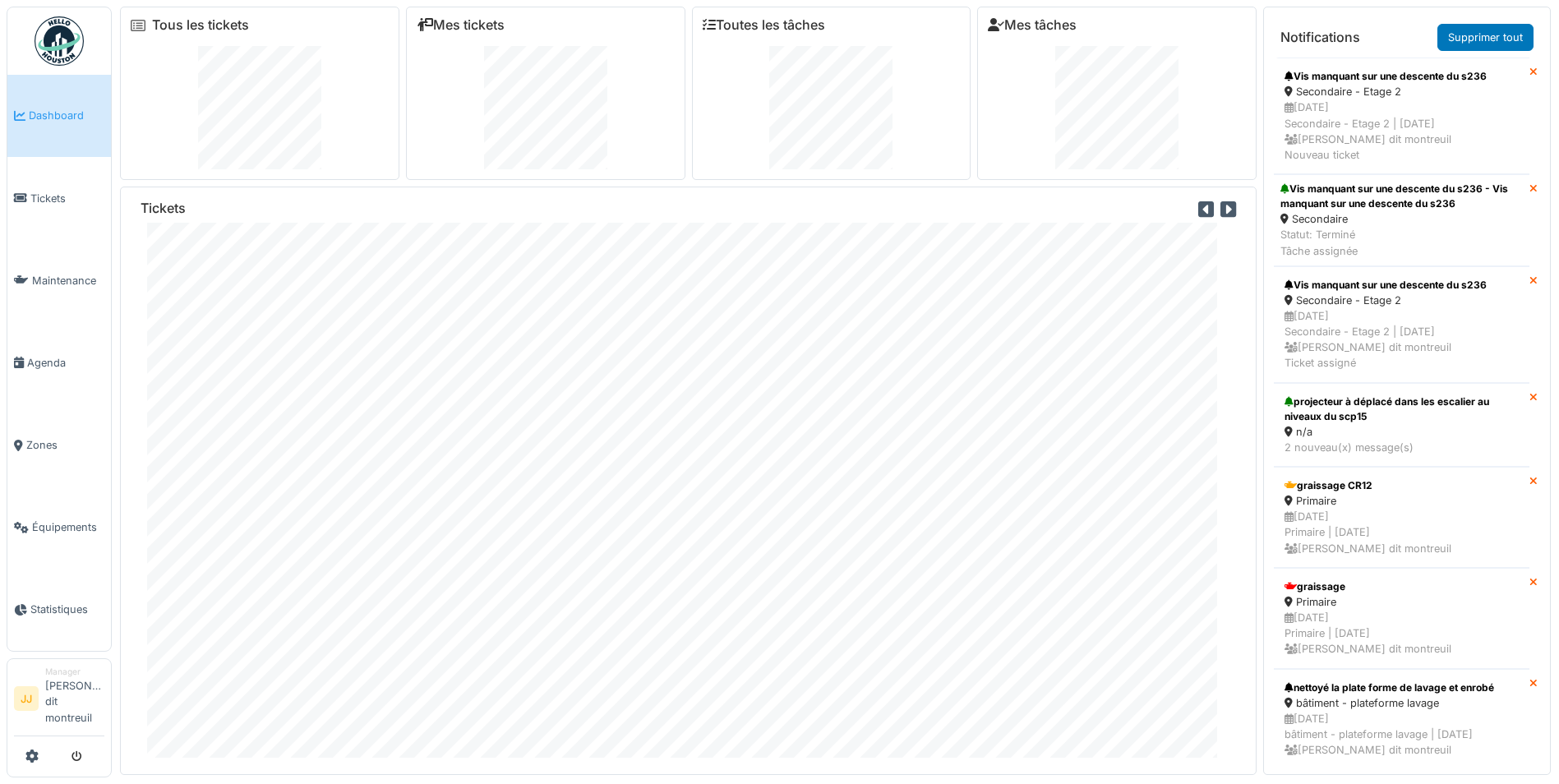
click at [1529, 75] on icon at bounding box center [1533, 73] width 8 height 11
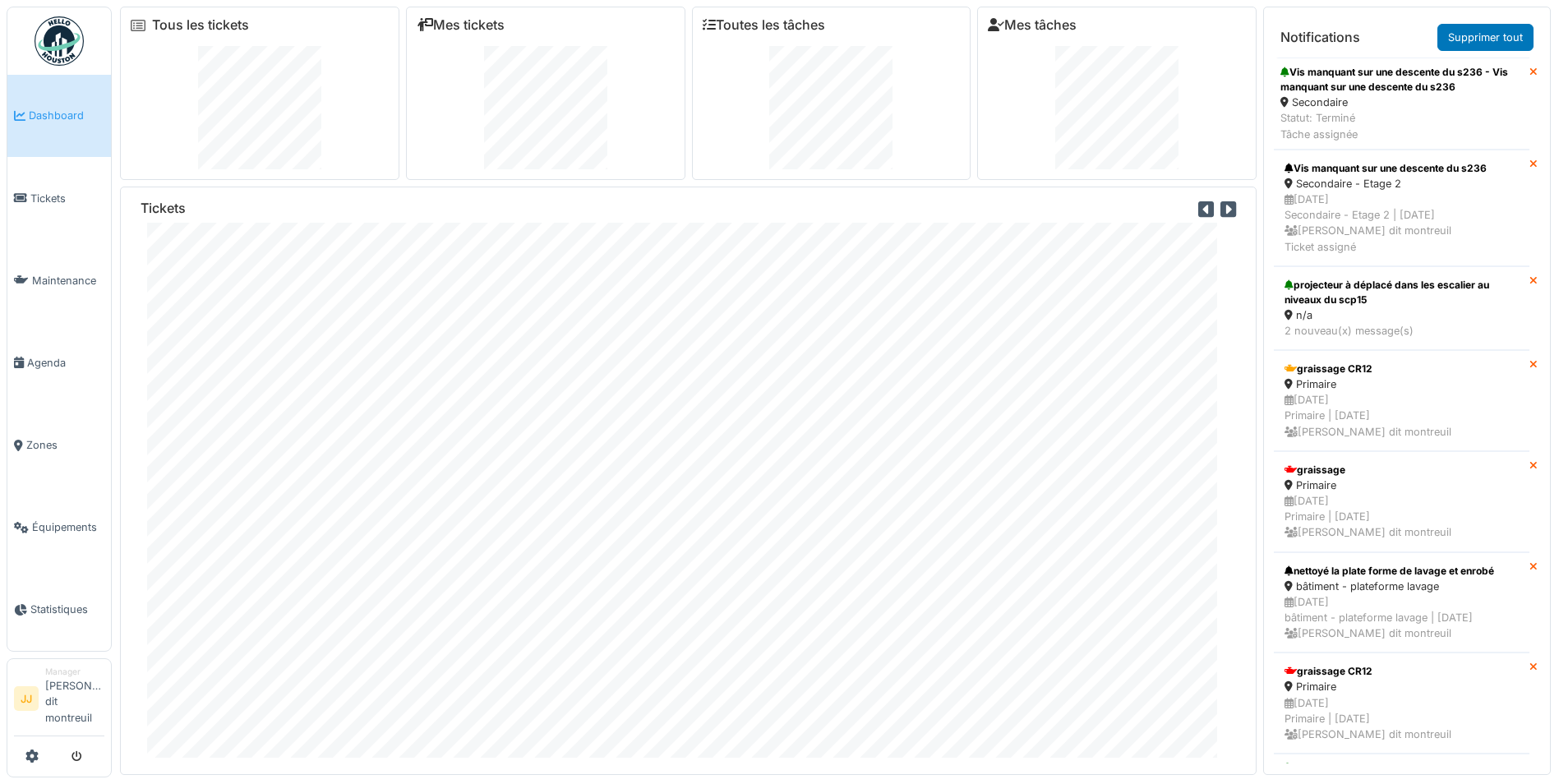
click at [1529, 75] on icon at bounding box center [1533, 73] width 8 height 11
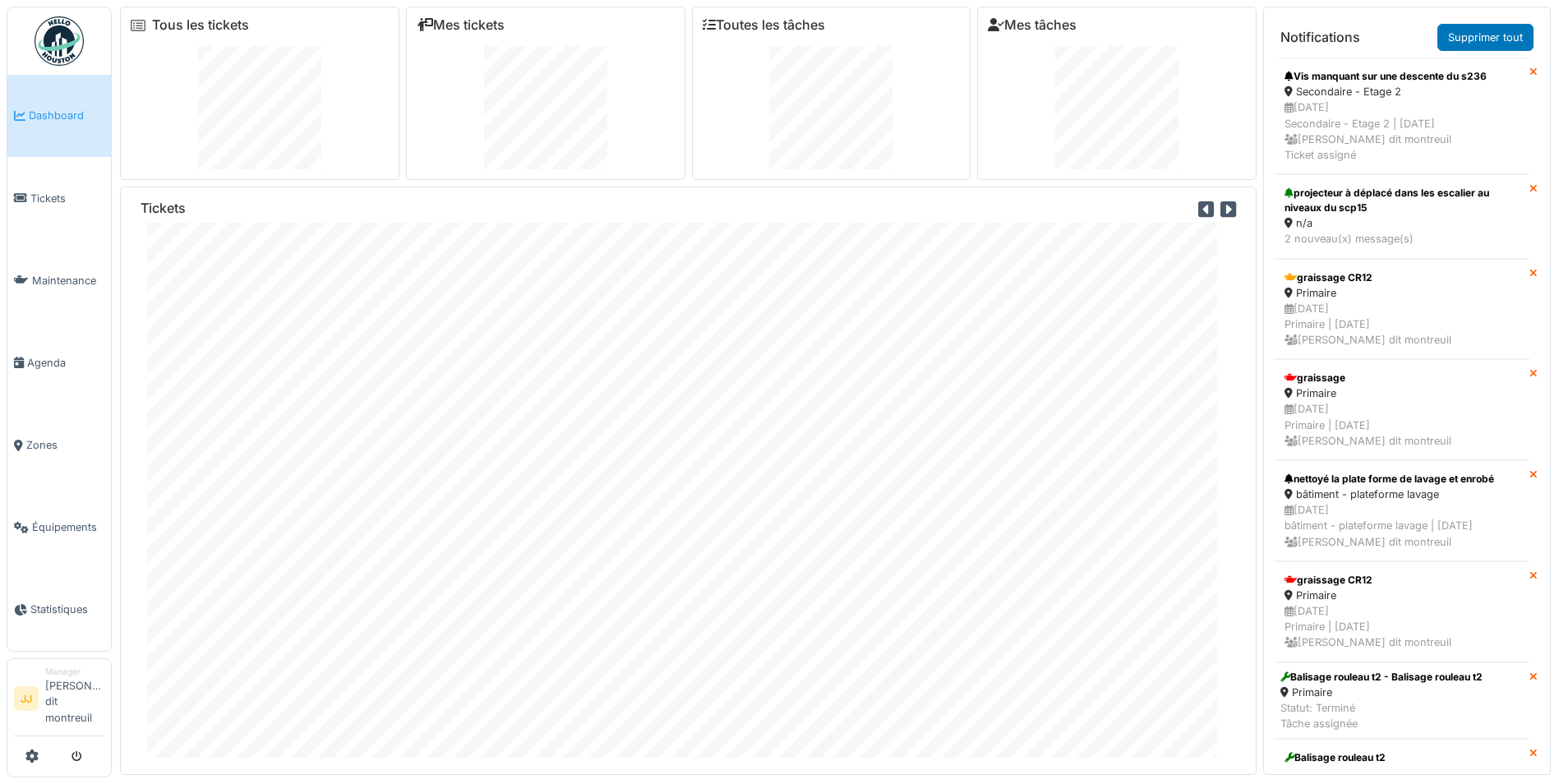
click at [1529, 75] on icon at bounding box center [1533, 73] width 8 height 11
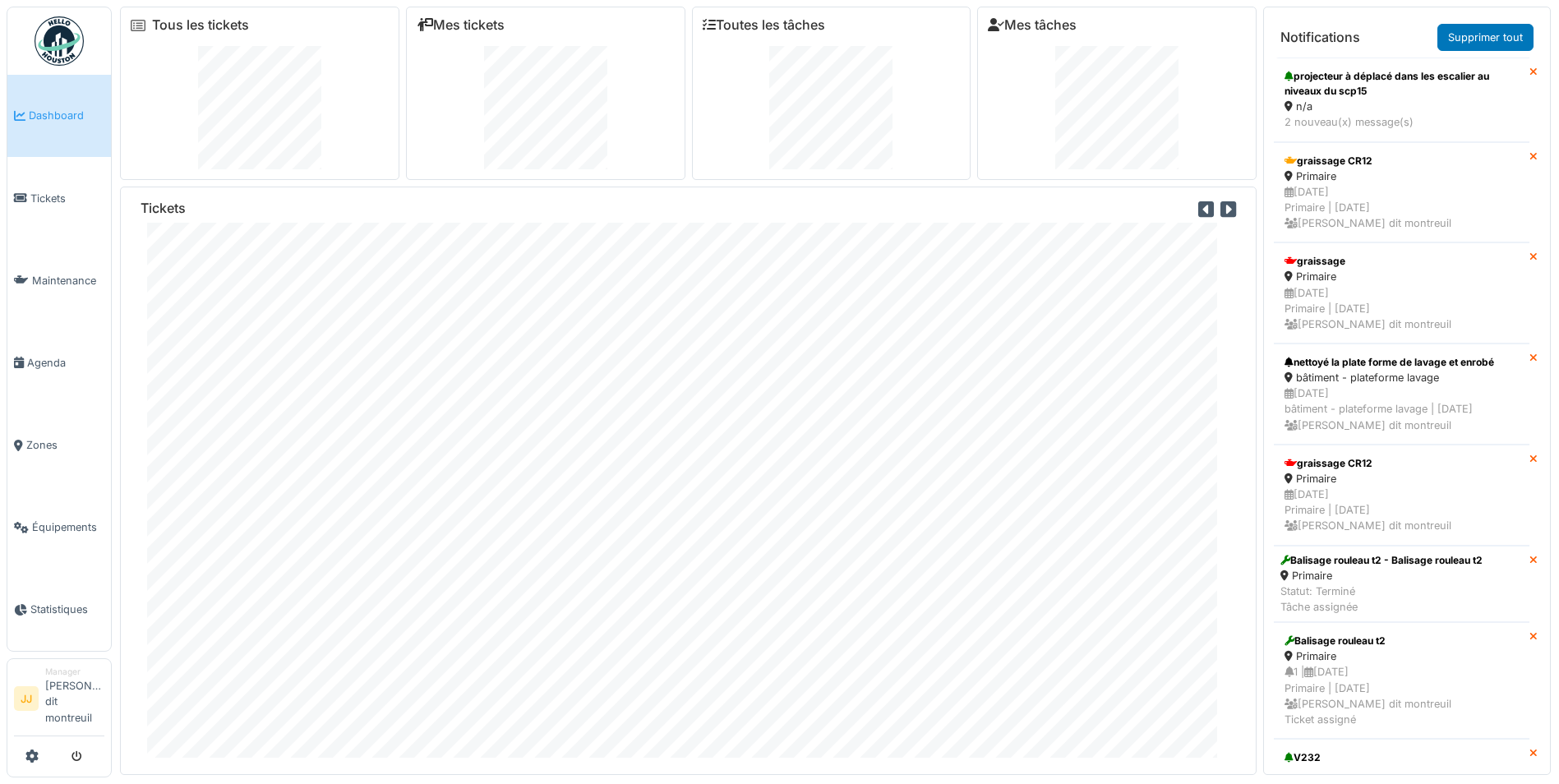
click at [1529, 75] on icon at bounding box center [1533, 73] width 8 height 11
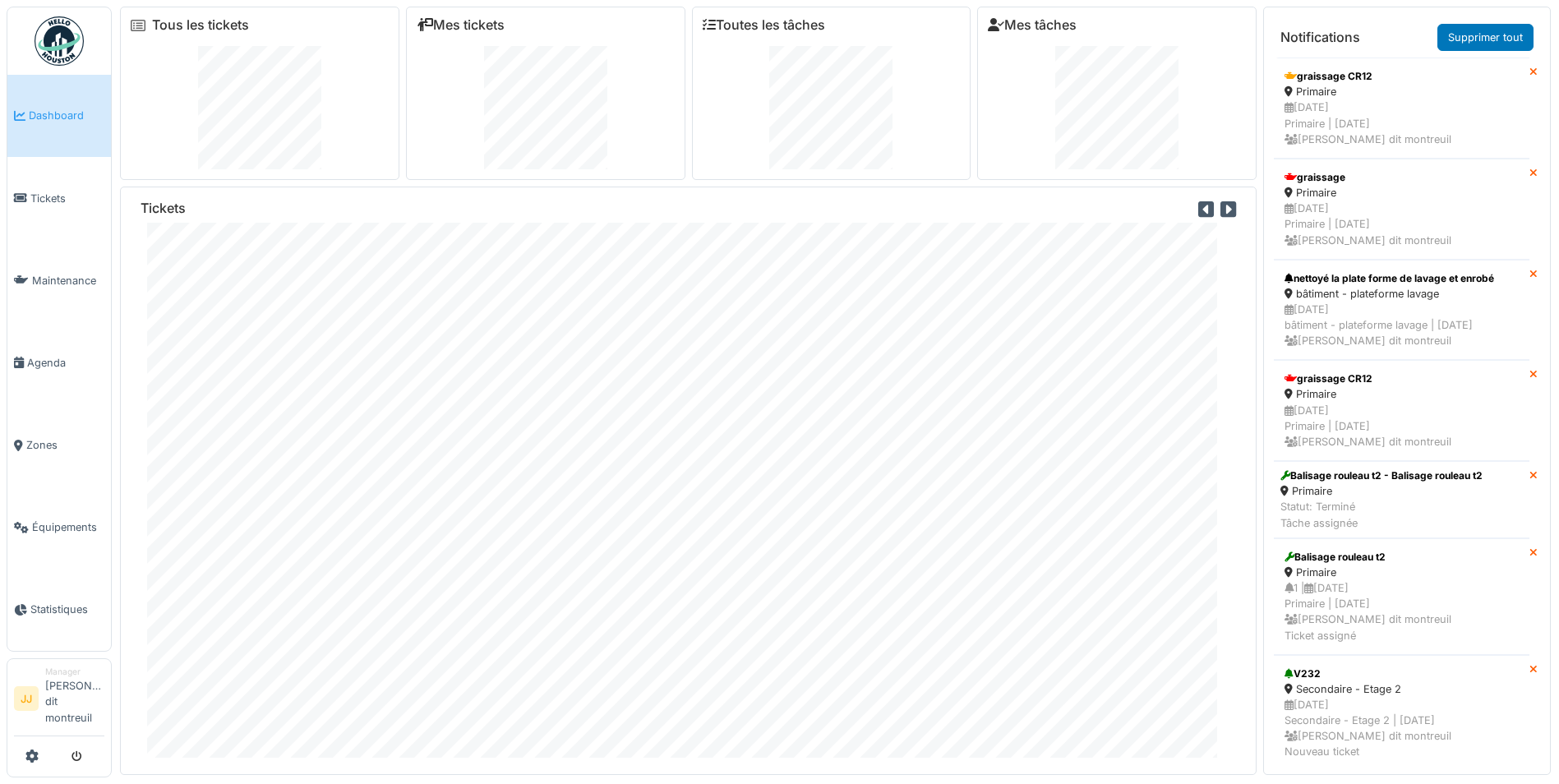
click at [1529, 173] on icon at bounding box center [1533, 174] width 8 height 11
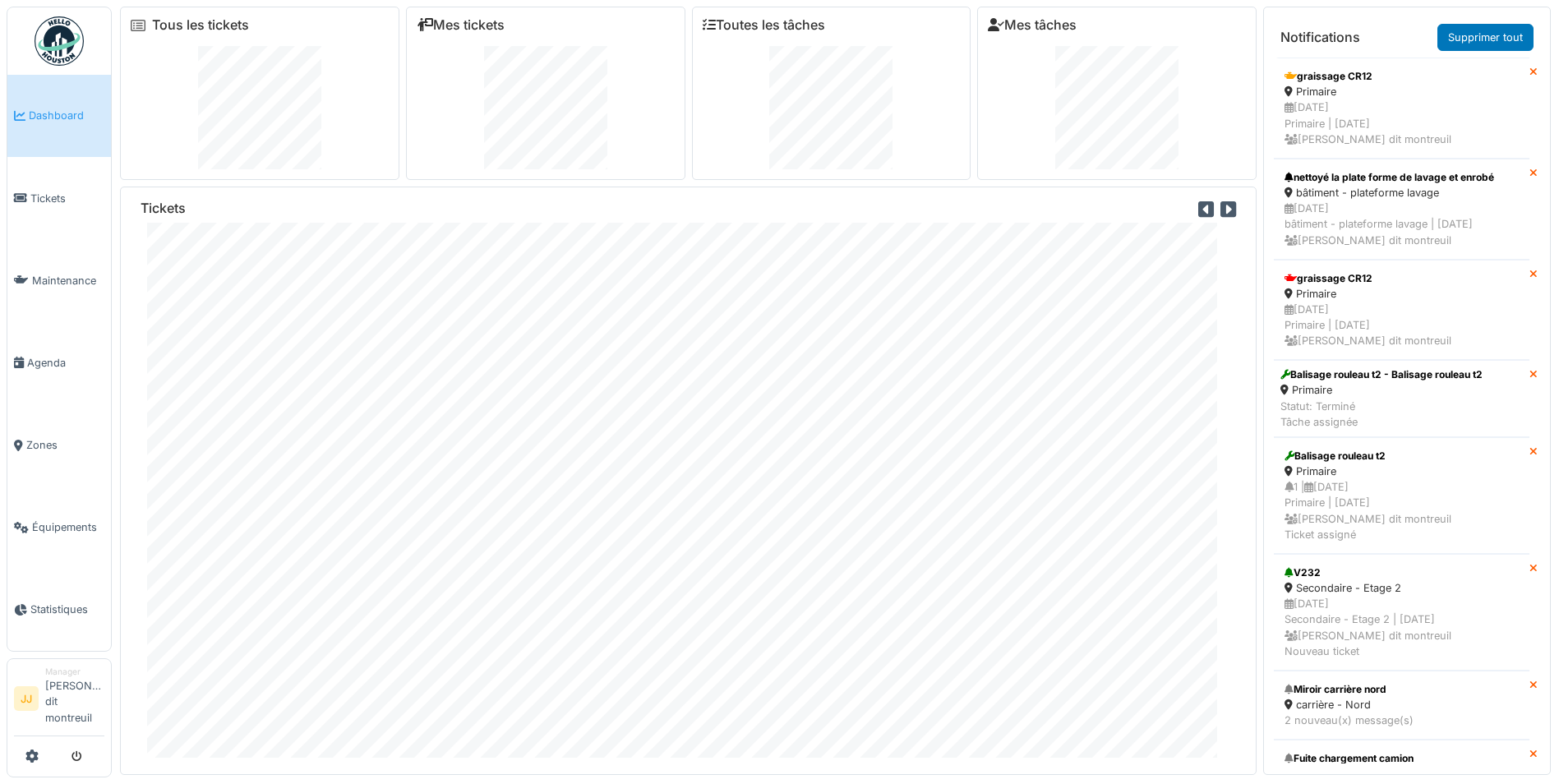
click at [1529, 373] on icon at bounding box center [1533, 376] width 8 height 11
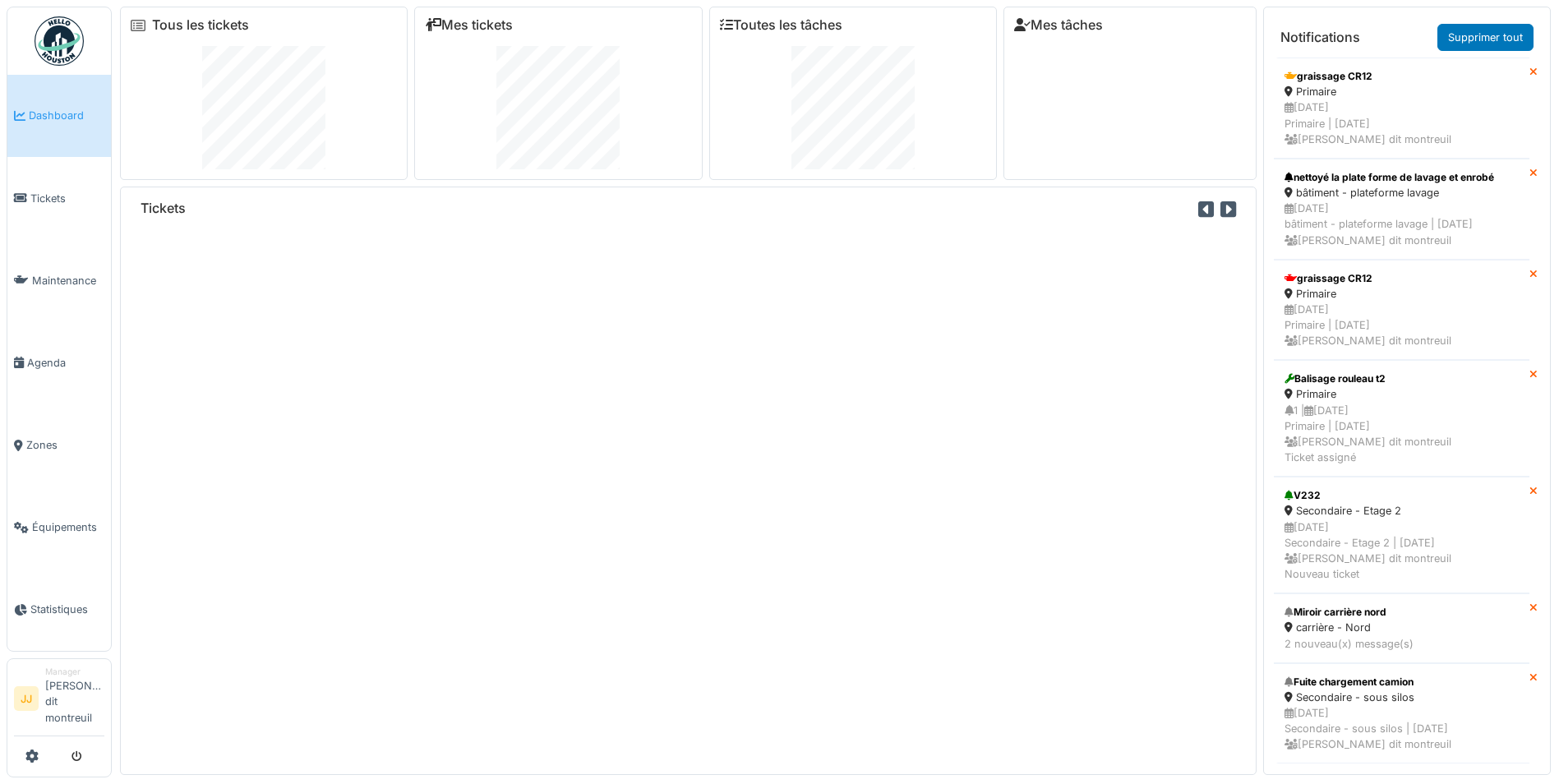
click at [1529, 373] on icon at bounding box center [1533, 376] width 8 height 11
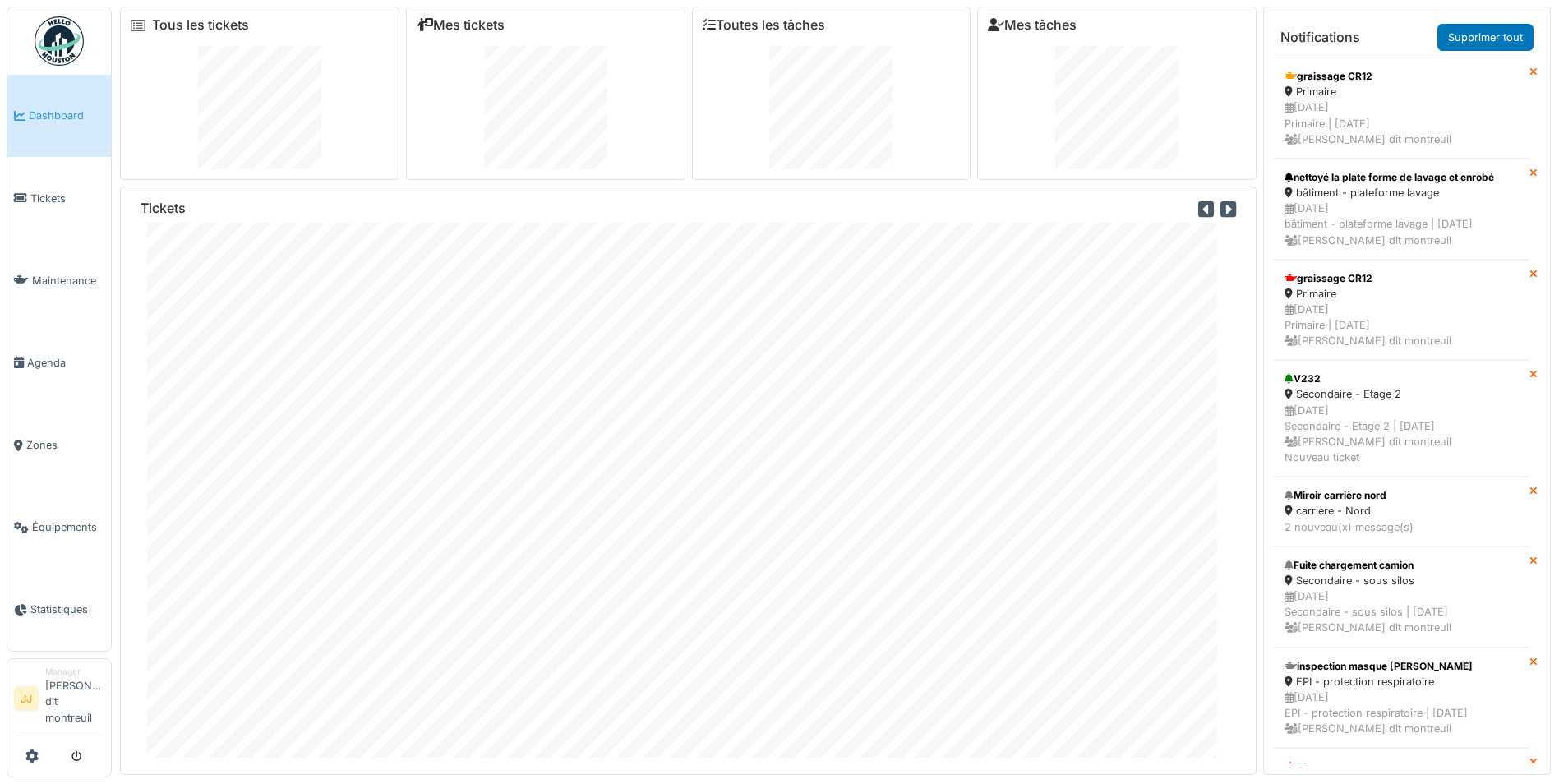
click at [1529, 373] on icon at bounding box center [1533, 376] width 8 height 11
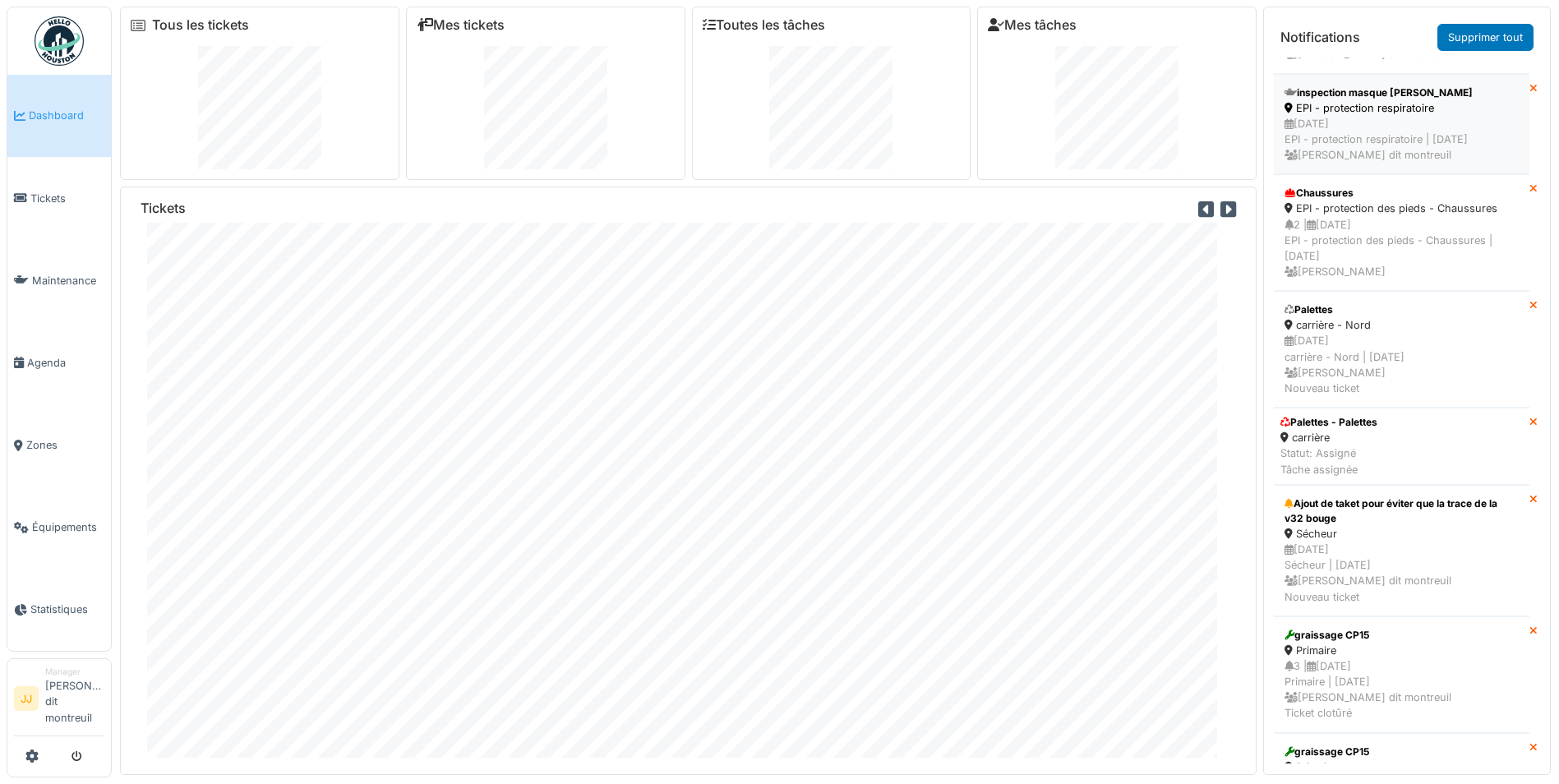
scroll to position [493, 0]
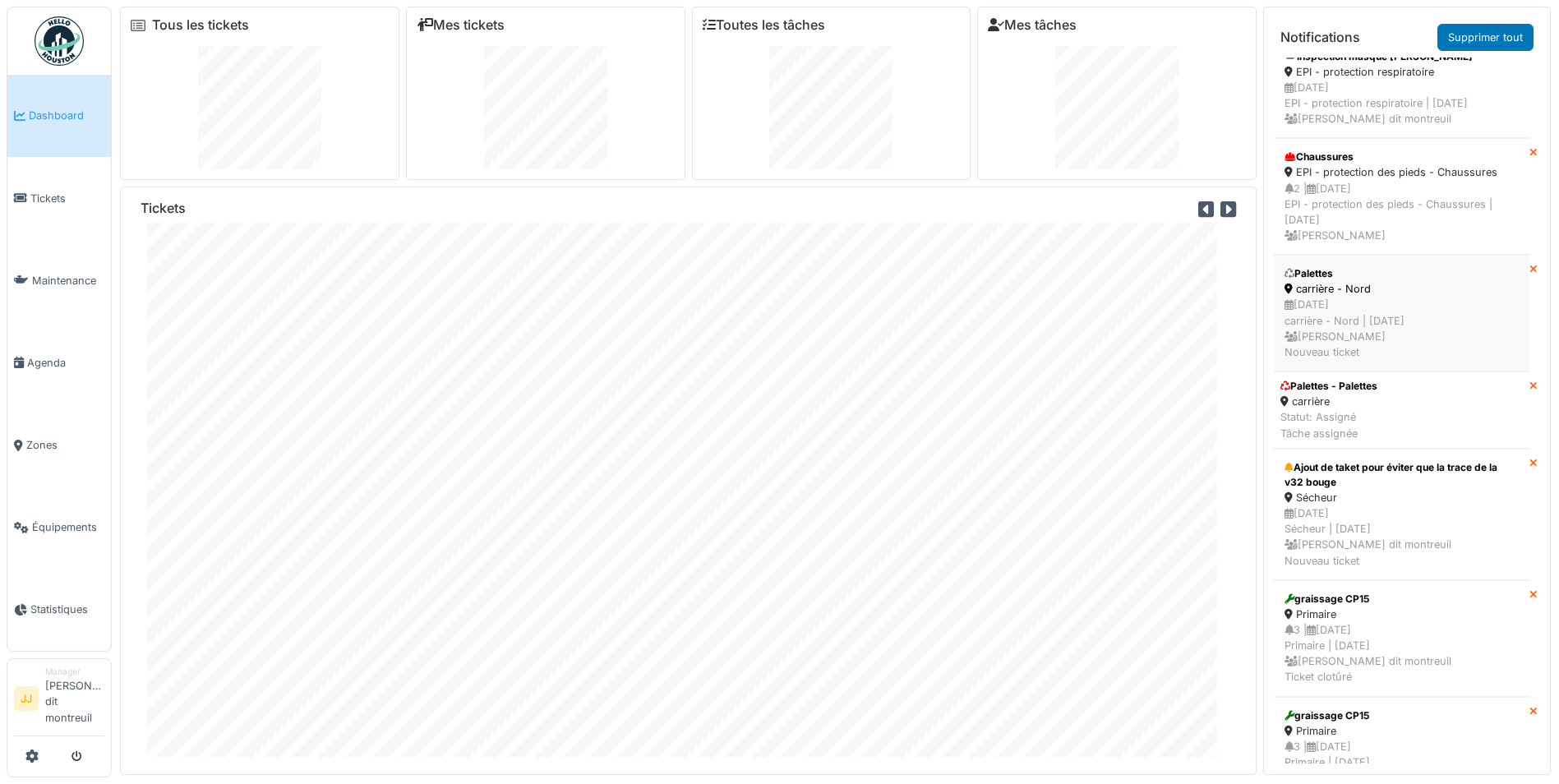
click at [1454, 313] on div "23/09/2025 carrière - Nord | Il y a 3 jour(s) Johanna Allais Nouveau ticket" at bounding box center [1401, 327] width 234 height 63
